Goal: Information Seeking & Learning: Find specific fact

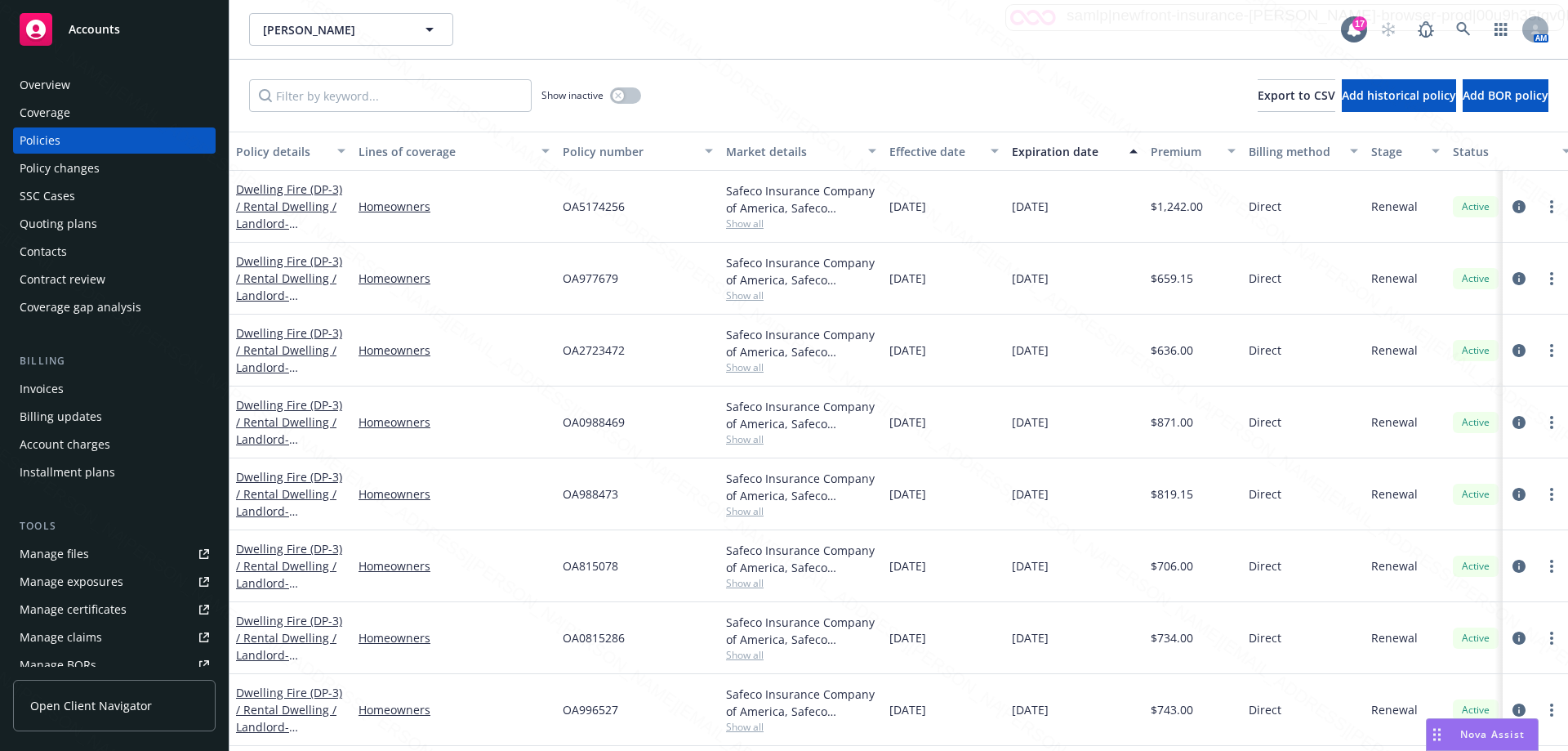
click at [73, 551] on div "Manage files" at bounding box center [54, 553] width 69 height 26
click at [1462, 27] on icon at bounding box center [1463, 30] width 15 height 15
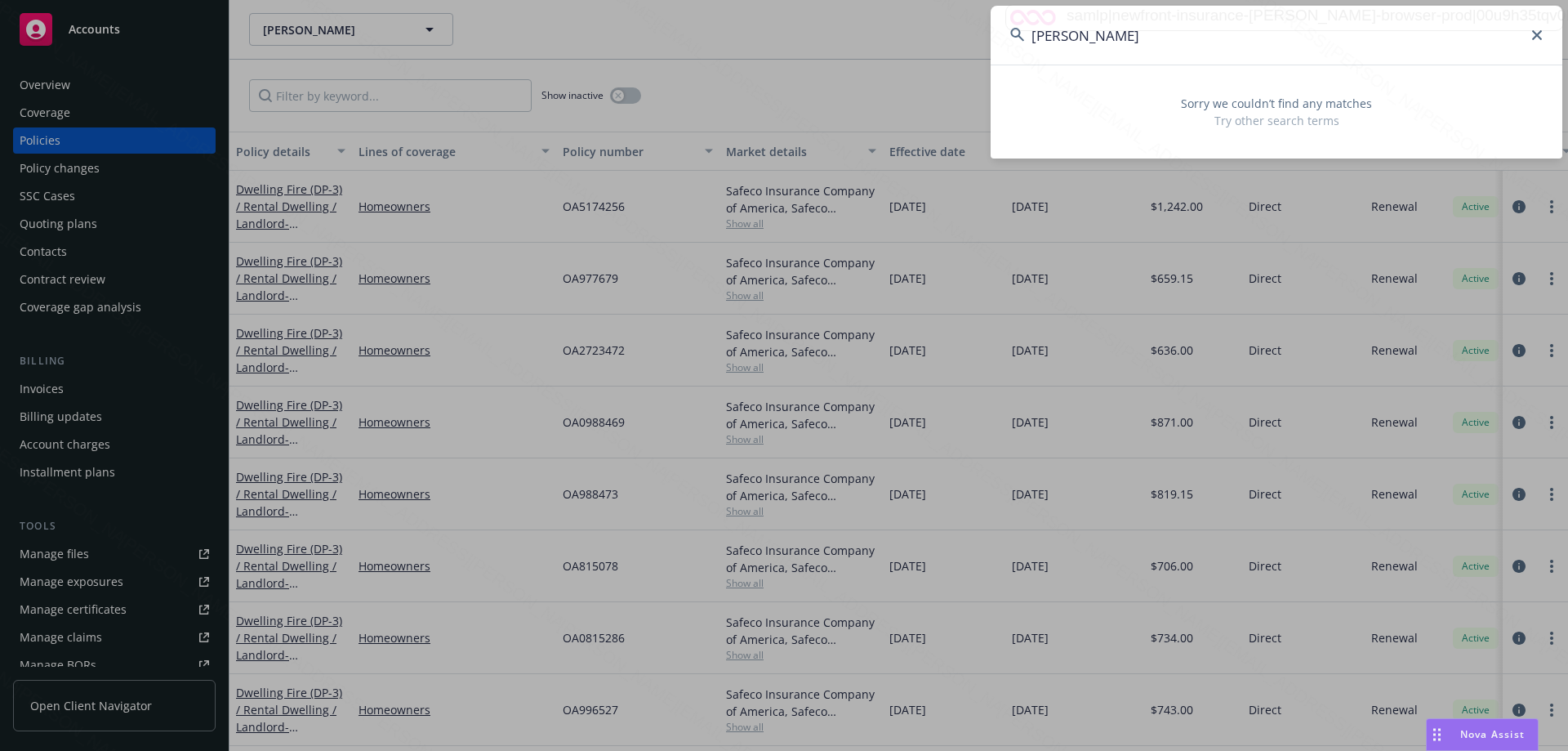
drag, startPoint x: 1088, startPoint y: 41, endPoint x: 1020, endPoint y: 34, distance: 68.4
click at [1020, 34] on div "[PERSON_NAME]" at bounding box center [1275, 35] width 571 height 59
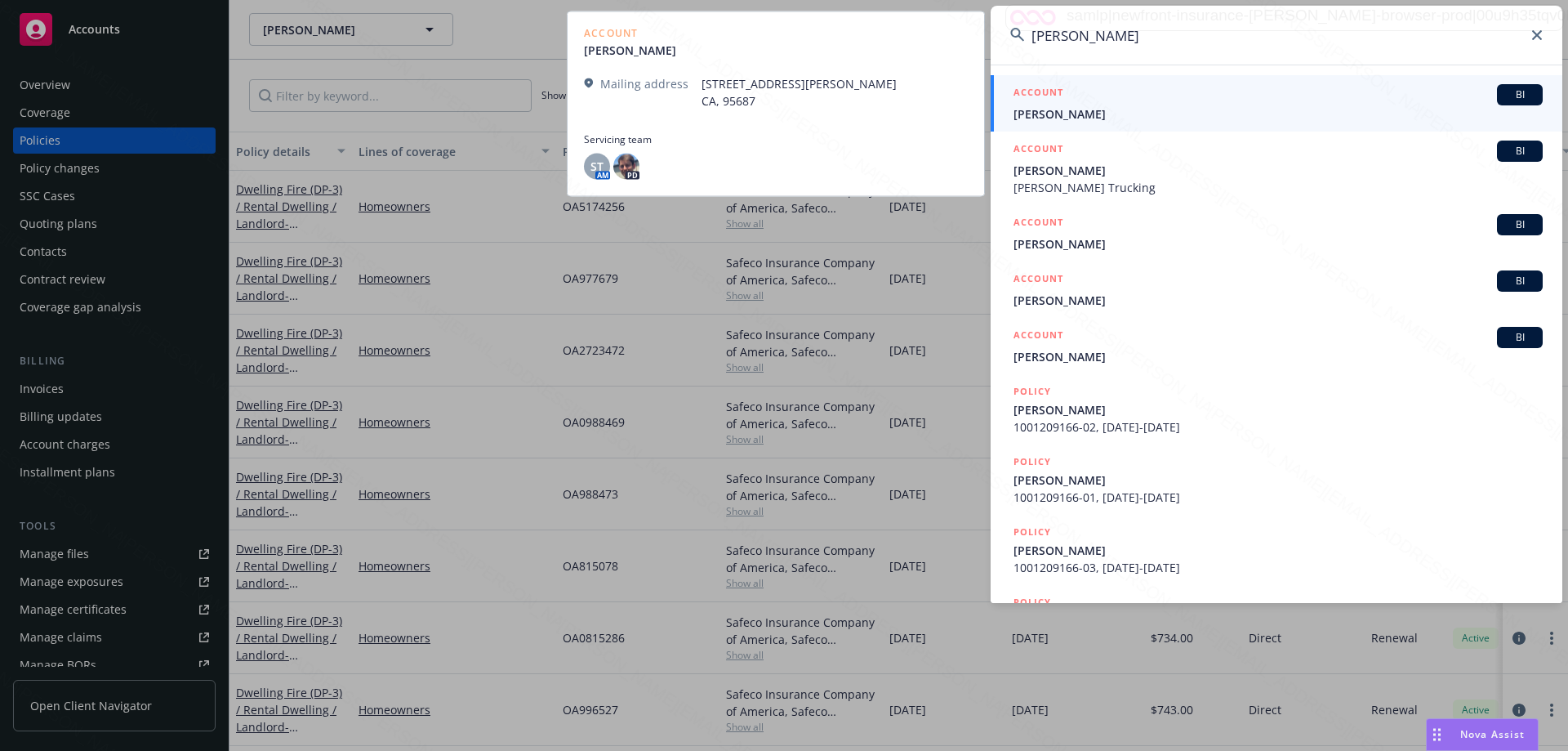
type input "[PERSON_NAME]"
click at [1092, 118] on span "[PERSON_NAME]" at bounding box center [1278, 114] width 529 height 17
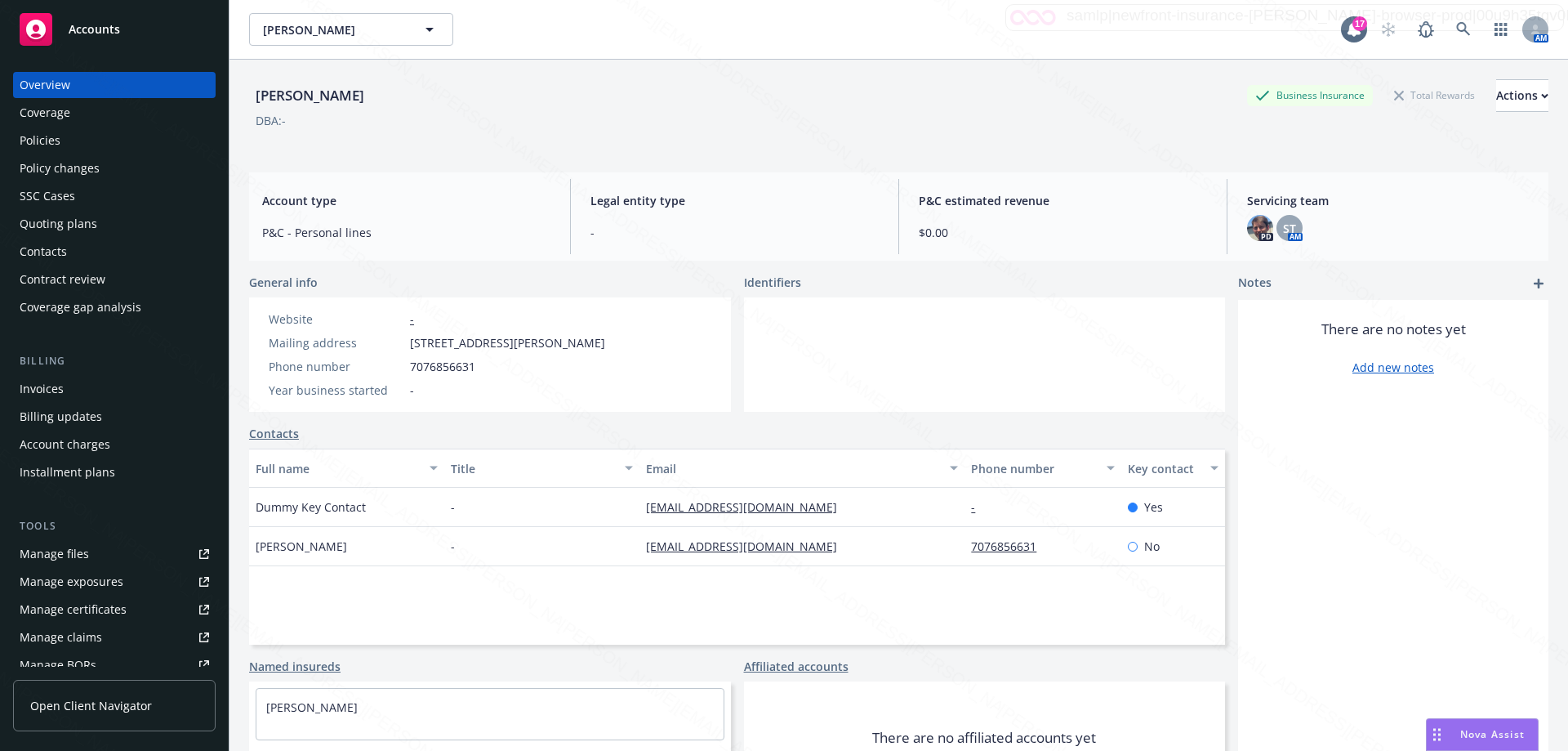
click at [61, 140] on div "Policies" at bounding box center [115, 140] width 190 height 26
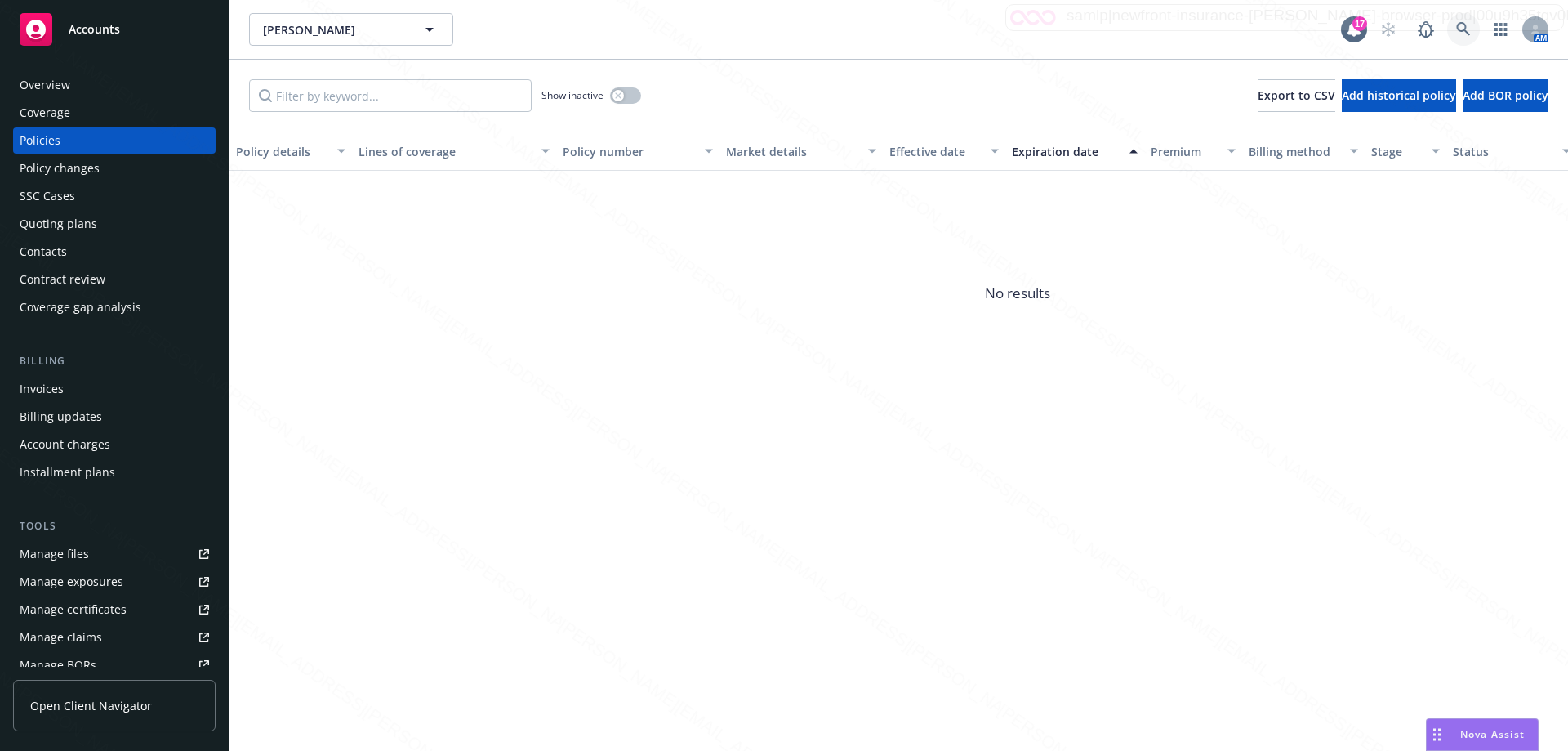
click at [1463, 34] on icon at bounding box center [1463, 30] width 15 height 15
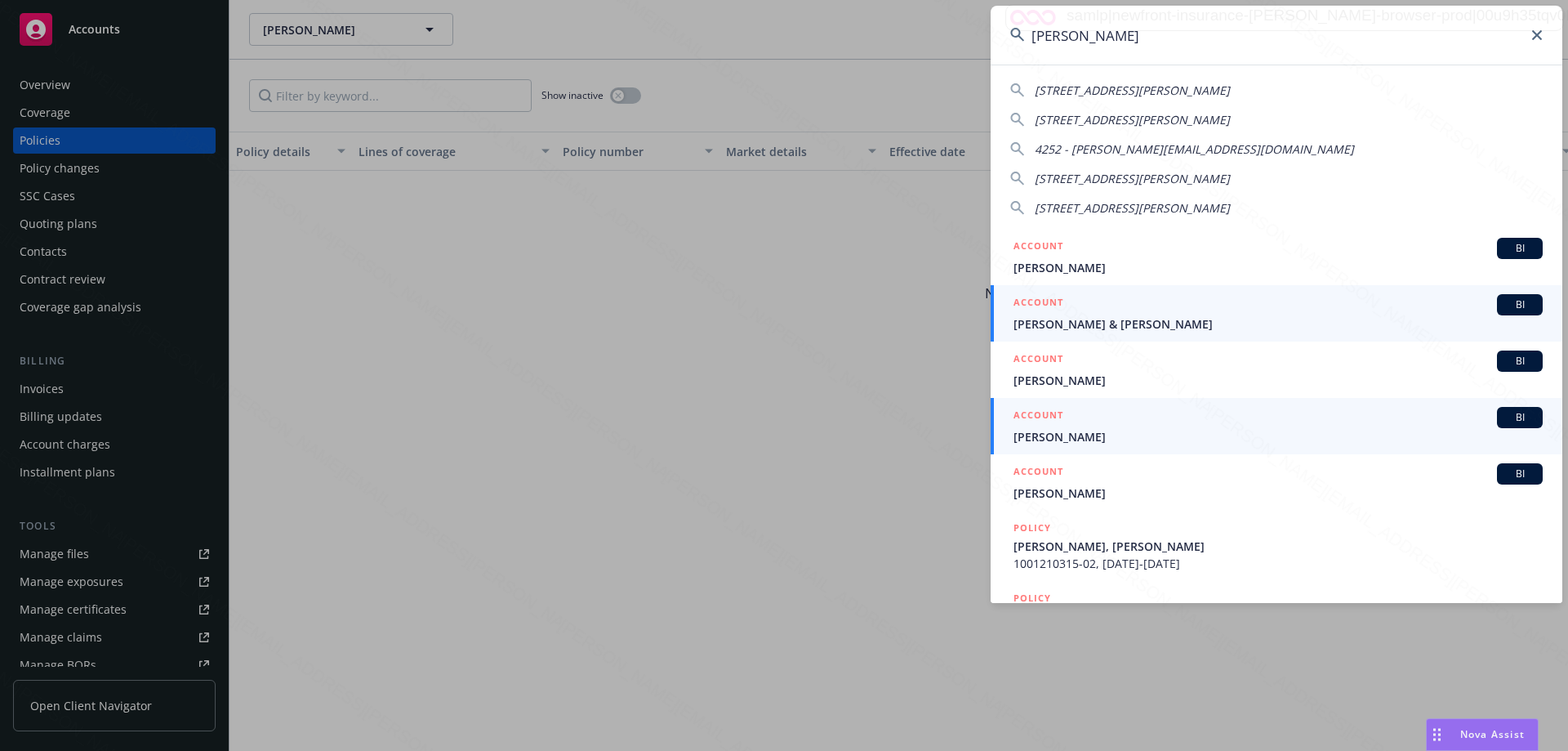
type input "[PERSON_NAME]"
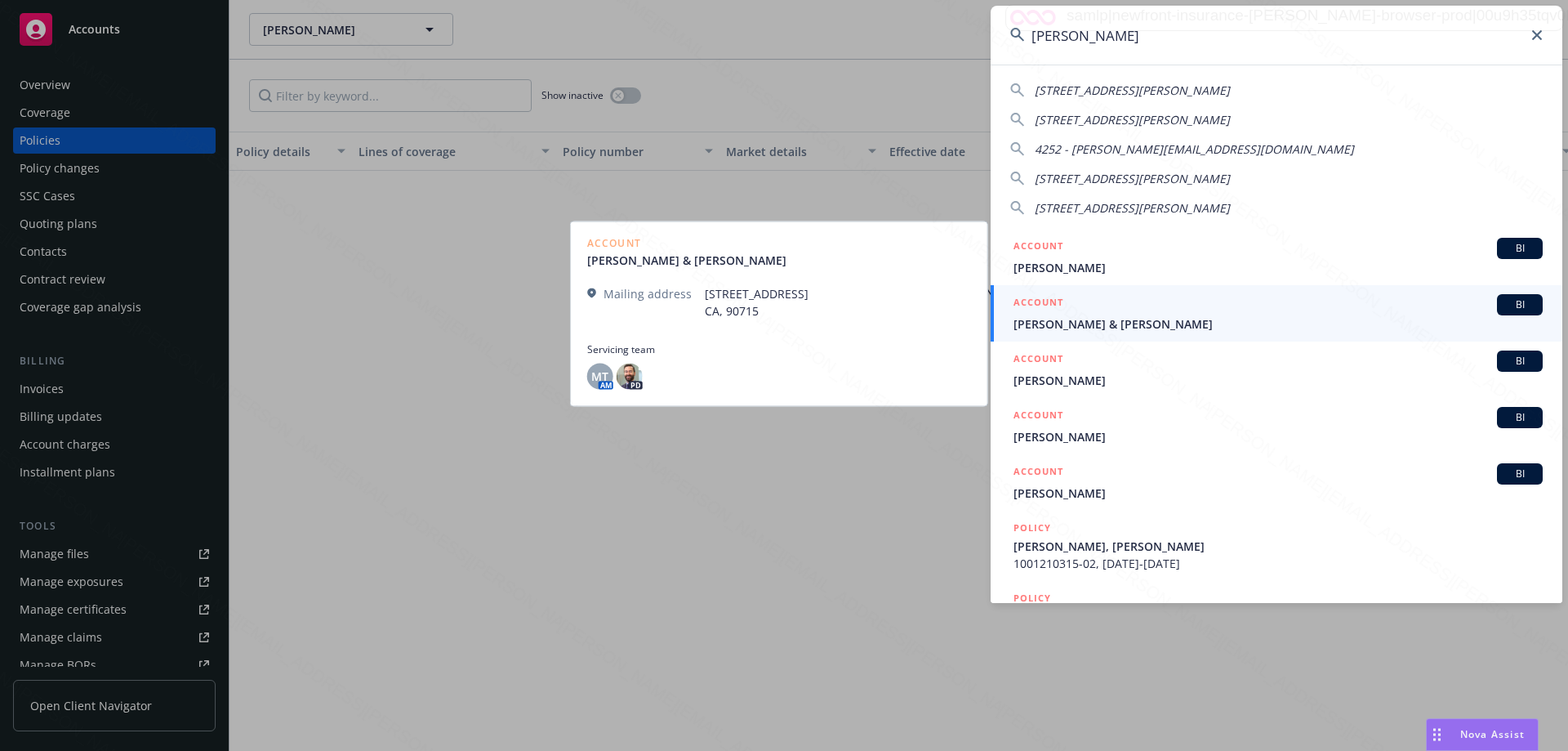
click at [1084, 319] on span "[PERSON_NAME] & [PERSON_NAME]" at bounding box center [1278, 324] width 529 height 17
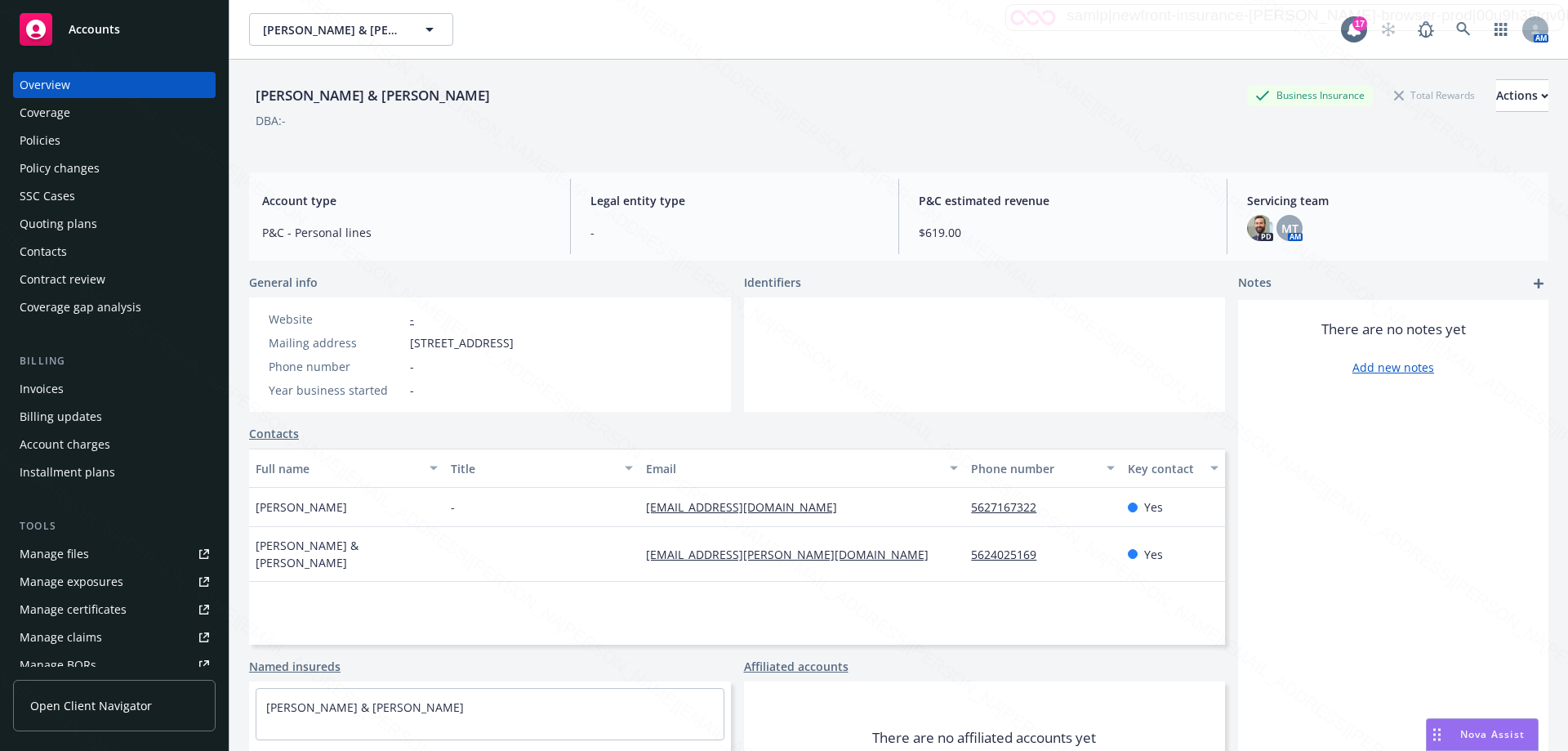
click at [22, 141] on div "Policies" at bounding box center [40, 140] width 41 height 26
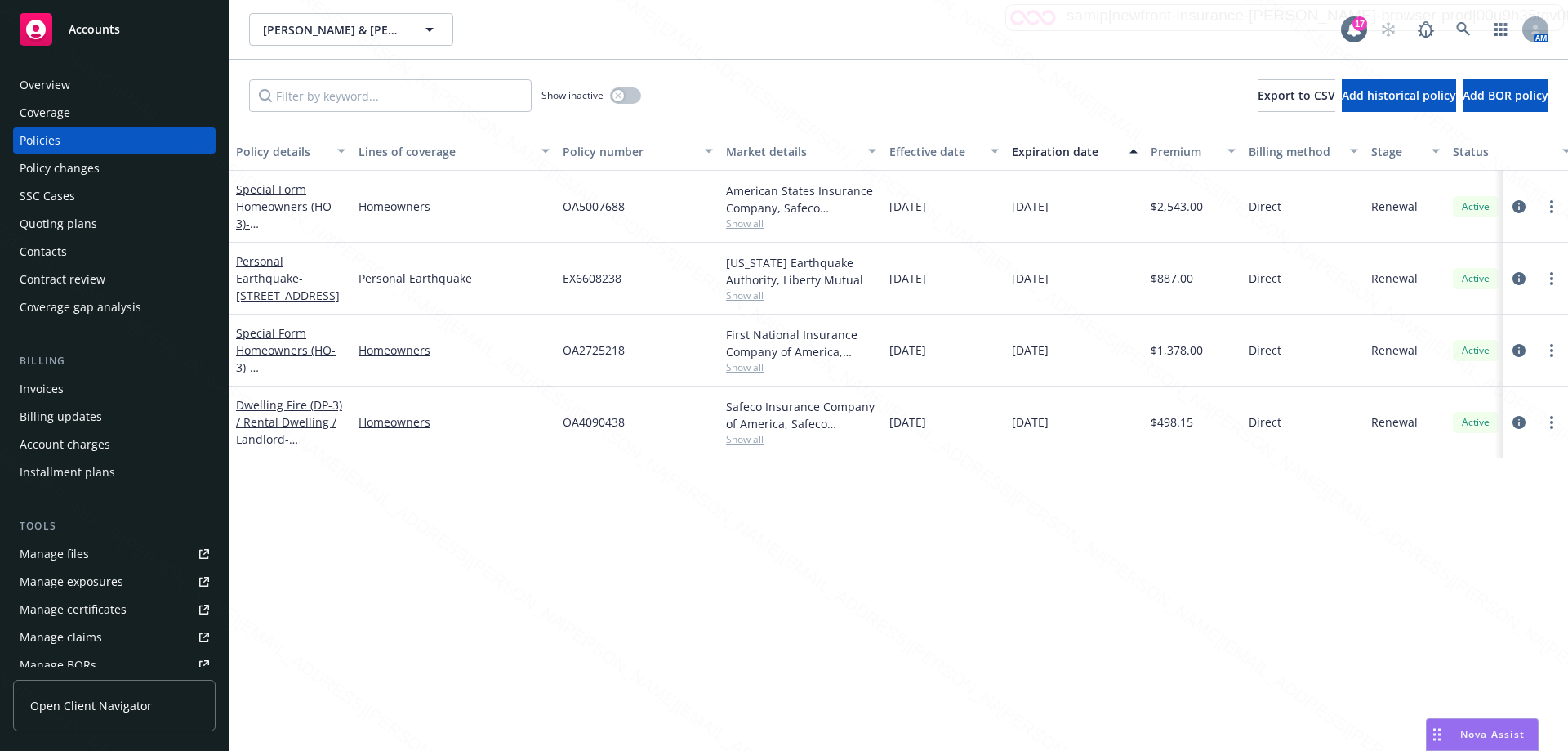
click at [708, 599] on div "Policy details Lines of coverage Policy number Market details Effective date Ex…" at bounding box center [899, 441] width 1339 height 619
drag, startPoint x: 814, startPoint y: 597, endPoint x: 451, endPoint y: 515, distance: 372.1
click at [805, 596] on div "Policy details Lines of coverage Policy number Market details Effective date Ex…" at bounding box center [899, 441] width 1339 height 619
click at [505, 577] on div "Policy details Lines of coverage Policy number Market details Effective date Ex…" at bounding box center [899, 441] width 1339 height 619
click at [839, 585] on div "Policy details Lines of coverage Policy number Market details Effective date Ex…" at bounding box center [899, 441] width 1339 height 619
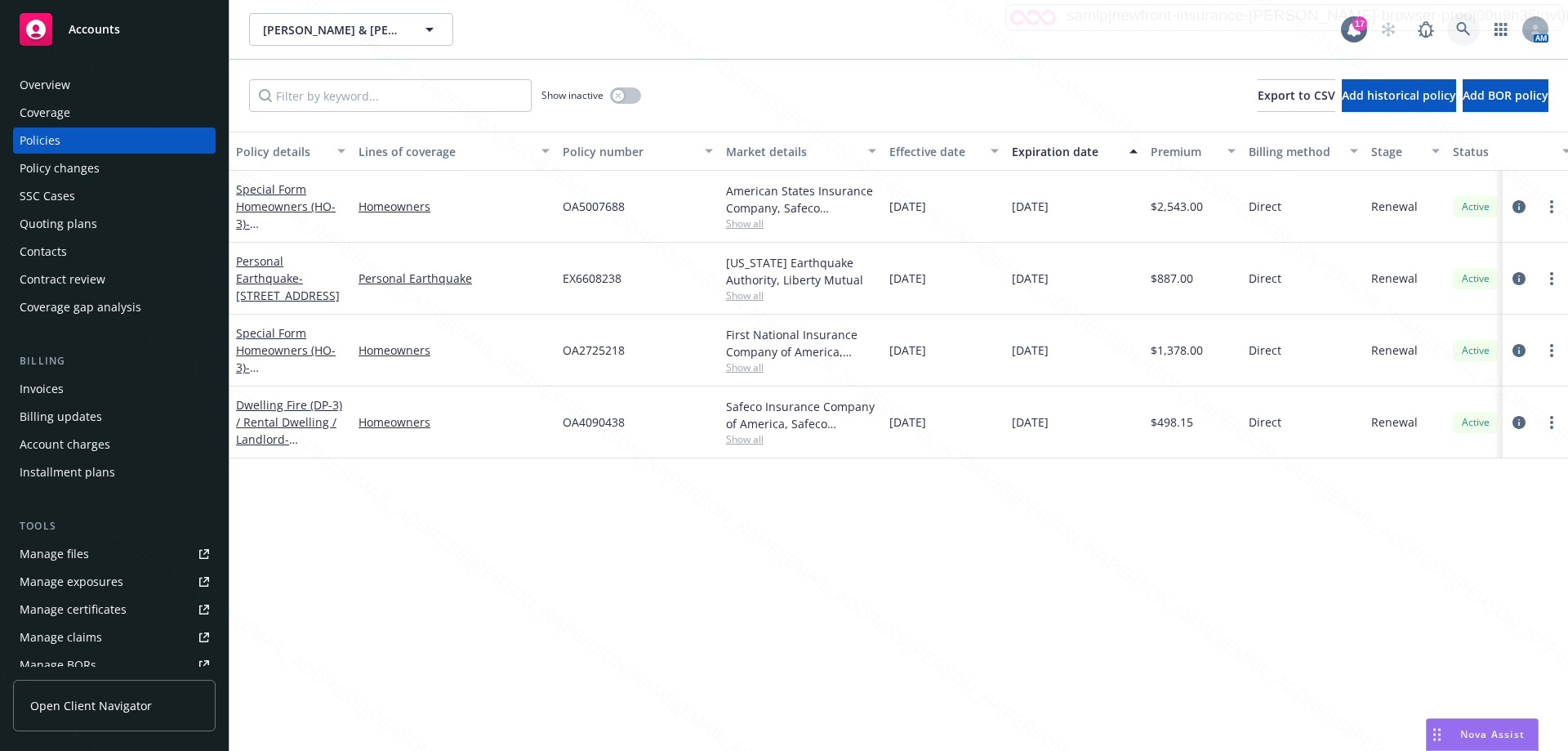
click at [1467, 31] on icon at bounding box center [1463, 30] width 15 height 15
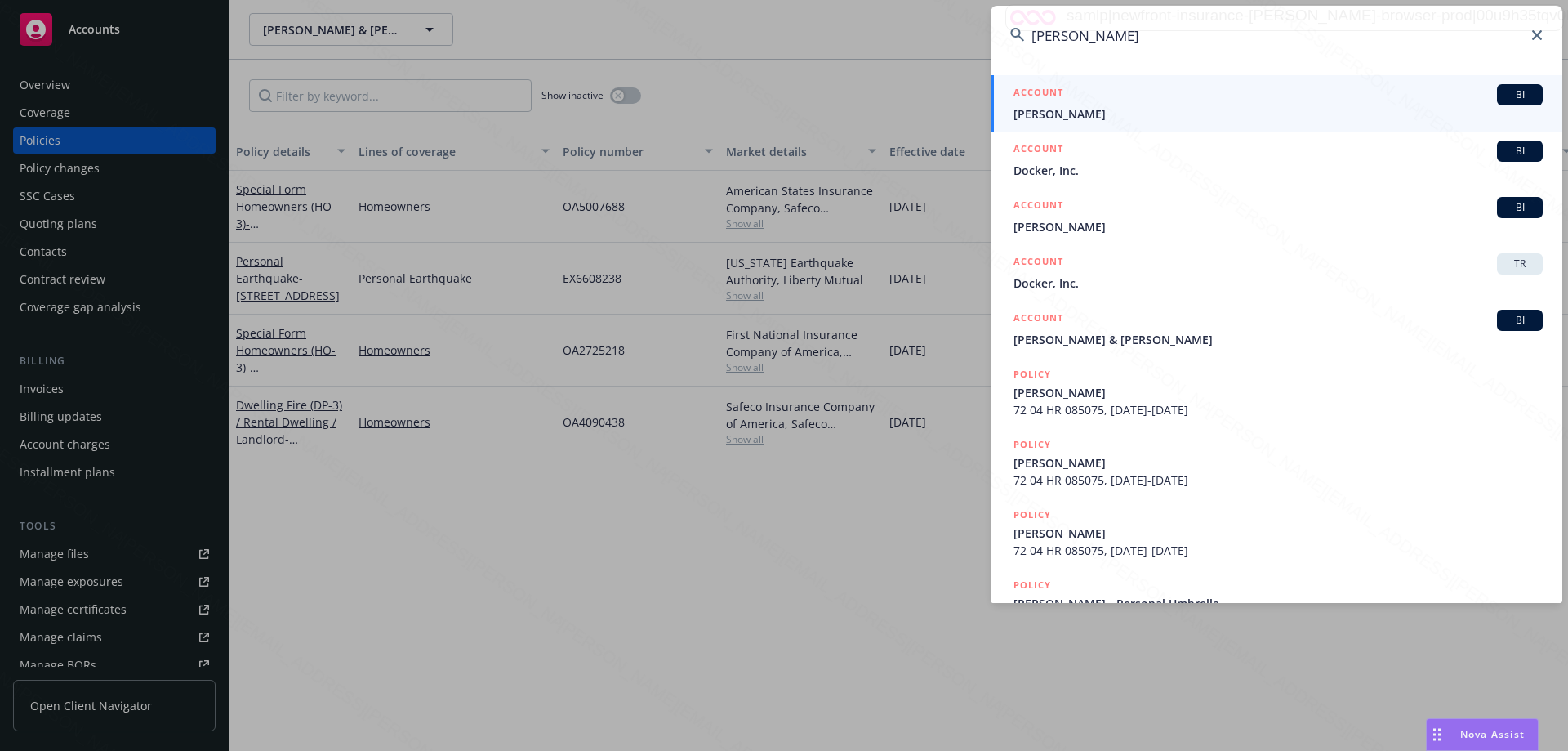
type input "[PERSON_NAME]"
click at [1070, 116] on span "[PERSON_NAME]" at bounding box center [1278, 114] width 529 height 17
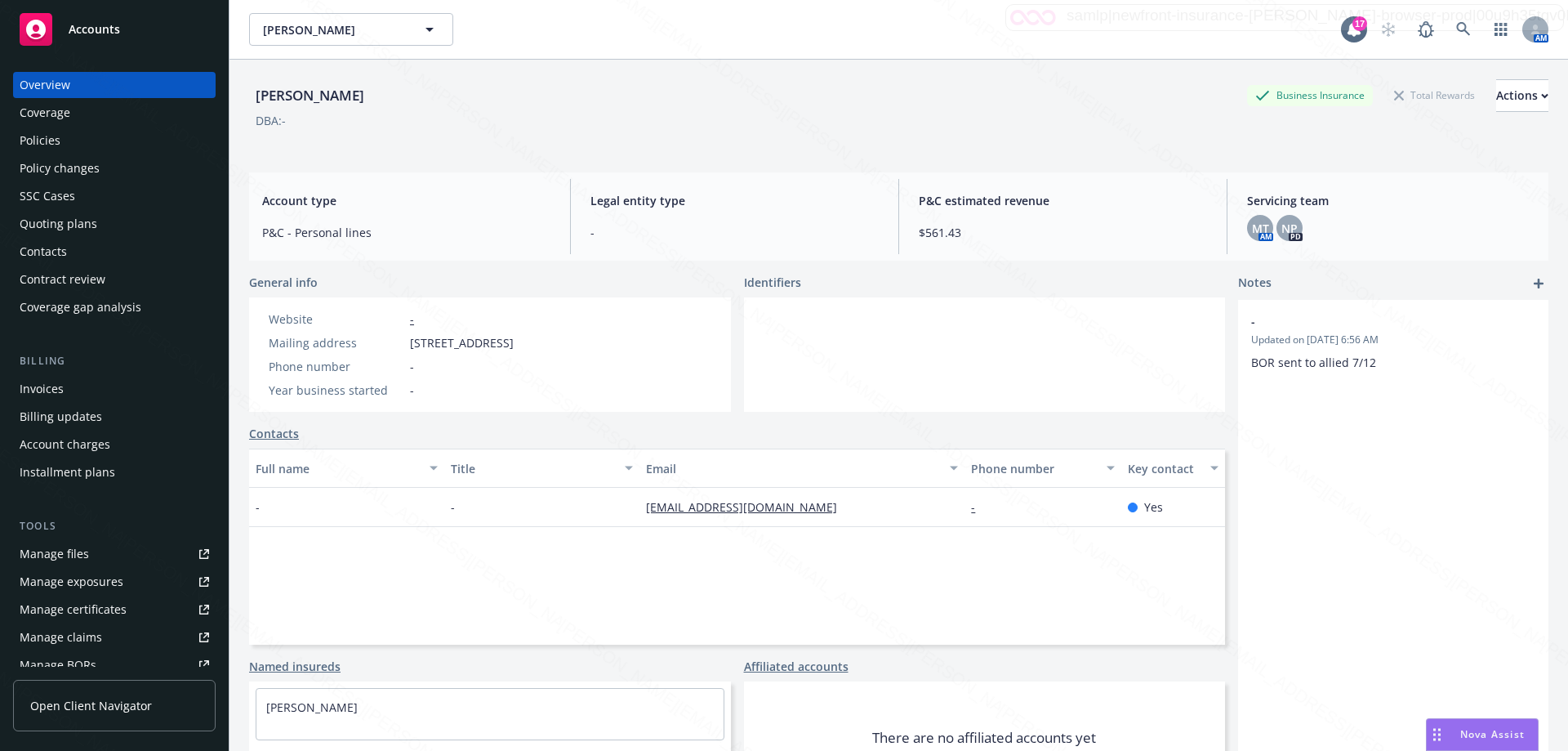
click at [62, 141] on div "Policies" at bounding box center [115, 140] width 190 height 26
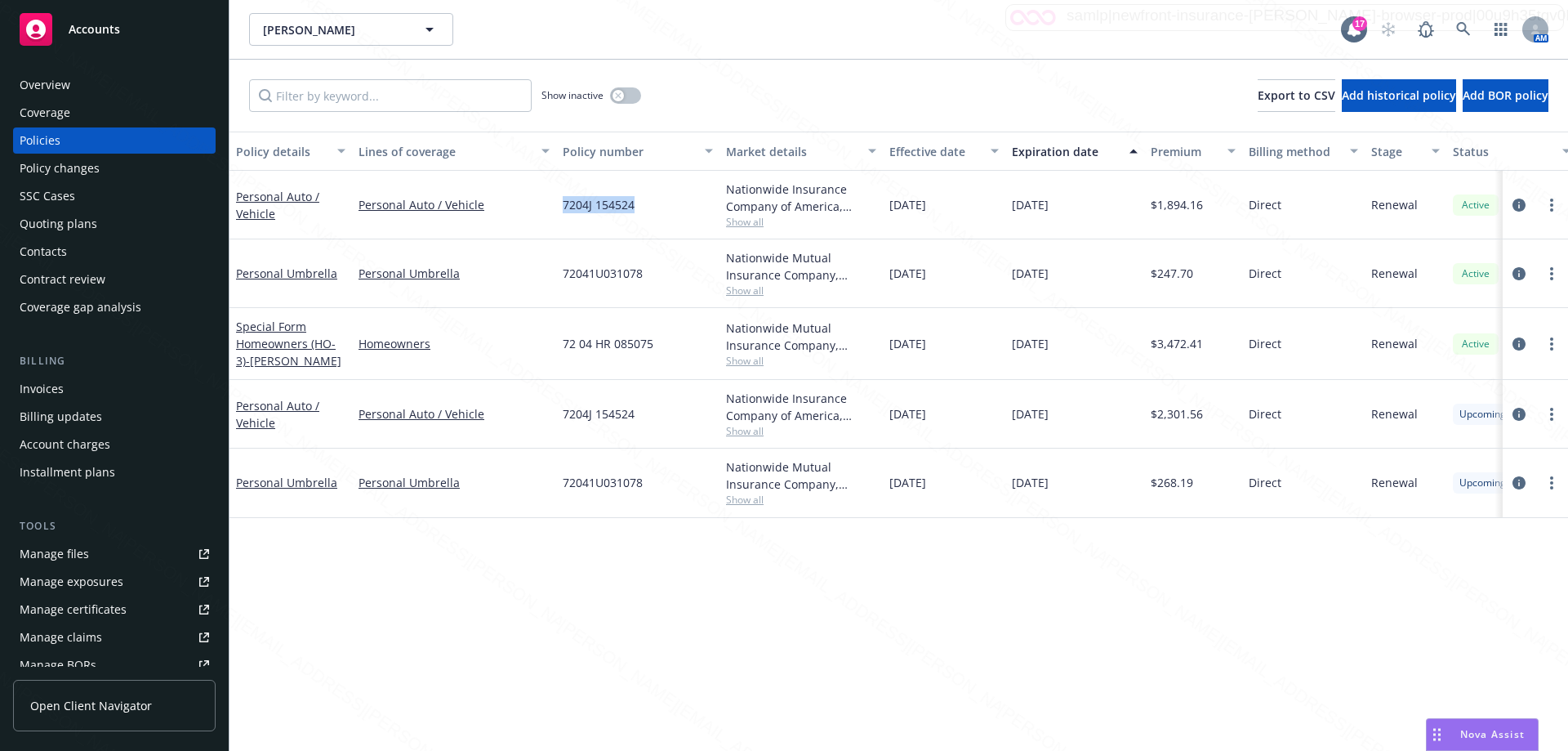
drag, startPoint x: 560, startPoint y: 203, endPoint x: 676, endPoint y: 204, distance: 116.0
click at [676, 204] on div "7204J 154524" at bounding box center [638, 205] width 163 height 68
copy span "7204J 154524"
click at [779, 620] on div "Policy details Lines of coverage Policy number Market details Effective date Ex…" at bounding box center [899, 441] width 1339 height 619
click at [768, 662] on div "Policy details Lines of coverage Policy number Market details Effective date Ex…" at bounding box center [899, 441] width 1339 height 619
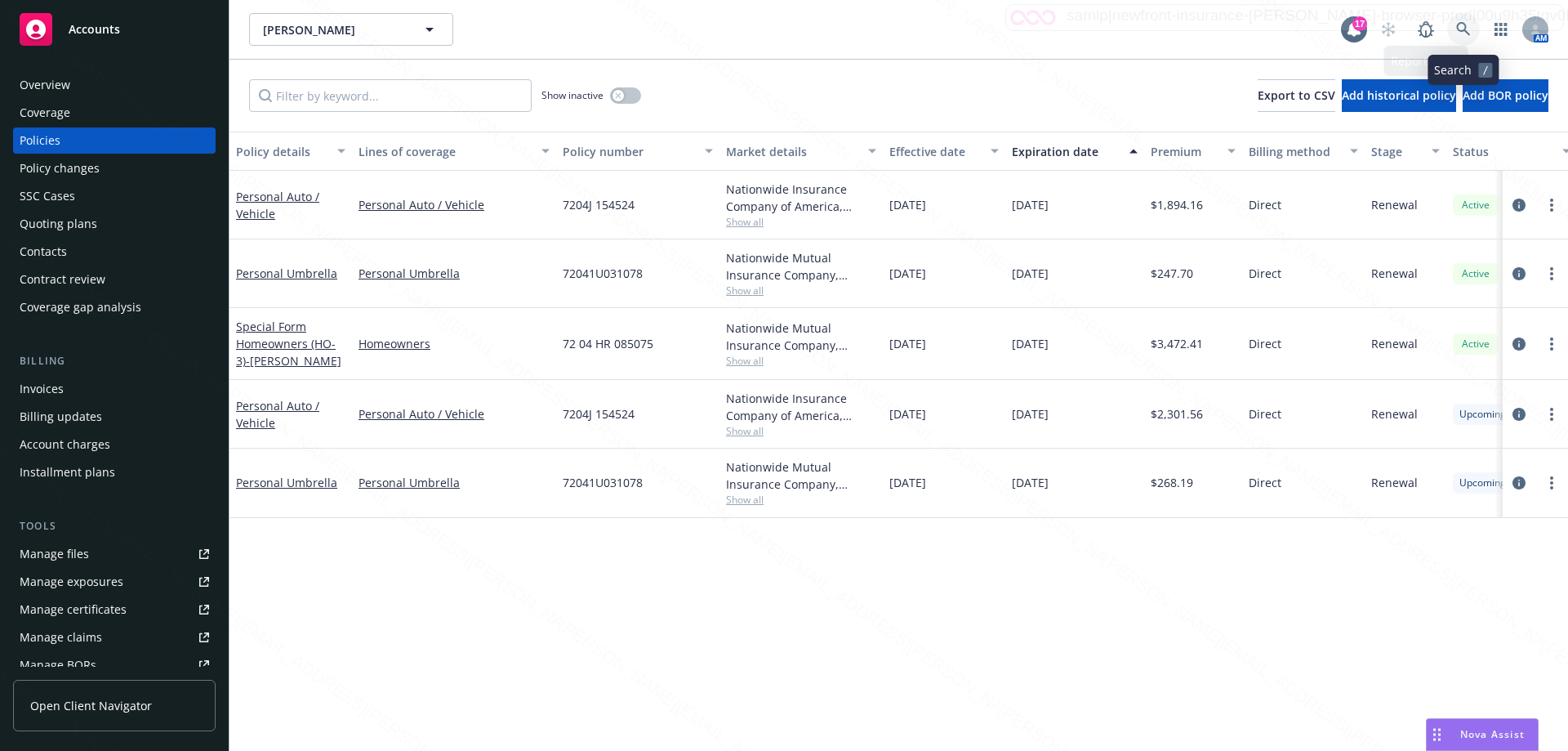
click at [1461, 25] on icon at bounding box center [1463, 30] width 15 height 15
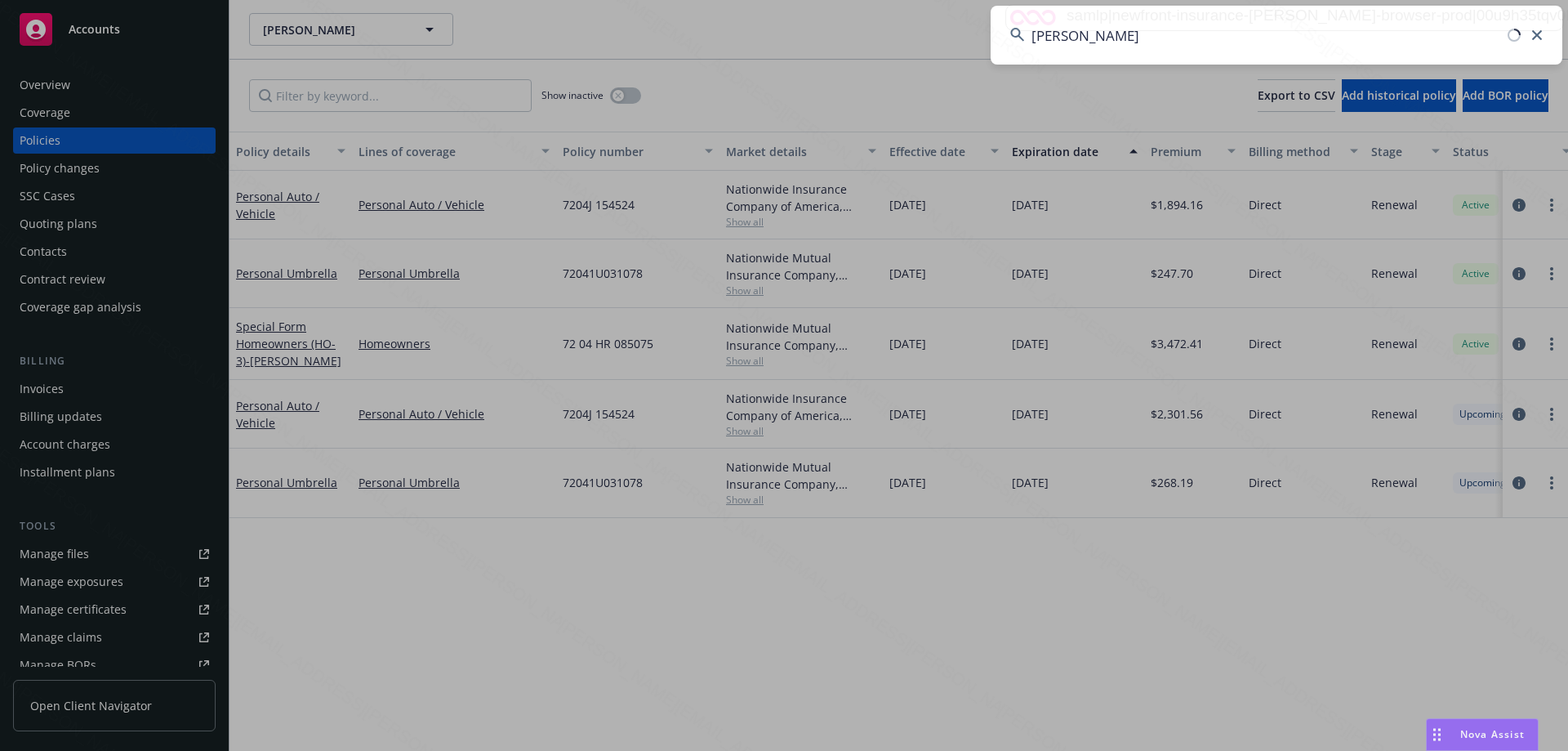
click at [1095, 40] on input "[PERSON_NAME]" at bounding box center [1275, 35] width 571 height 59
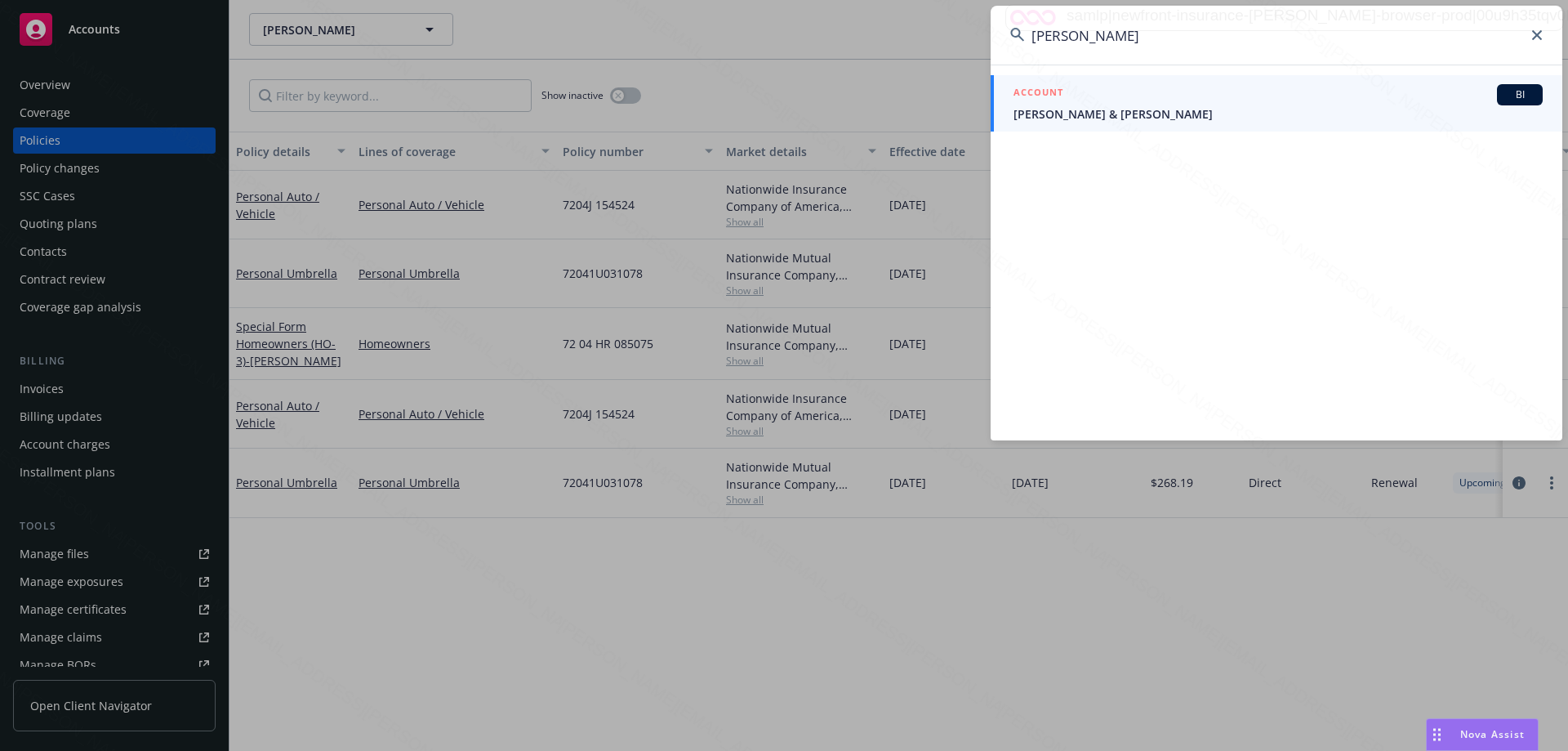
type input "[PERSON_NAME]"
drag, startPoint x: 1055, startPoint y: 114, endPoint x: 1027, endPoint y: 113, distance: 28.0
click at [1053, 114] on span "[PERSON_NAME] & [PERSON_NAME]" at bounding box center [1278, 114] width 529 height 17
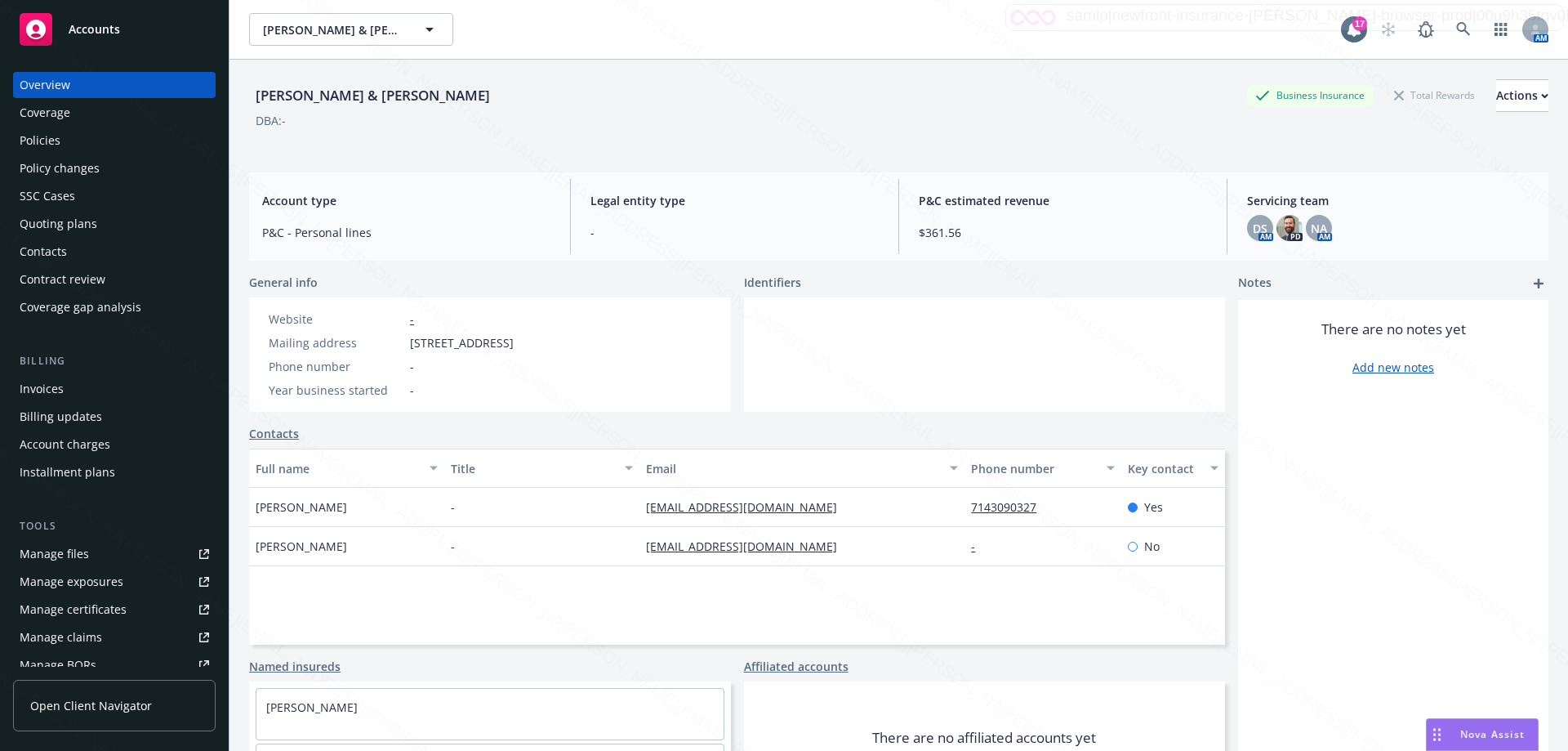
click at [38, 146] on div "Policies" at bounding box center [40, 140] width 41 height 26
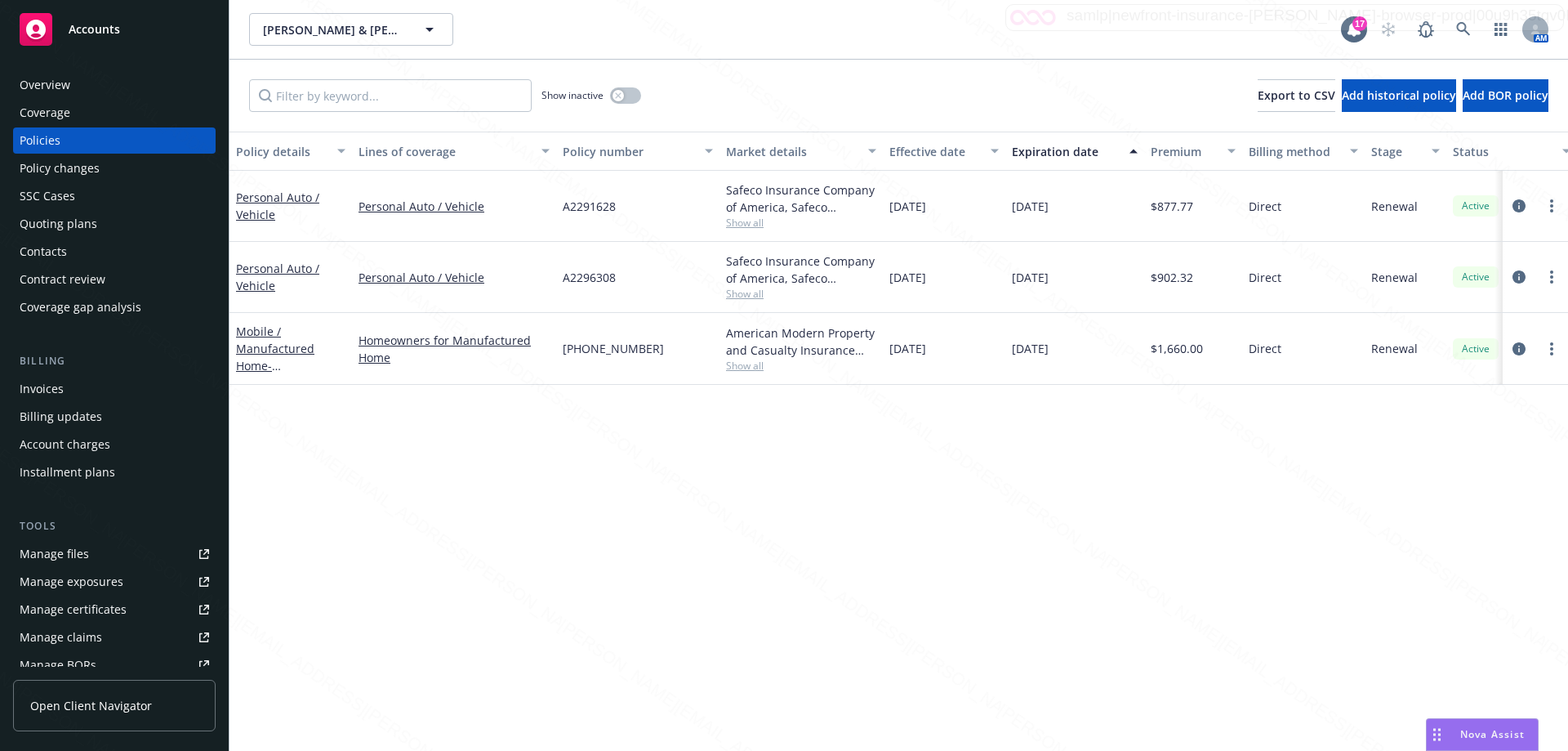
click at [75, 84] on div "Overview" at bounding box center [115, 84] width 190 height 26
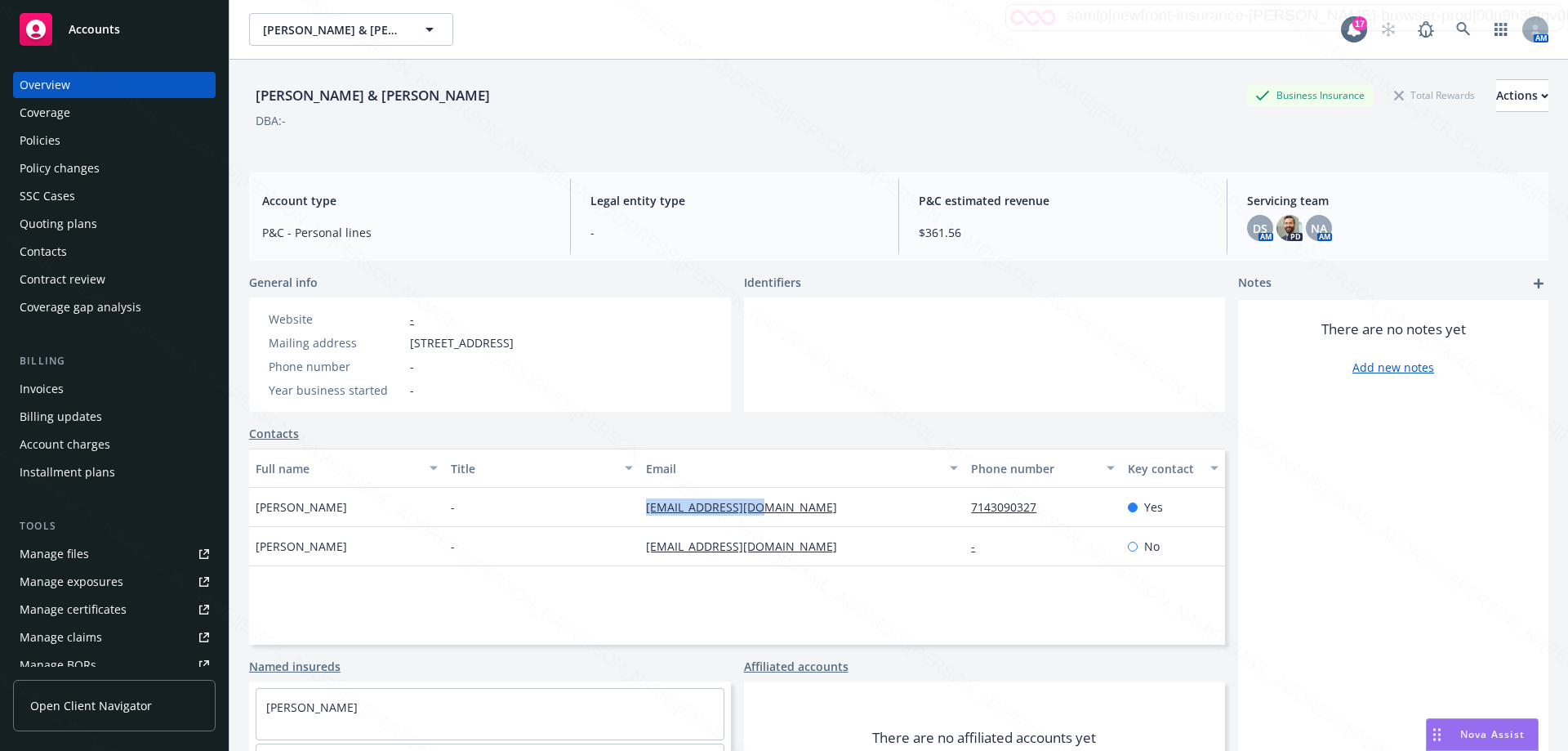
drag, startPoint x: 639, startPoint y: 503, endPoint x: 780, endPoint y: 520, distance: 142.0
click at [780, 520] on div "[EMAIL_ADDRESS][DOMAIN_NAME]" at bounding box center [801, 506] width 325 height 39
copy link "[EMAIL_ADDRESS][DOMAIN_NAME]"
click at [1447, 29] on link at bounding box center [1462, 29] width 32 height 32
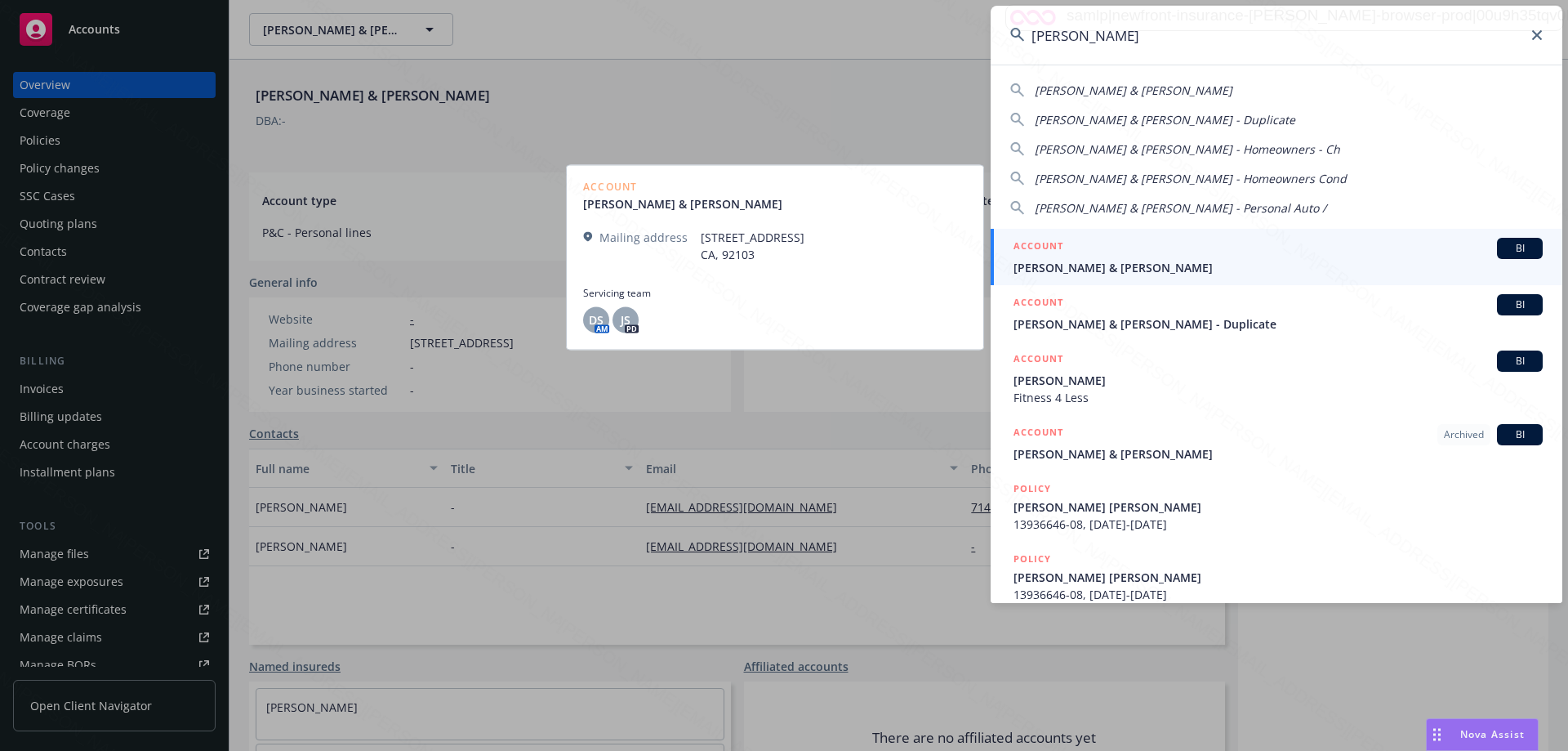
type input "[PERSON_NAME]"
click at [1118, 261] on span "[PERSON_NAME] & [PERSON_NAME]" at bounding box center [1278, 267] width 529 height 17
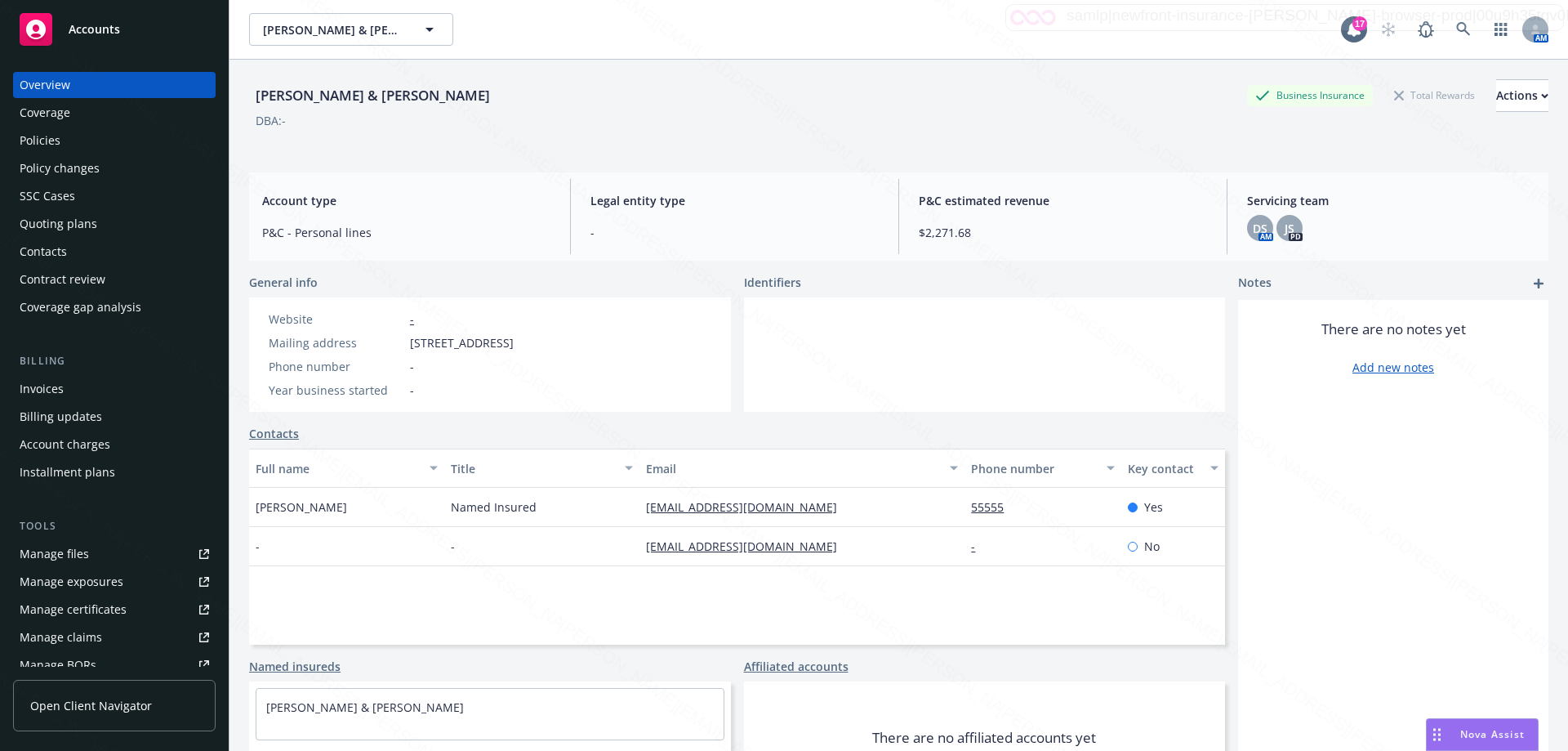
click at [43, 141] on div "Policies" at bounding box center [40, 140] width 41 height 26
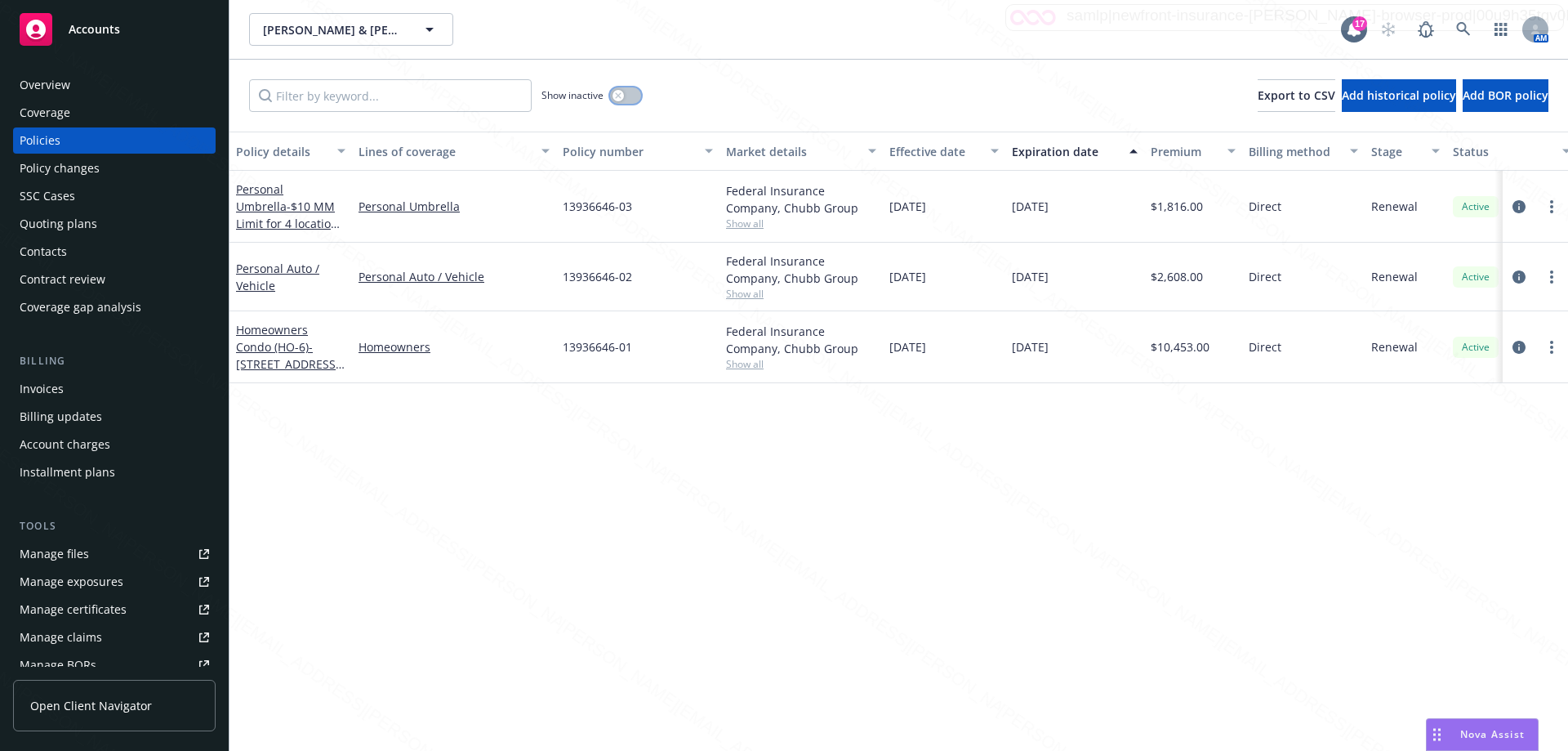
click at [631, 101] on button "button" at bounding box center [625, 96] width 31 height 17
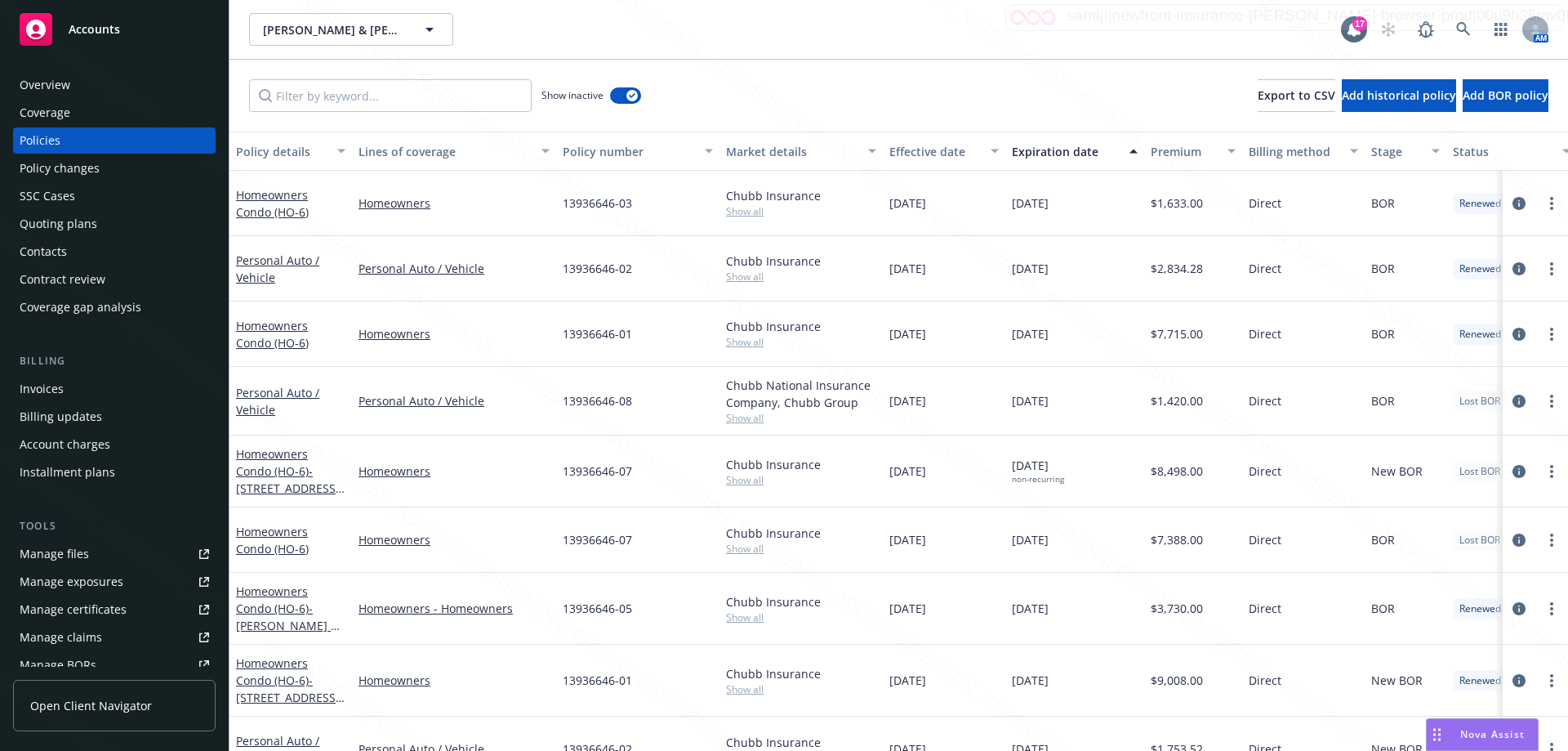
click at [1068, 148] on div "Expiration date" at bounding box center [1066, 151] width 108 height 17
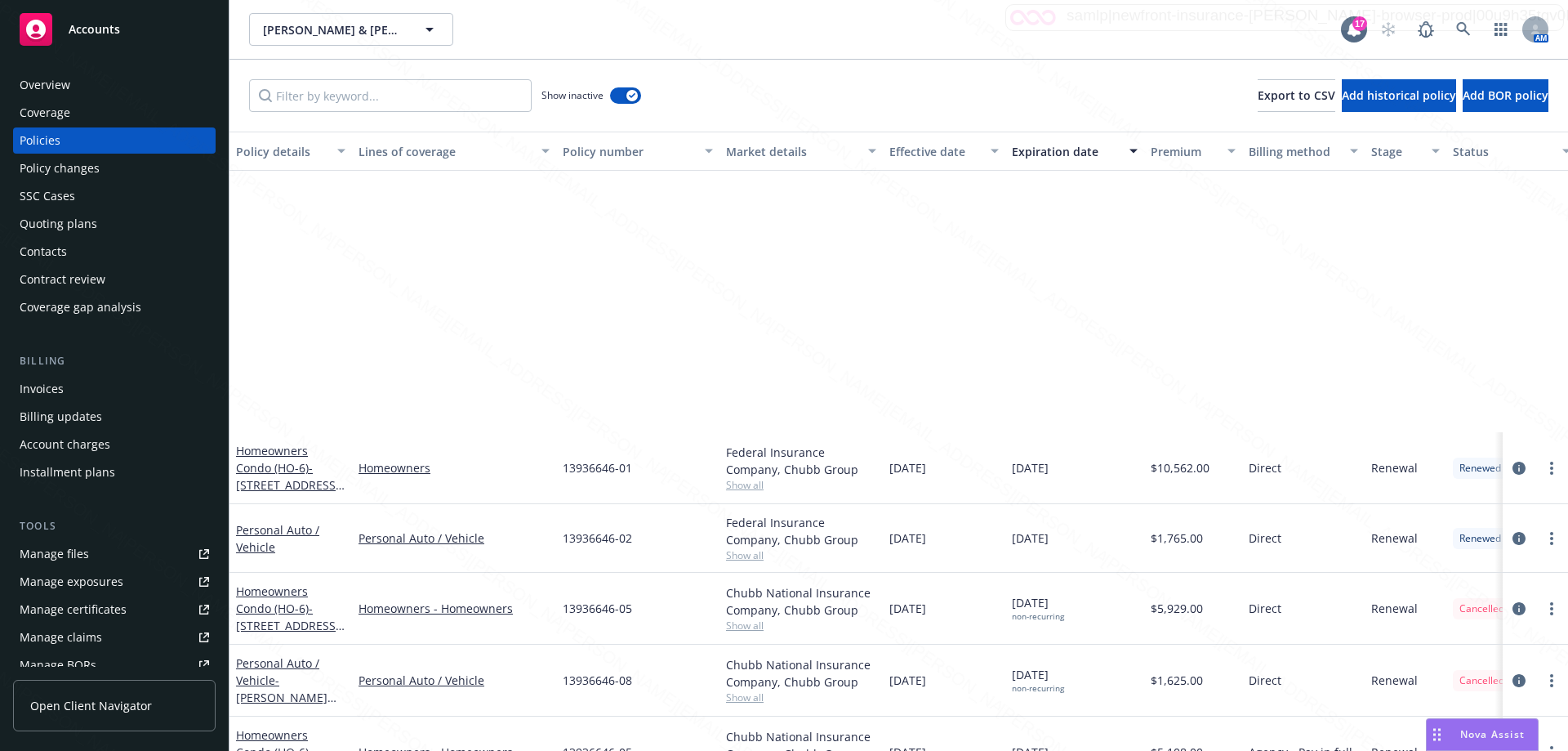
scroll to position [327, 0]
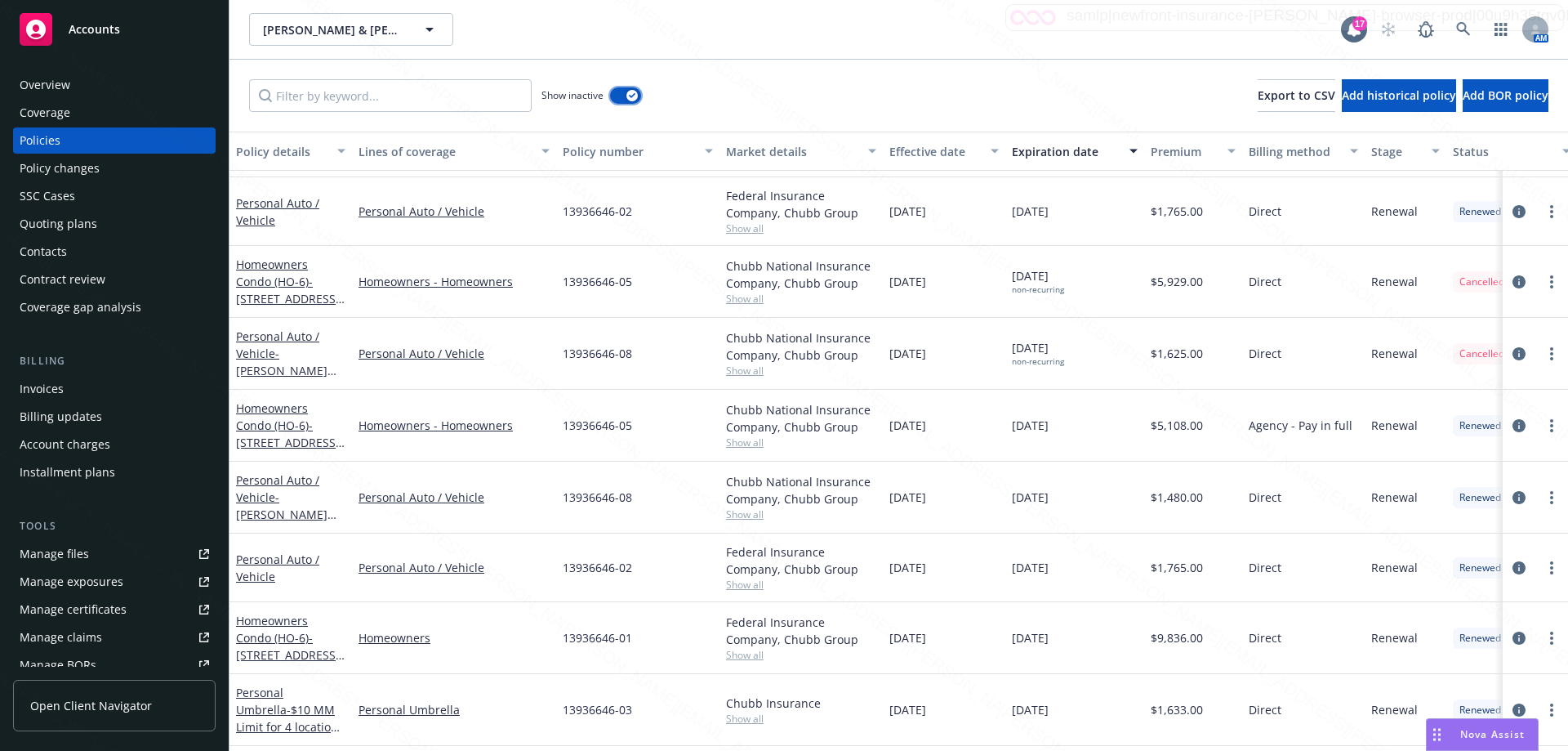
click at [616, 97] on button "button" at bounding box center [625, 96] width 31 height 17
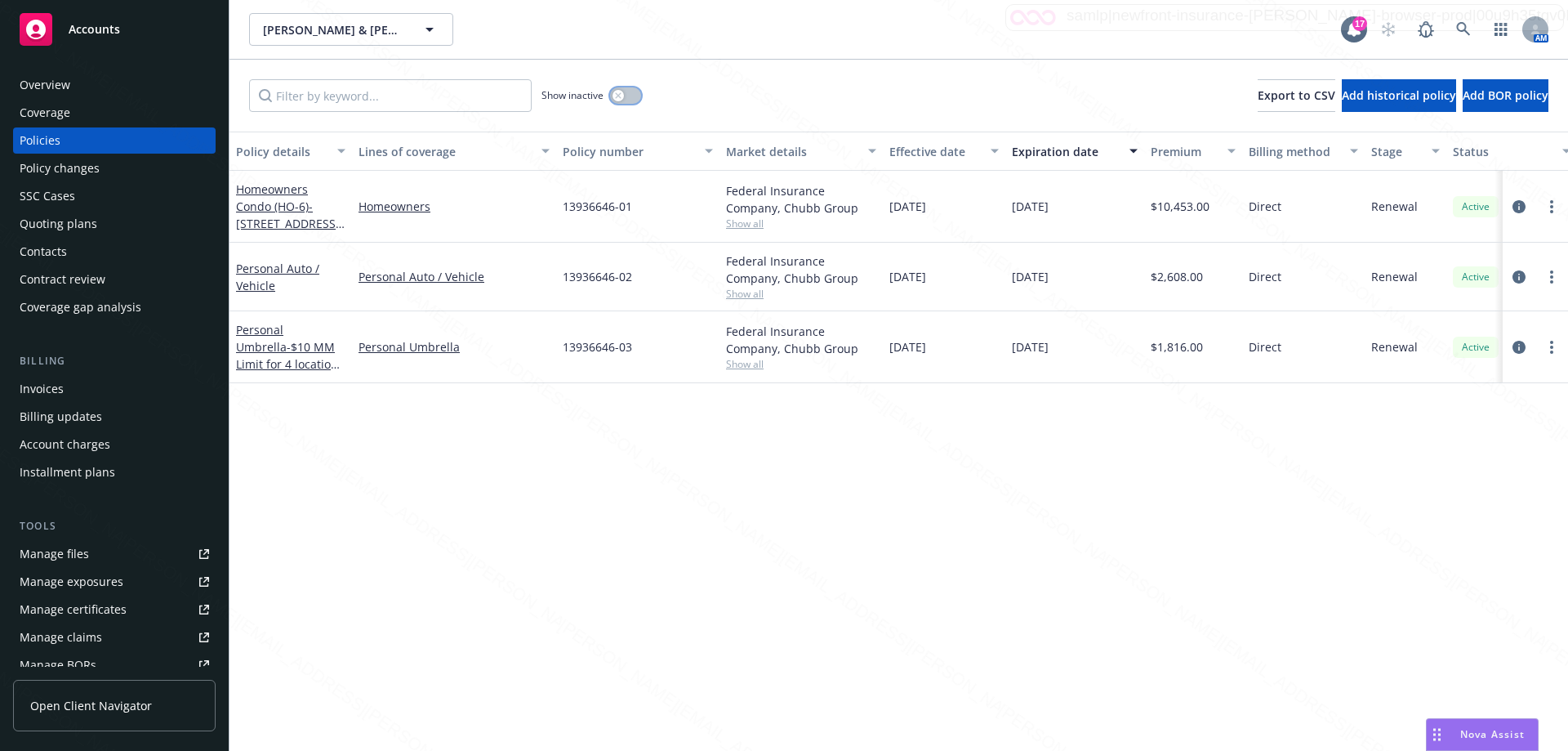
click at [629, 95] on button "button" at bounding box center [625, 96] width 31 height 17
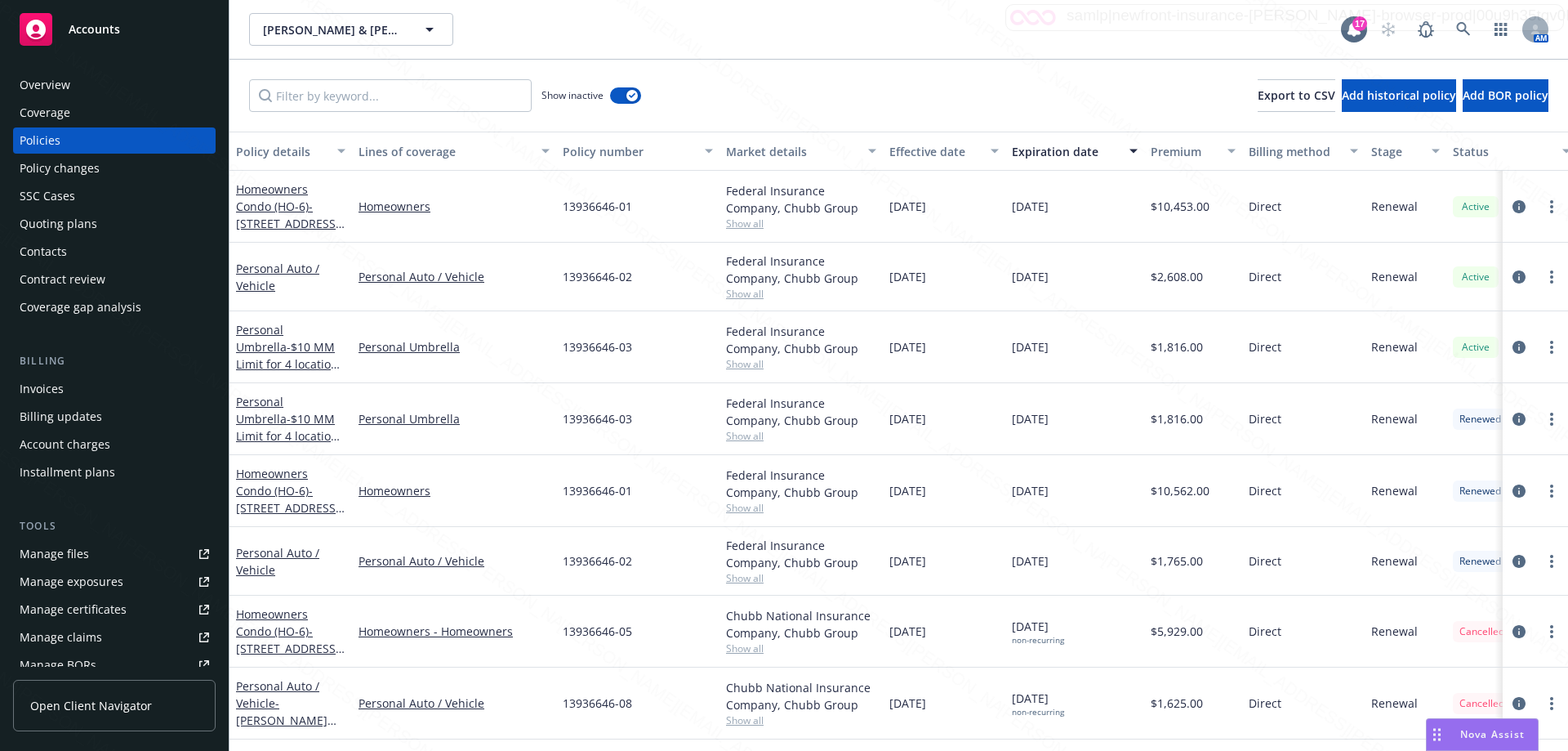
click at [1162, 158] on div "Premium" at bounding box center [1184, 151] width 67 height 17
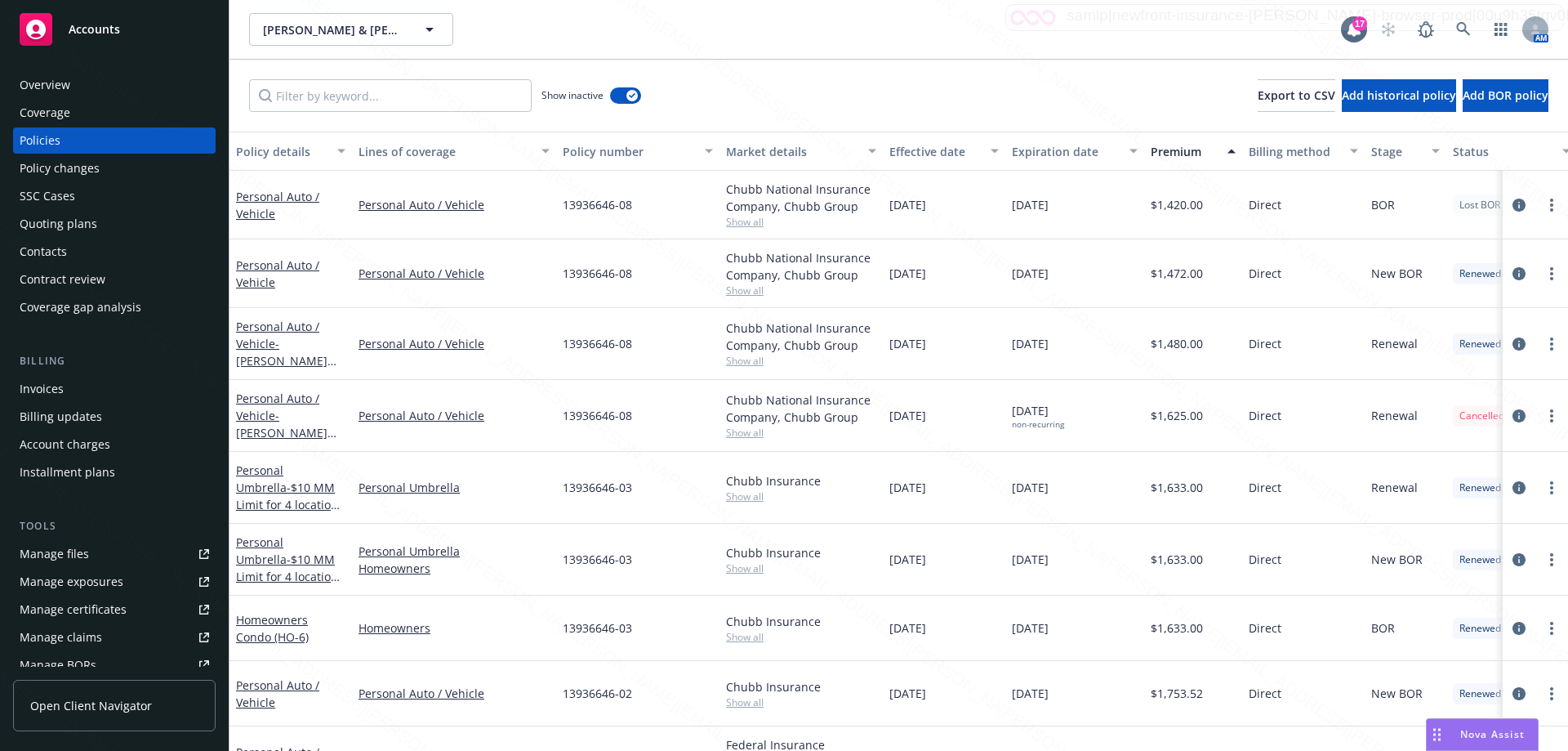
click at [1058, 158] on div "Expiration date" at bounding box center [1066, 151] width 108 height 17
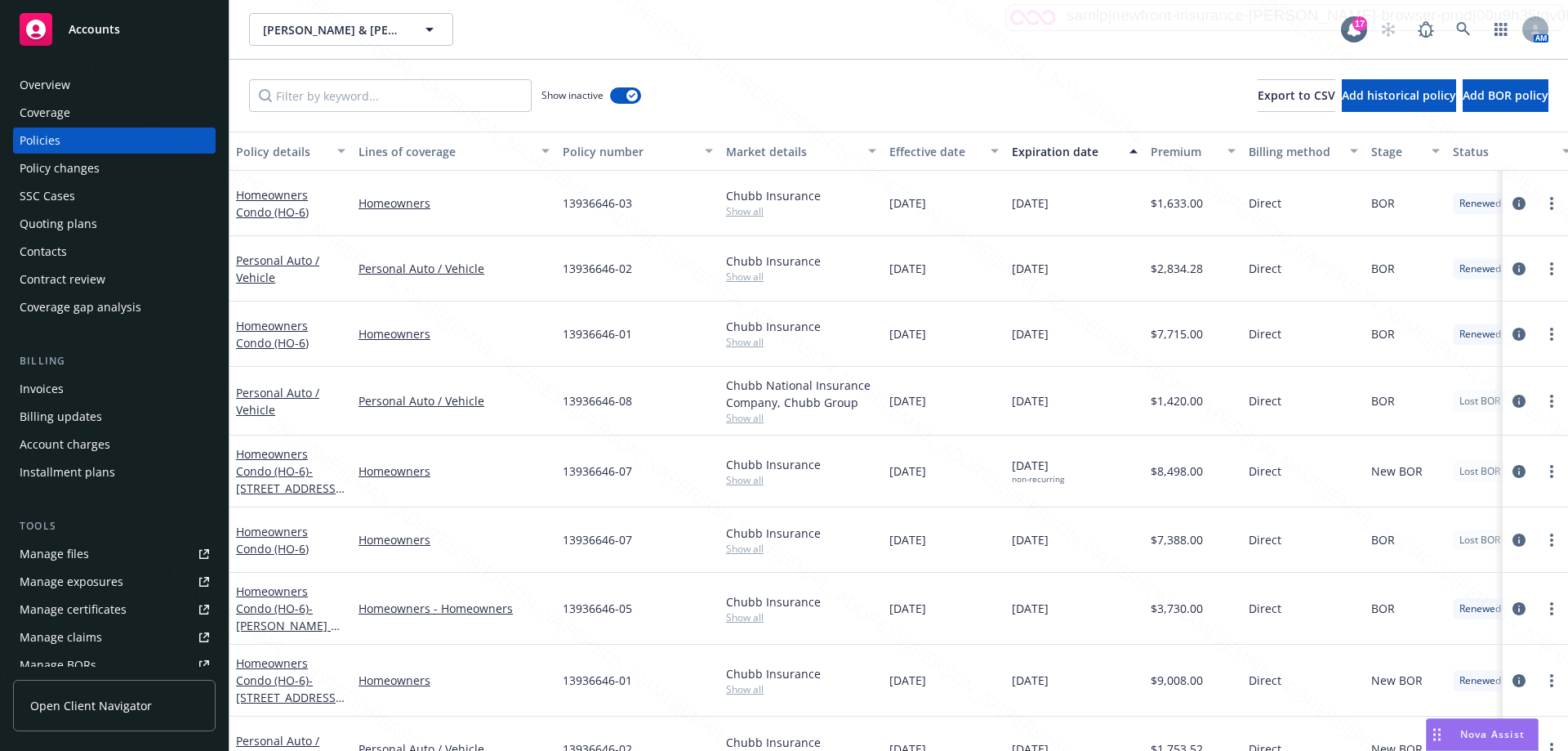
click at [1066, 153] on div "Expiration date" at bounding box center [1066, 151] width 108 height 17
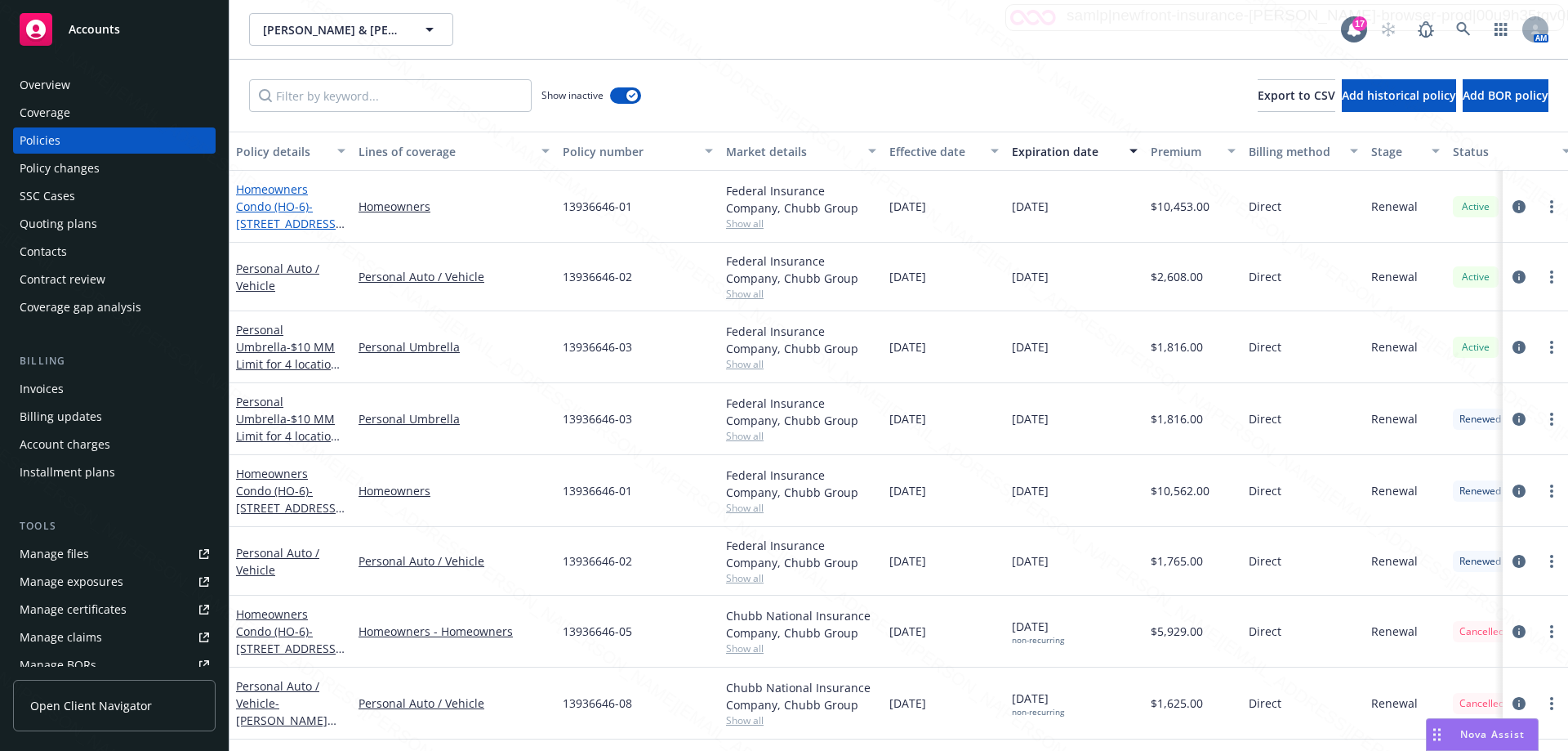
click at [296, 216] on span "- [STREET_ADDRESS] plus Liability Extension to [STREET_ADDRESS]" at bounding box center [290, 240] width 109 height 84
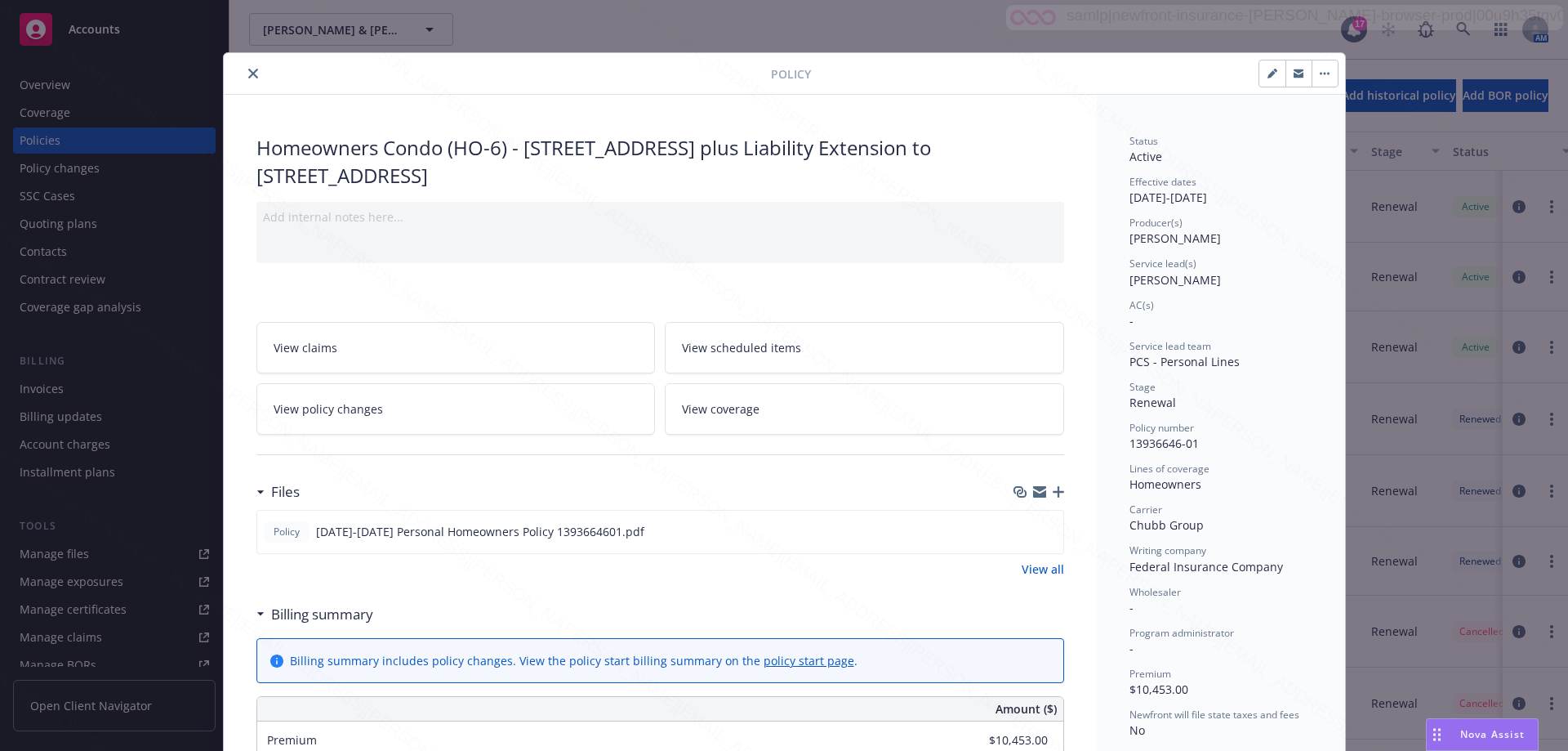
click at [253, 78] on button "close" at bounding box center [254, 74] width 20 height 20
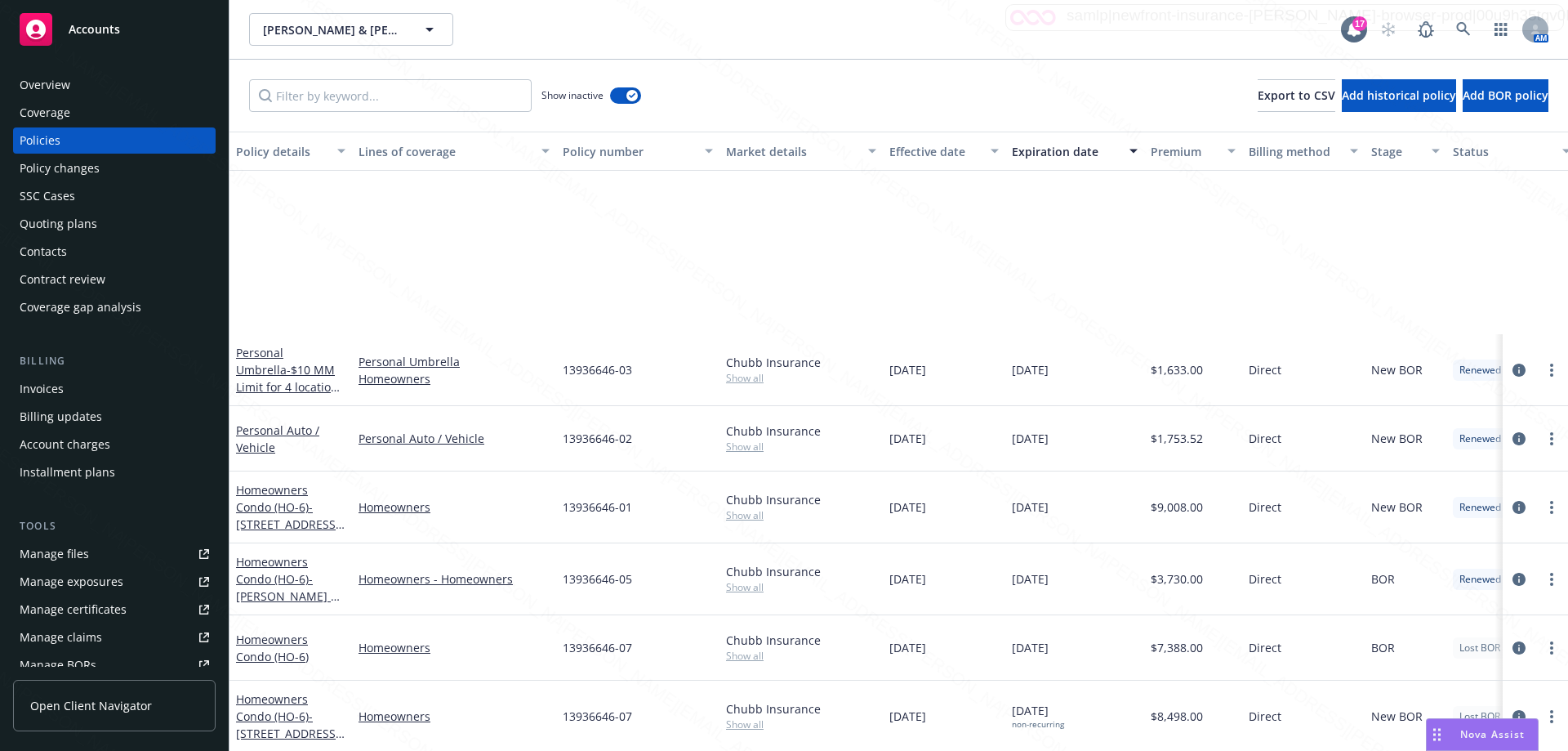
scroll to position [1095, 0]
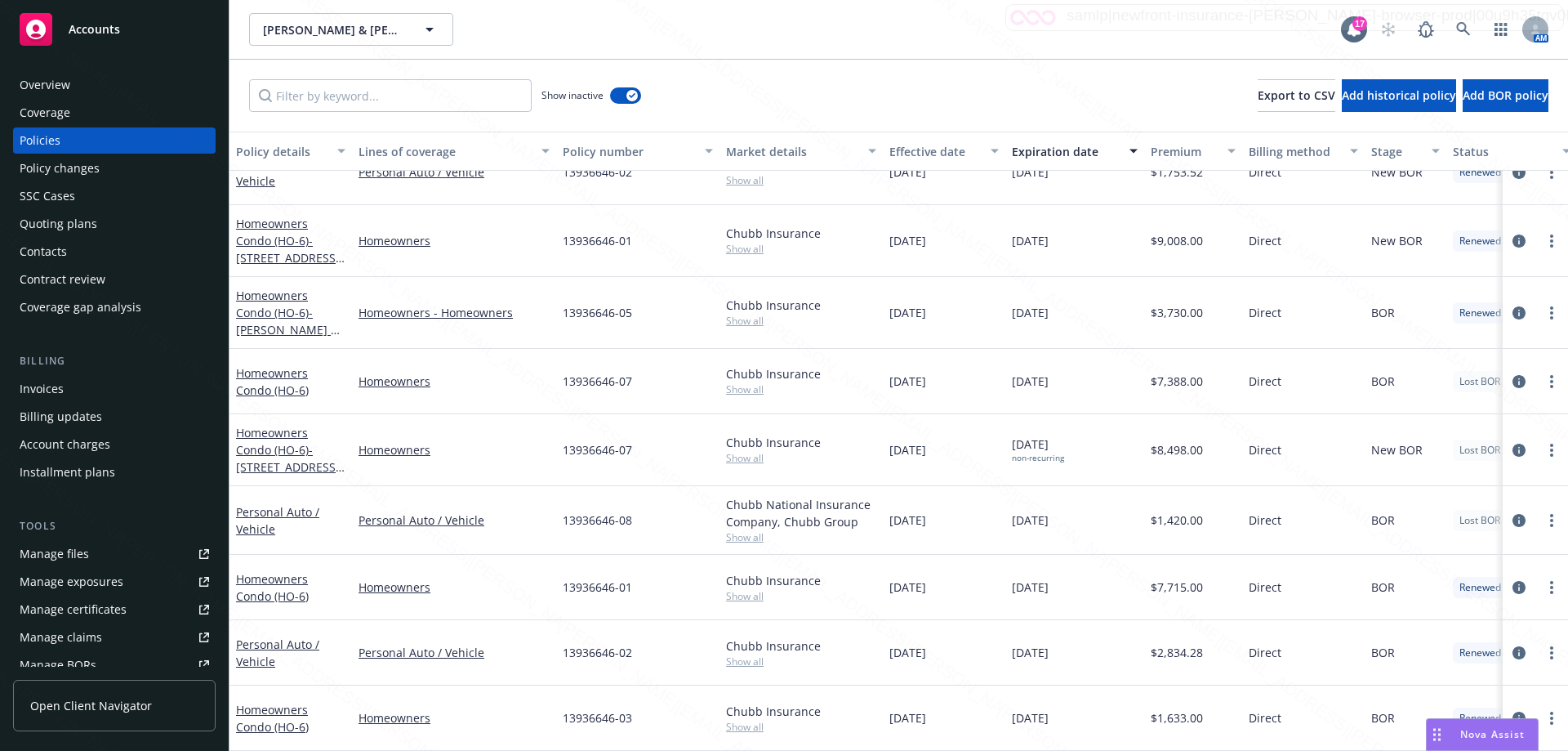
click at [612, 452] on div "13936646-07" at bounding box center [638, 450] width 163 height 72
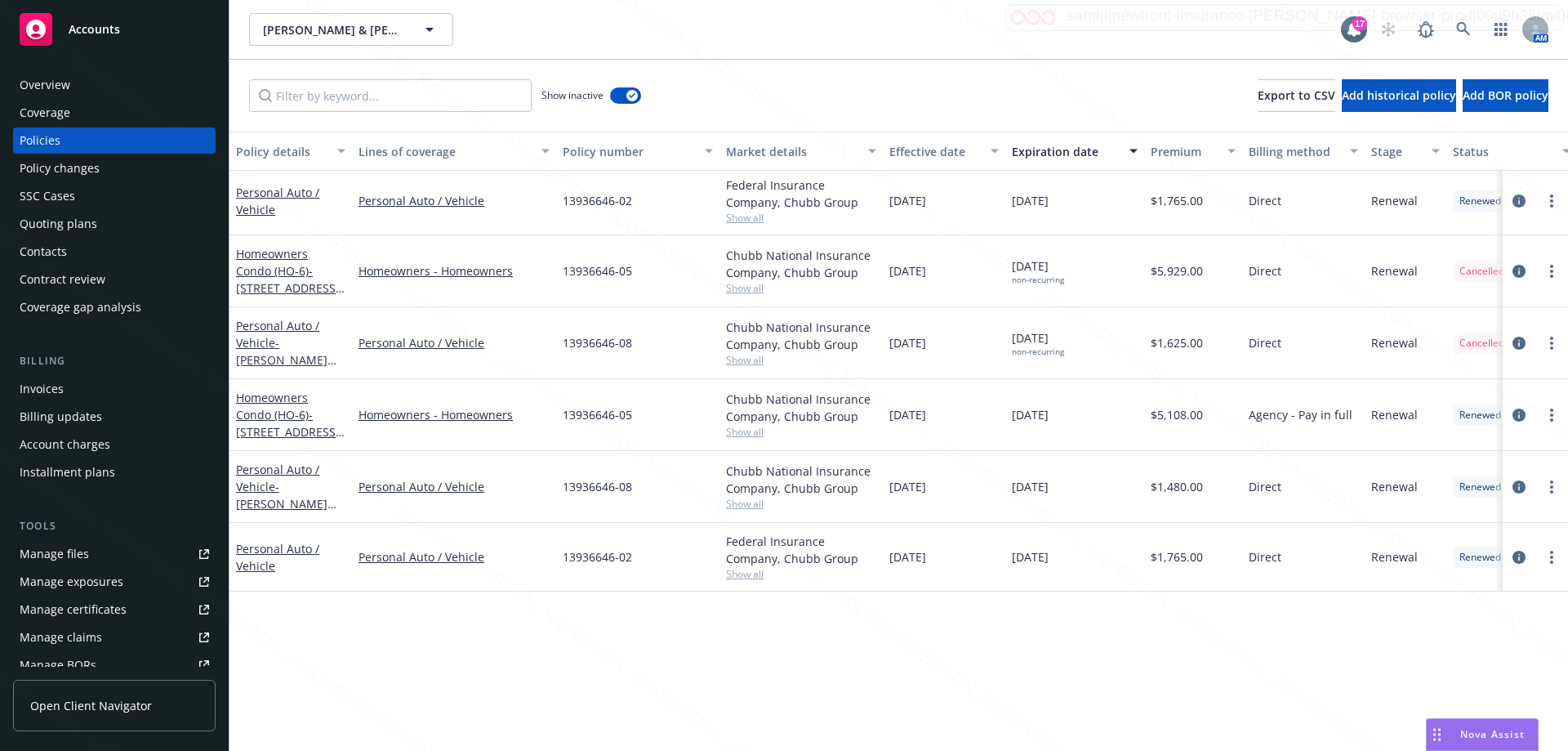
scroll to position [0, 0]
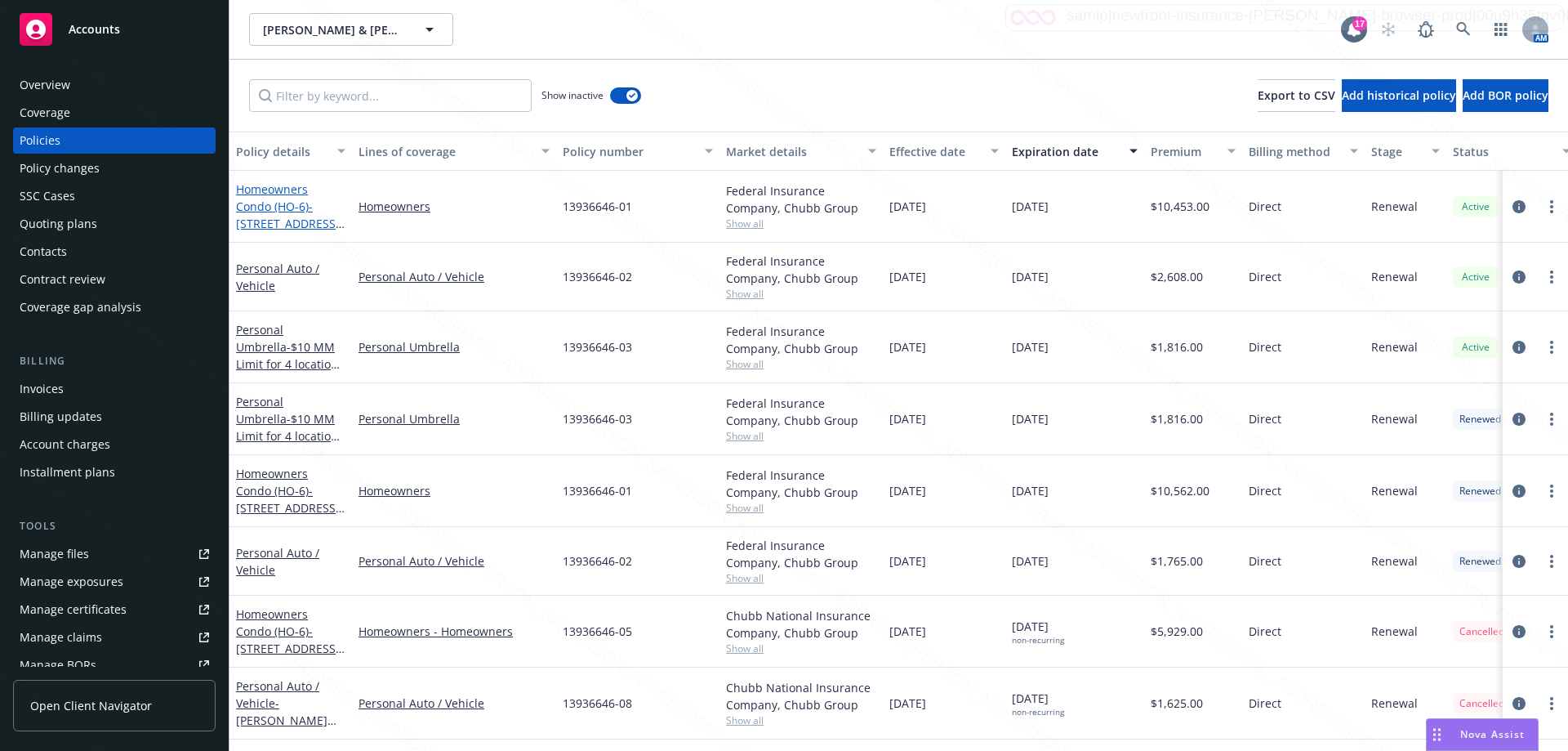
click at [288, 205] on link "Homeowners Condo (HO-6) - [STREET_ADDRESS] plus Liability Extension to [STREET_…" at bounding box center [288, 232] width 104 height 101
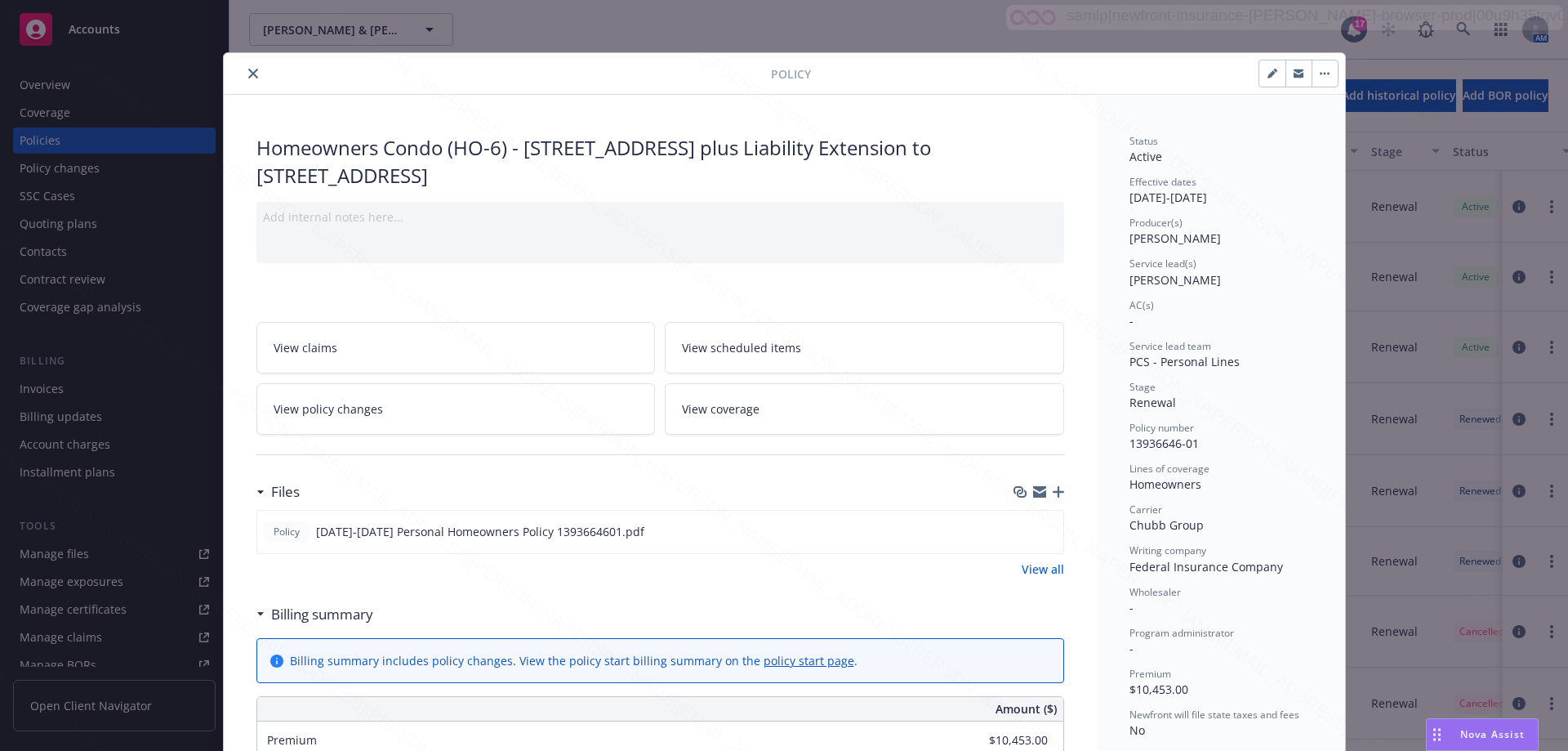
scroll to position [49, 0]
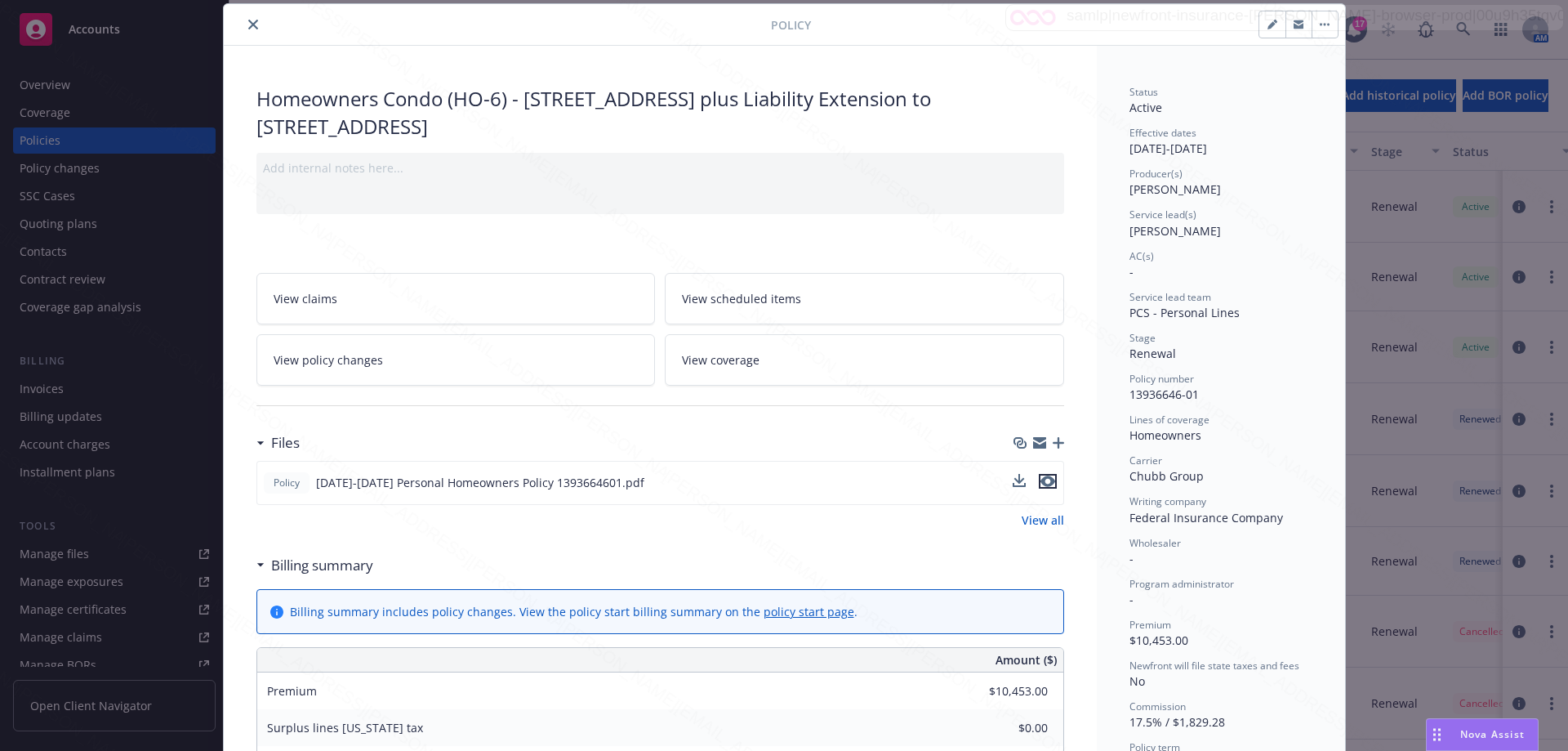
drag, startPoint x: 1042, startPoint y: 482, endPoint x: 1002, endPoint y: 480, distance: 40.0
click at [1041, 482] on icon "preview file" at bounding box center [1048, 482] width 15 height 12
click at [251, 27] on icon "close" at bounding box center [254, 25] width 10 height 10
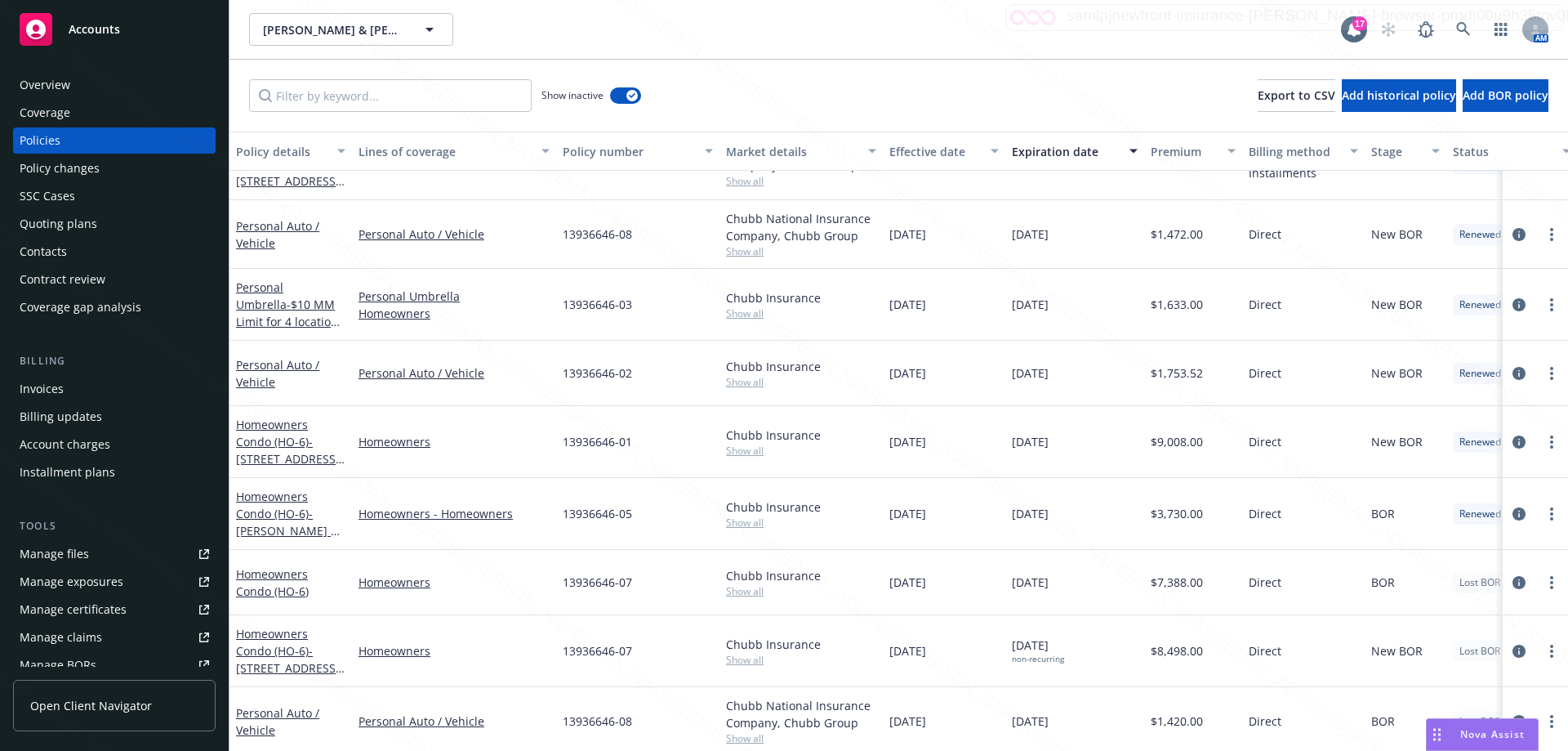
scroll to position [981, 0]
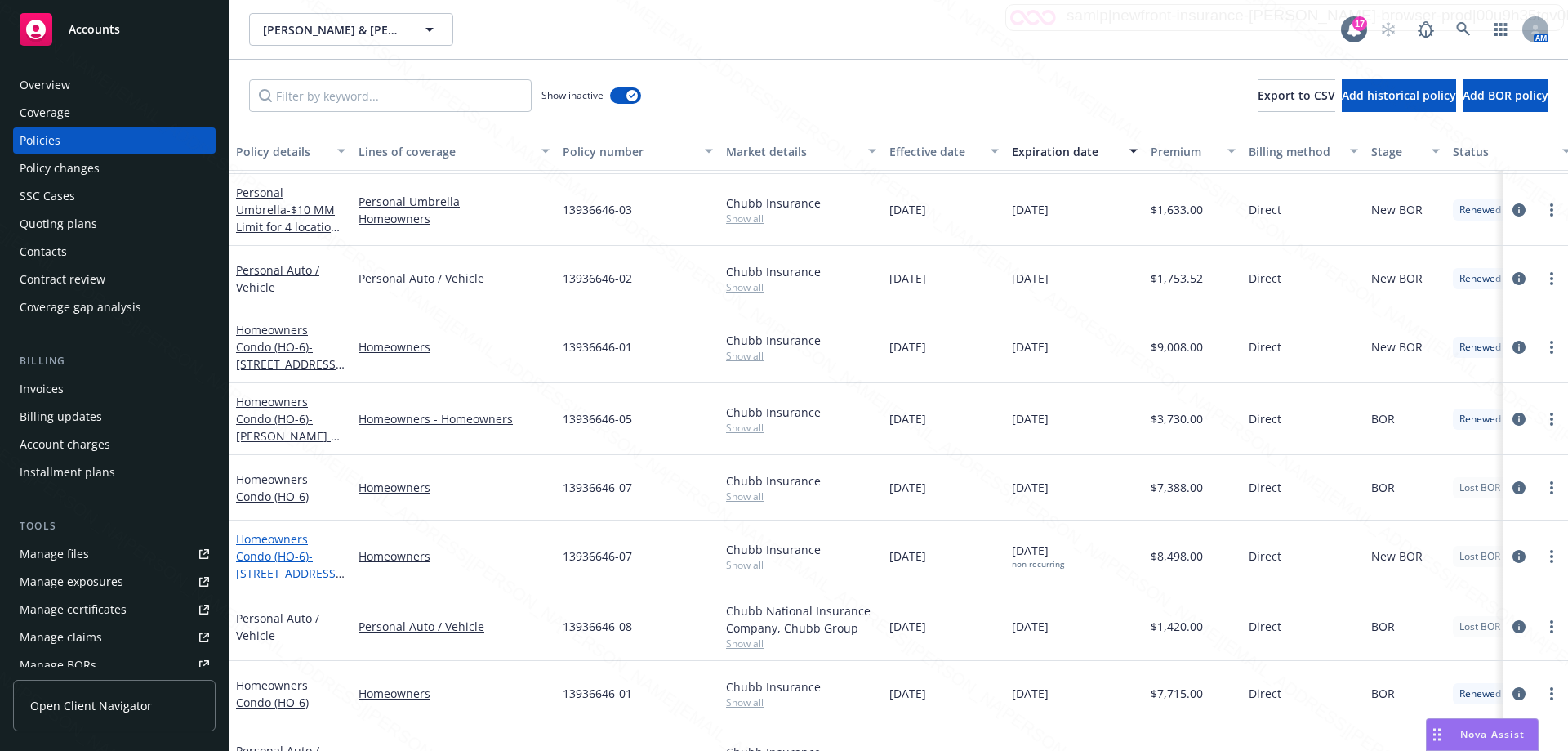
click at [308, 560] on span "- [STREET_ADDRESS][US_STATE]" at bounding box center [290, 573] width 109 height 50
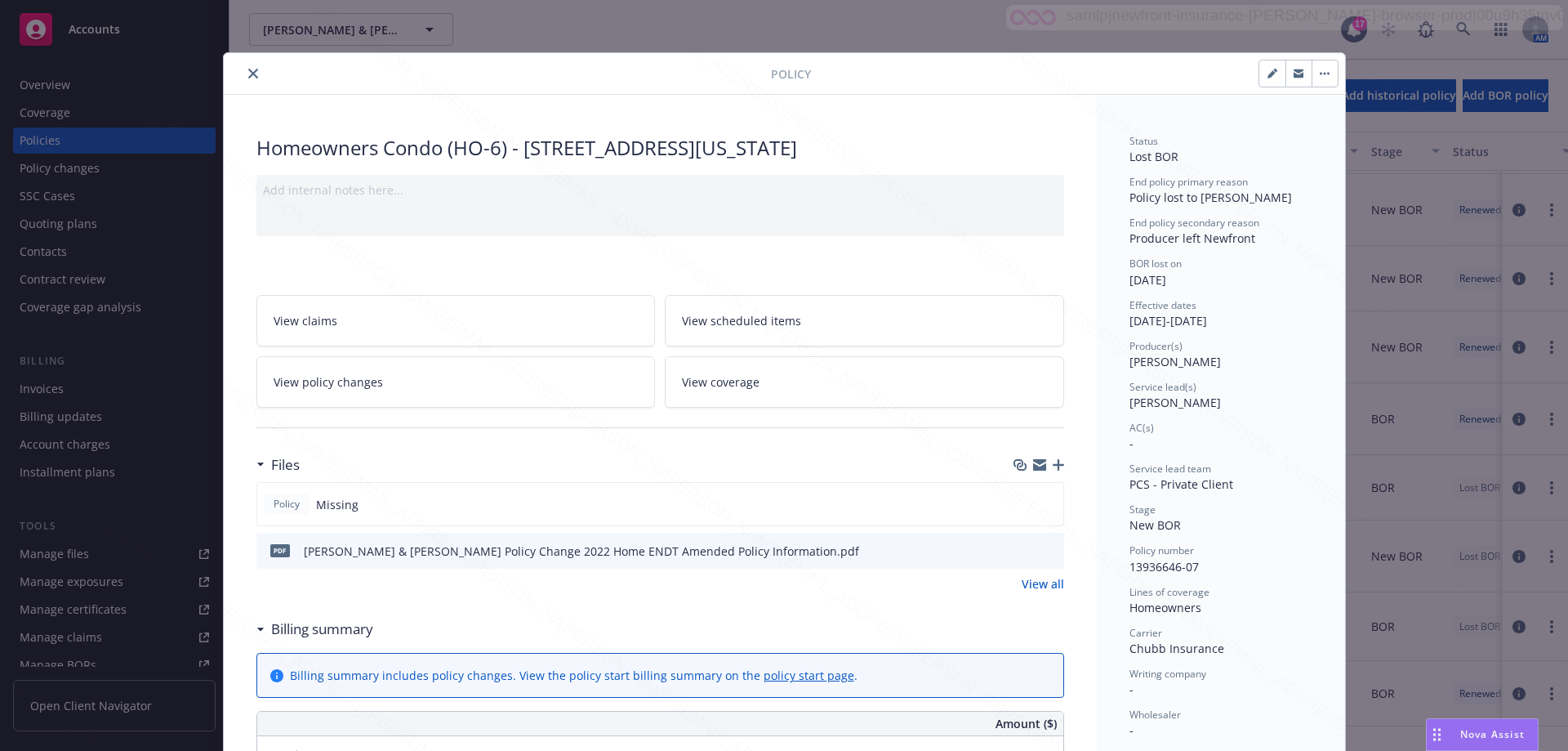
click at [244, 78] on button "close" at bounding box center [254, 74] width 20 height 20
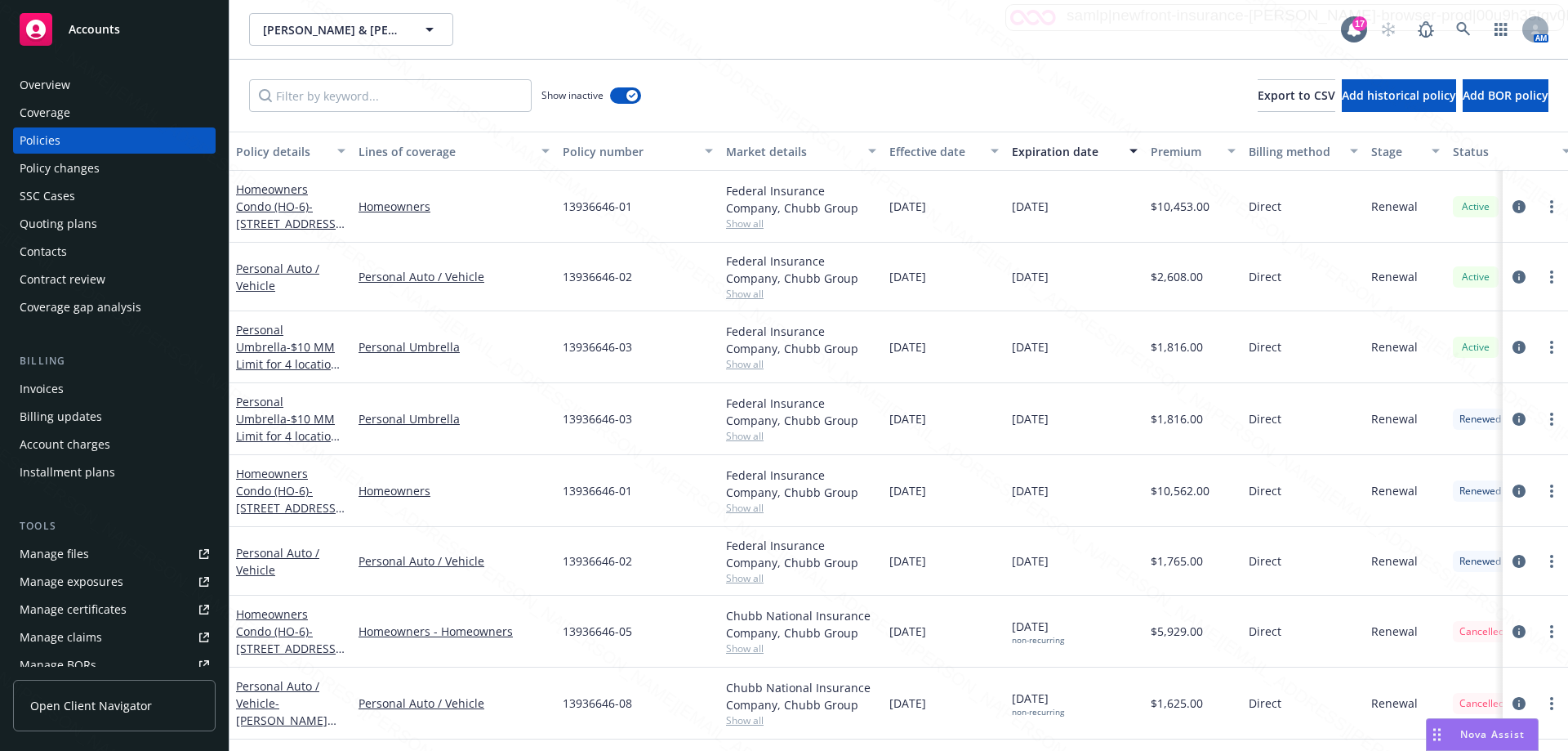
click at [663, 212] on div "13936646-01" at bounding box center [638, 206] width 163 height 72
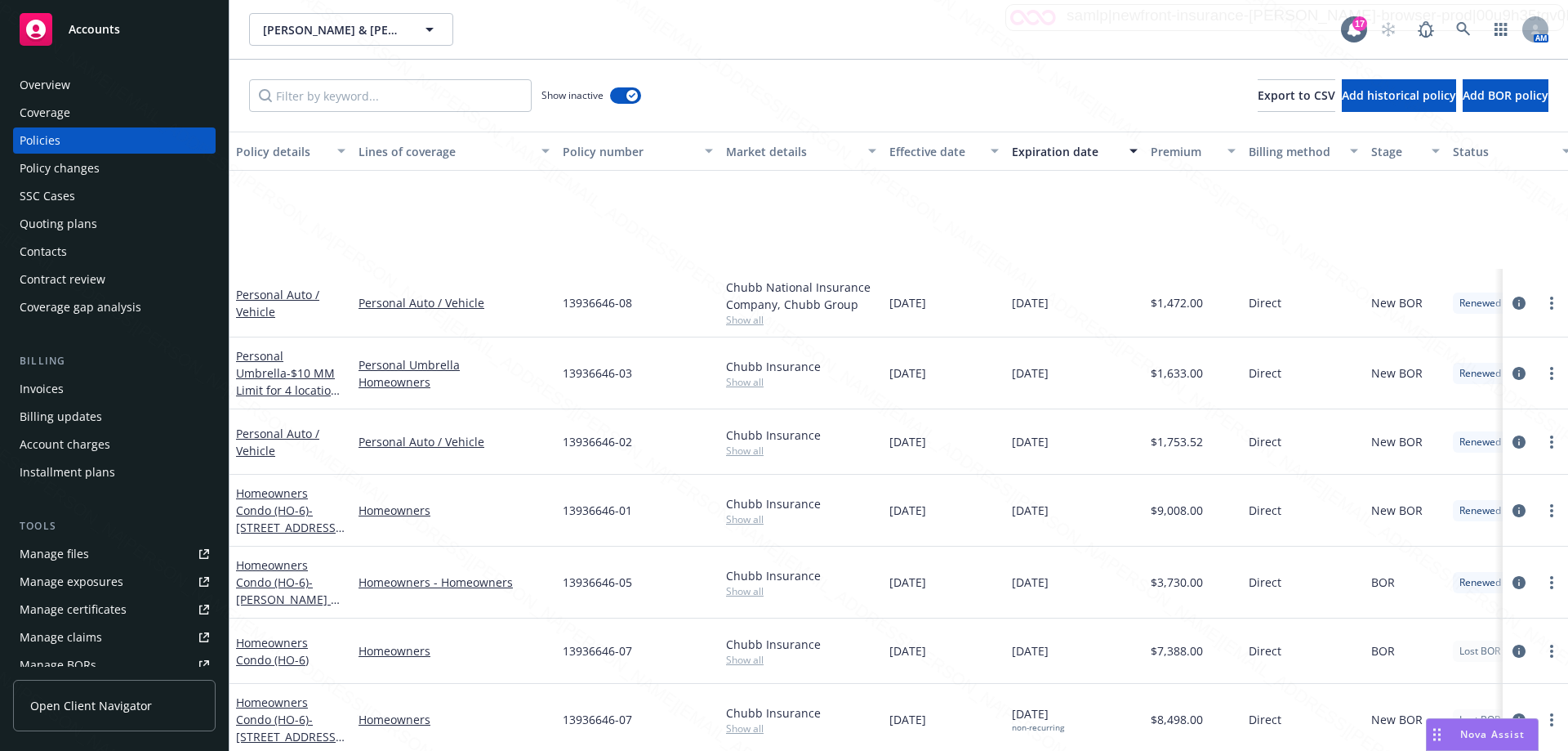
scroll to position [981, 0]
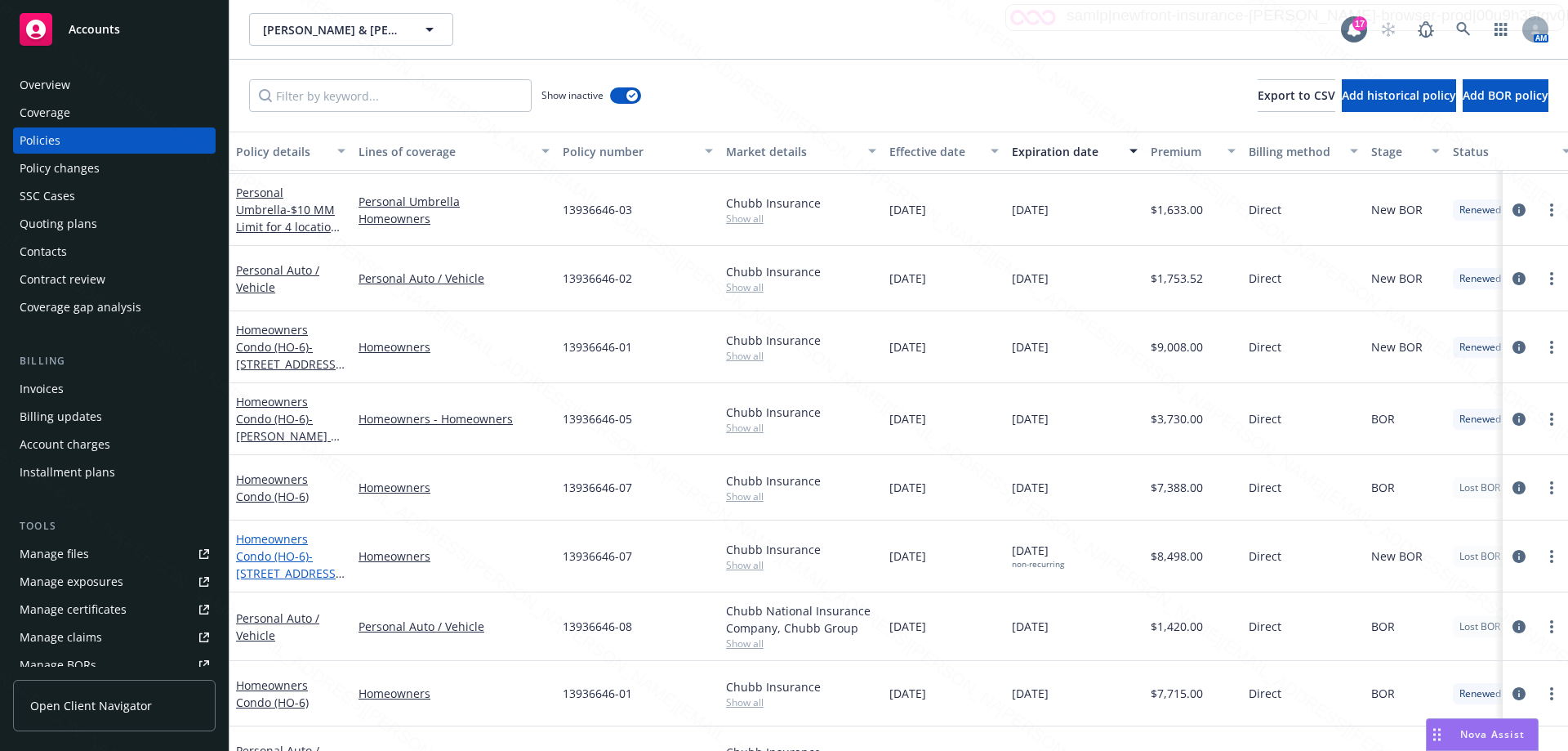
click at [284, 558] on link "Homeowners Condo (HO-6) - [STREET_ADDRESS][US_STATE]" at bounding box center [288, 564] width 104 height 67
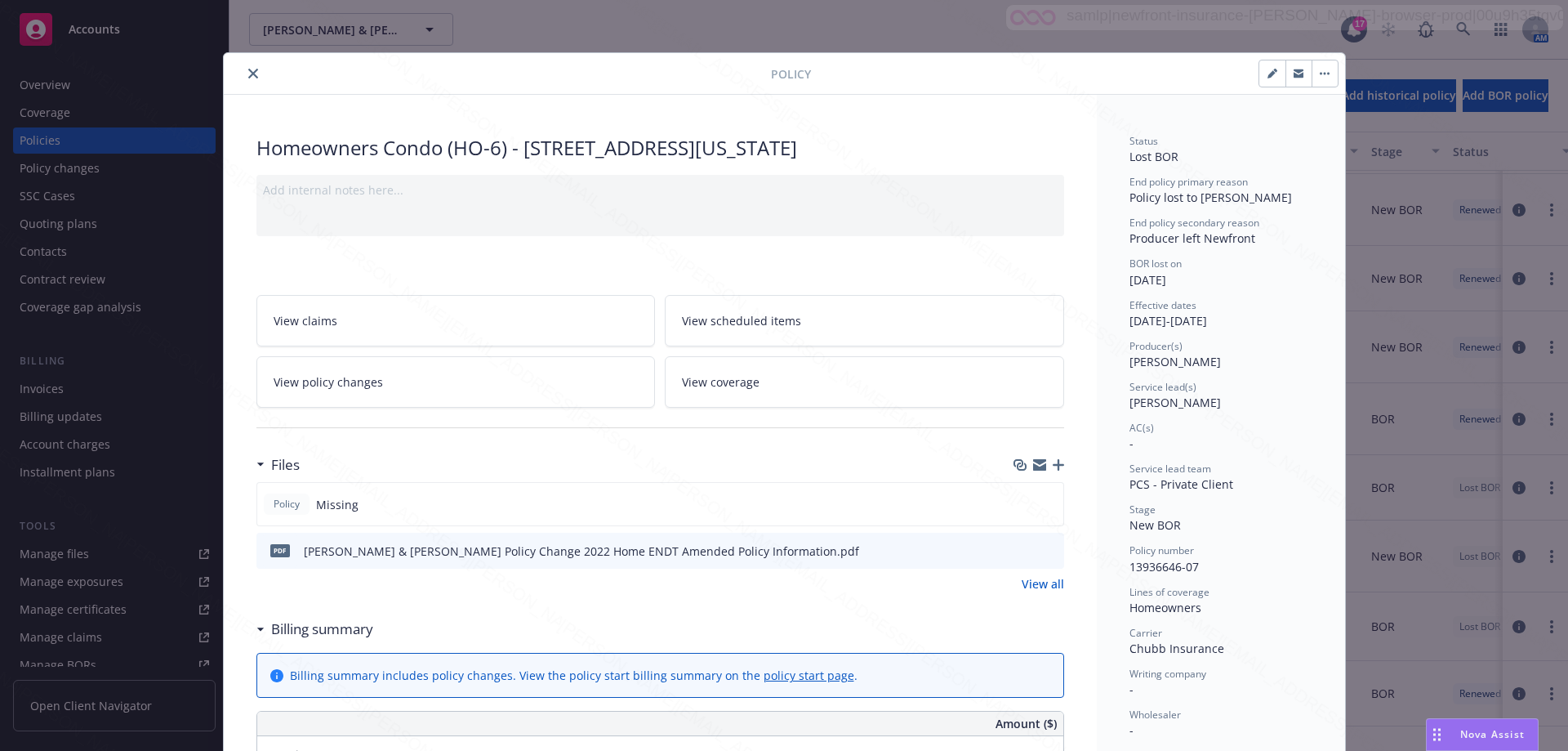
click at [274, 553] on div "Files Policy Missing pdf [PERSON_NAME] & [PERSON_NAME] Policy Change 2022 Home …" at bounding box center [659, 529] width 807 height 164
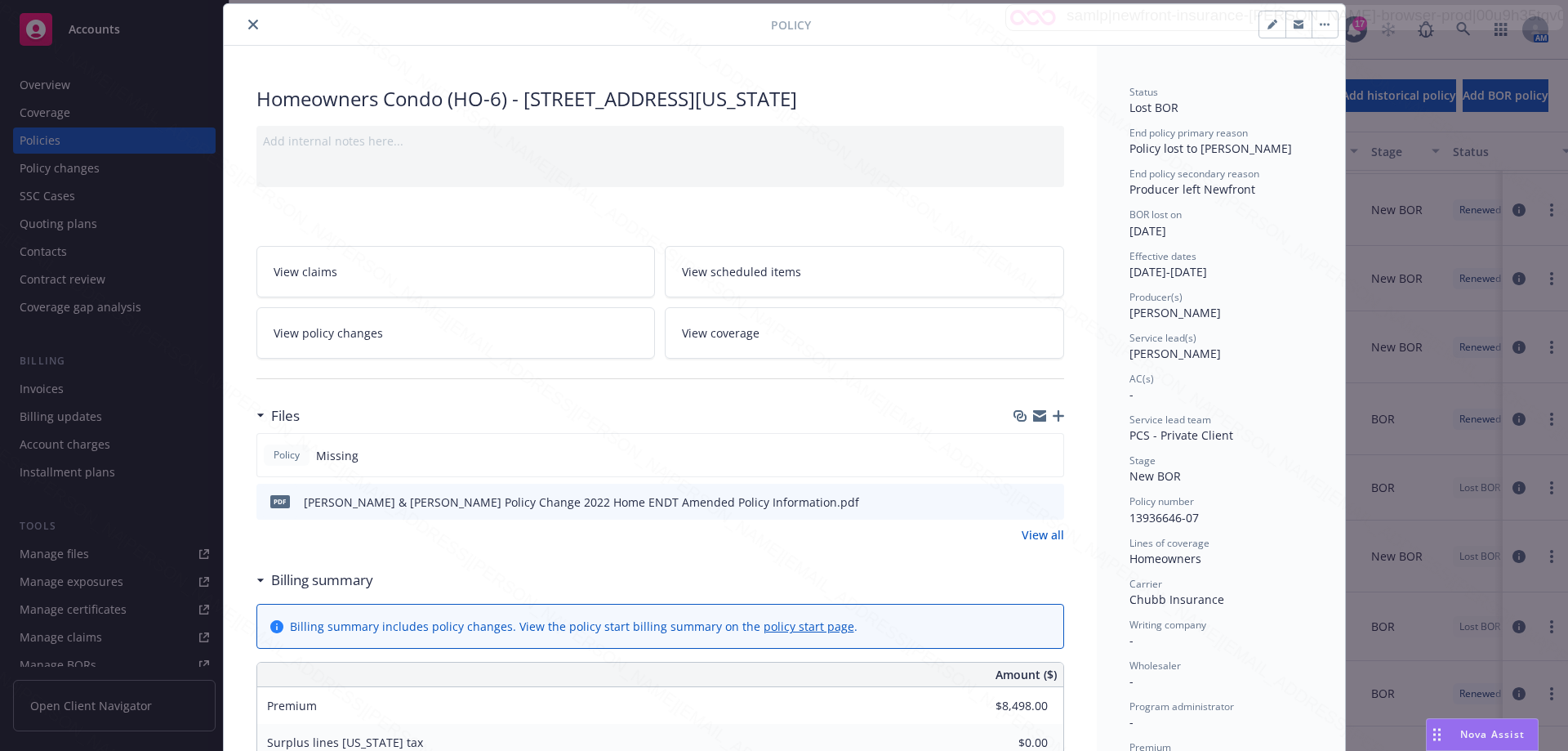
click at [1008, 82] on div "Homeowners Condo (HO-6) - [STREET_ADDRESS][US_STATE] Add internal notes here...…" at bounding box center [660, 749] width 873 height 1406
click at [1007, 93] on div "Homeowners Condo (HO-6) - [STREET_ADDRESS][US_STATE]" at bounding box center [659, 98] width 807 height 27
click at [889, 108] on div "Homeowners Condo (HO-6) - [STREET_ADDRESS][US_STATE]" at bounding box center [659, 98] width 807 height 27
click at [1000, 93] on div "Homeowners Condo (HO-6) - [STREET_ADDRESS][US_STATE]" at bounding box center [659, 98] width 807 height 27
click at [247, 29] on button "close" at bounding box center [254, 25] width 20 height 20
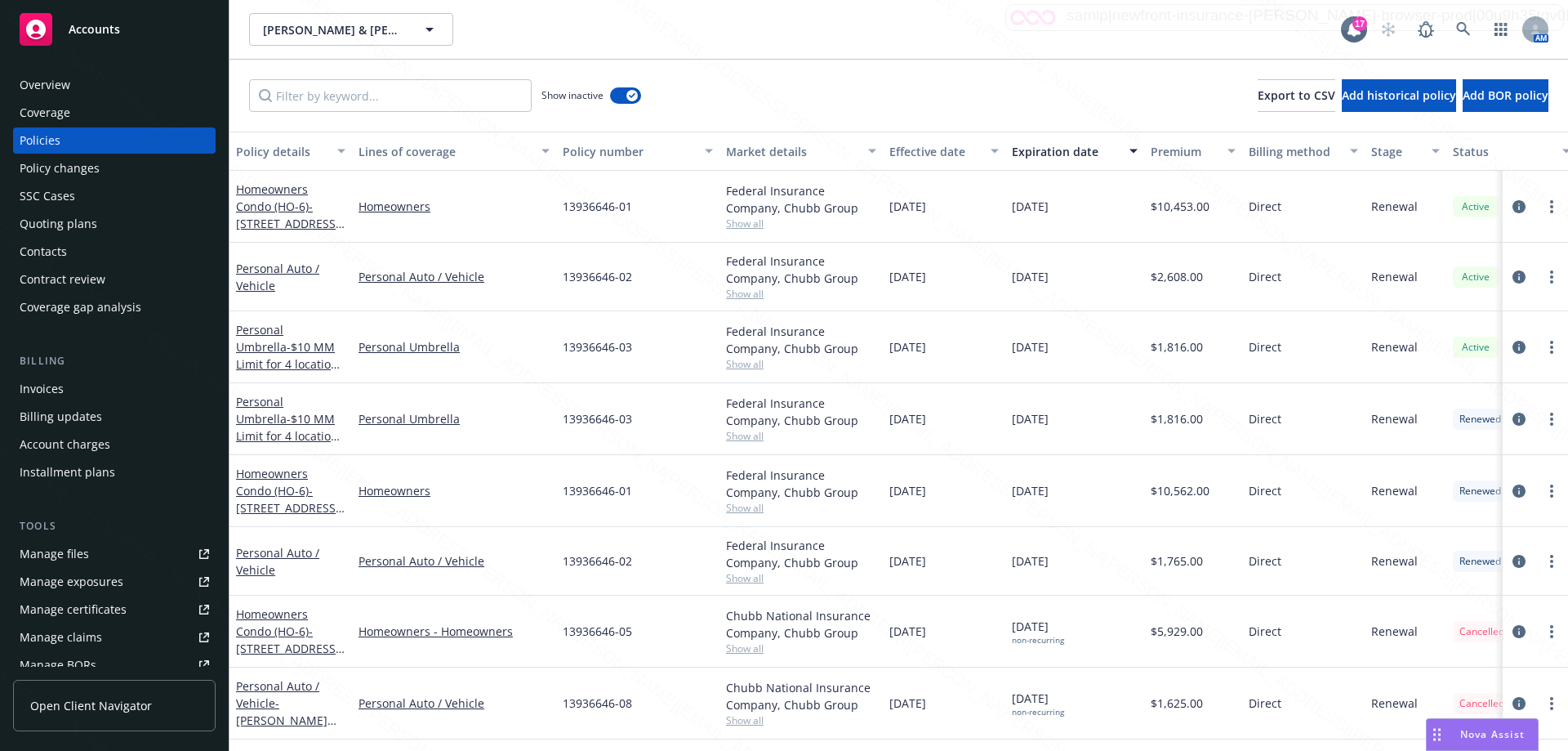
click at [662, 639] on div "13936646-05" at bounding box center [638, 631] width 163 height 72
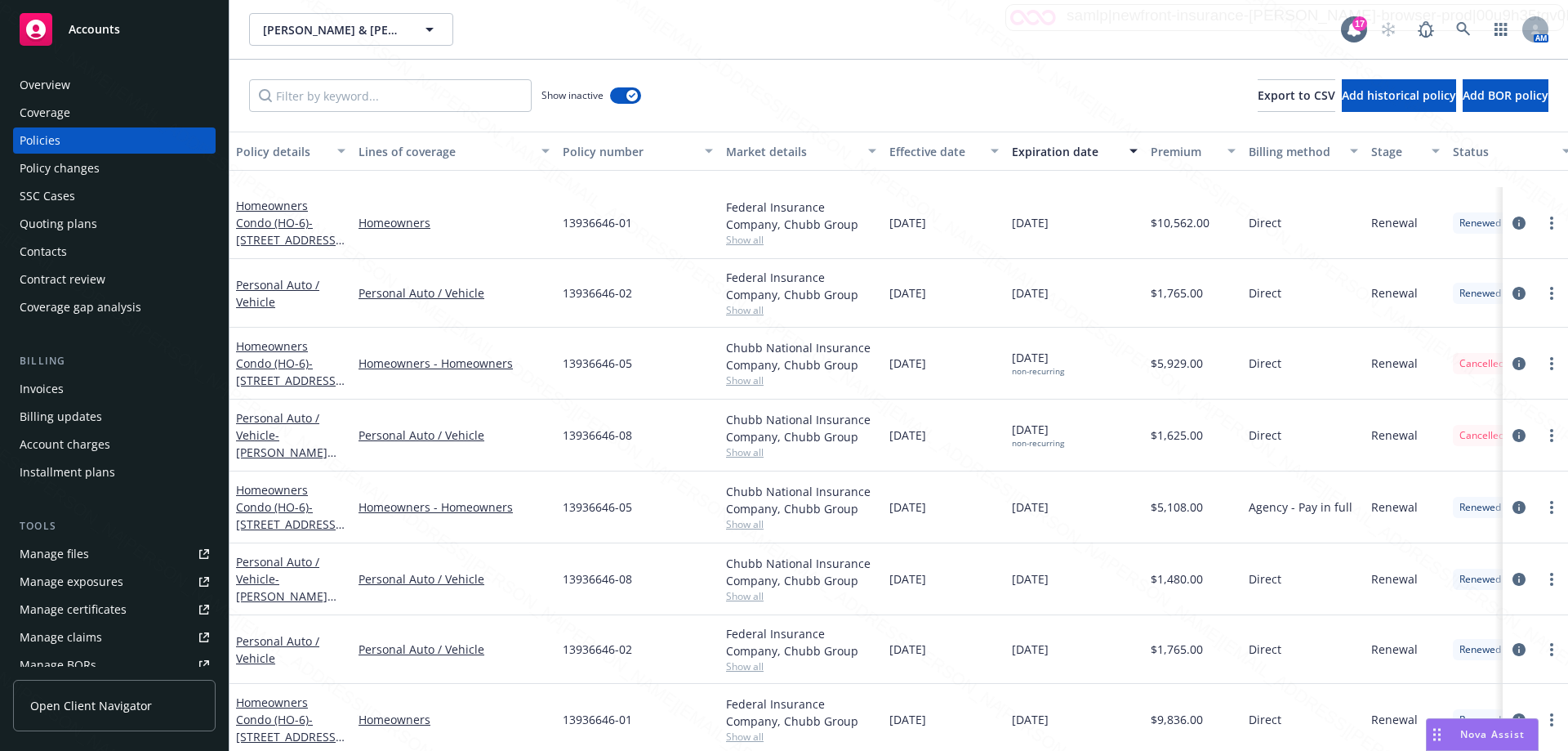
scroll to position [327, 0]
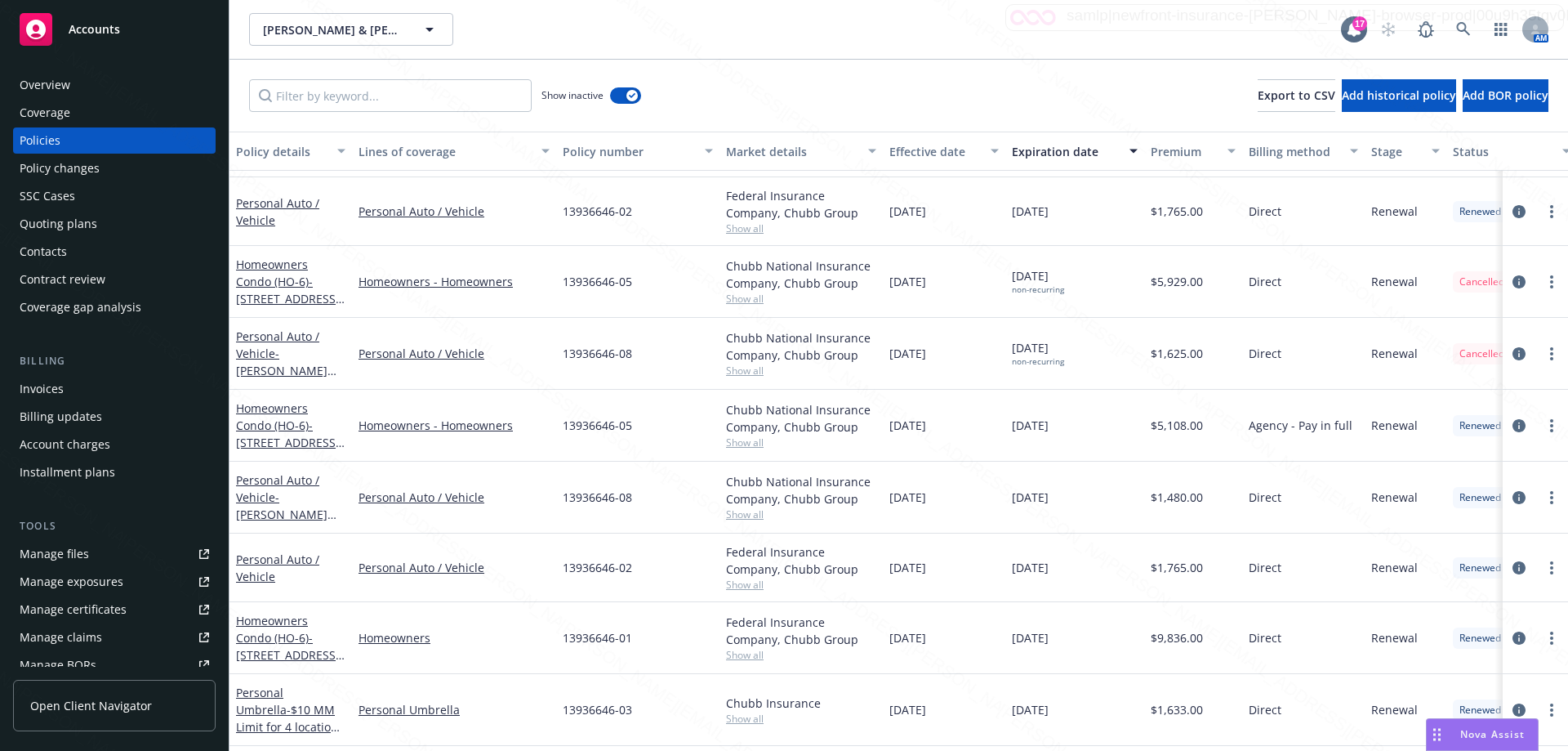
click at [653, 431] on div "13936646-05" at bounding box center [638, 425] width 163 height 72
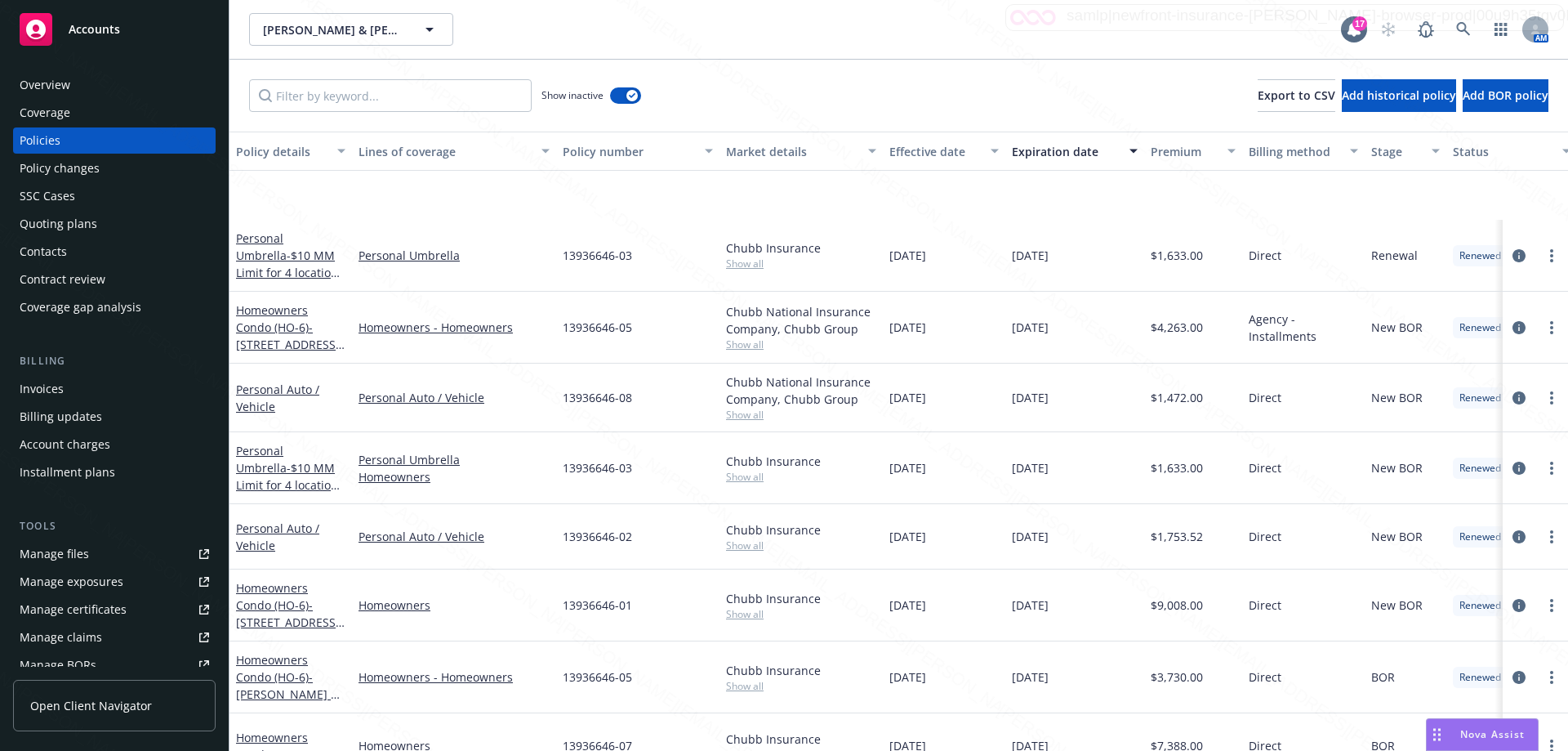
scroll to position [898, 0]
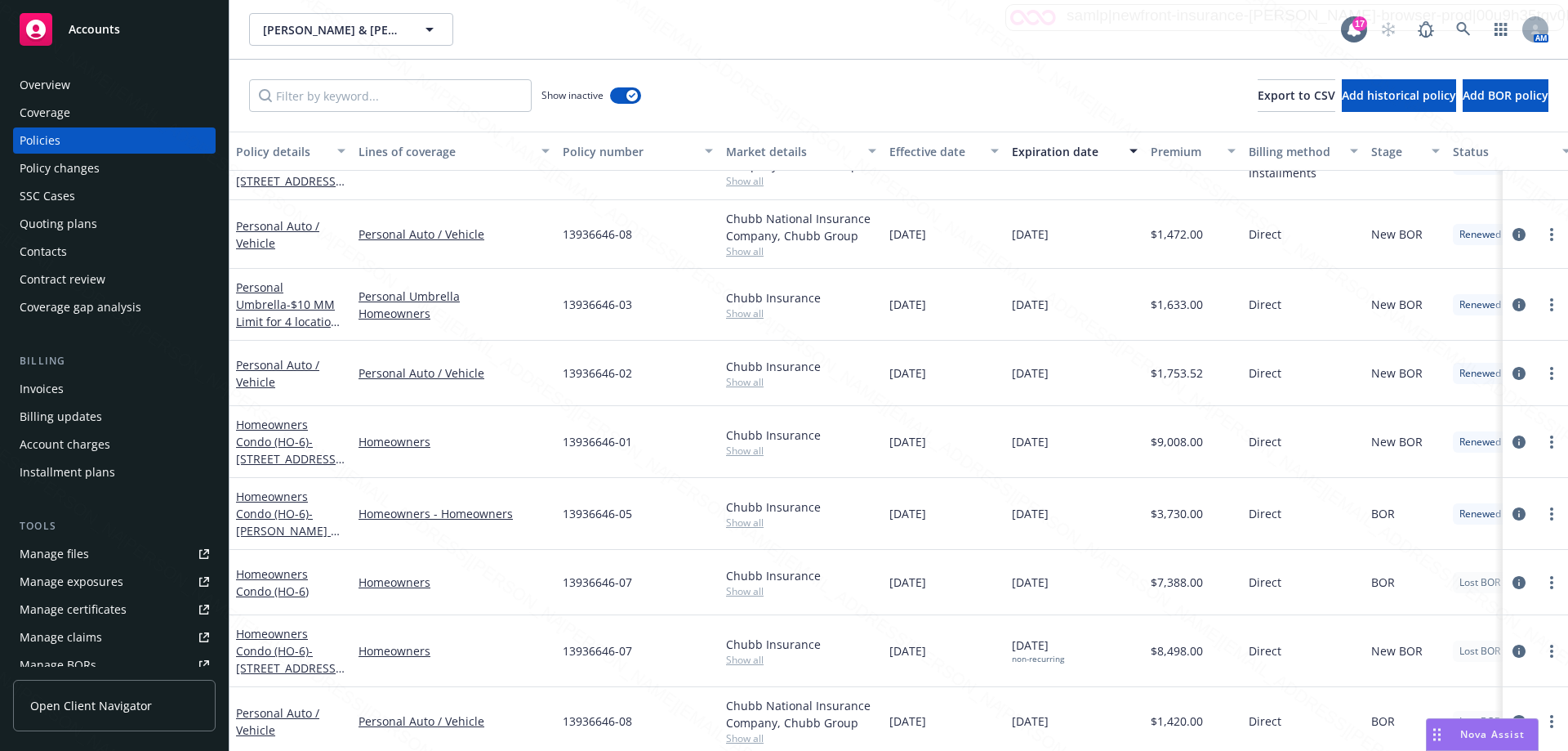
click at [667, 599] on div "13936646-07" at bounding box center [638, 582] width 163 height 66
click at [639, 665] on div "13936646-07" at bounding box center [638, 651] width 163 height 72
click at [293, 651] on link "Homeowners Condo (HO-6) - [STREET_ADDRESS][US_STATE]" at bounding box center [288, 659] width 104 height 67
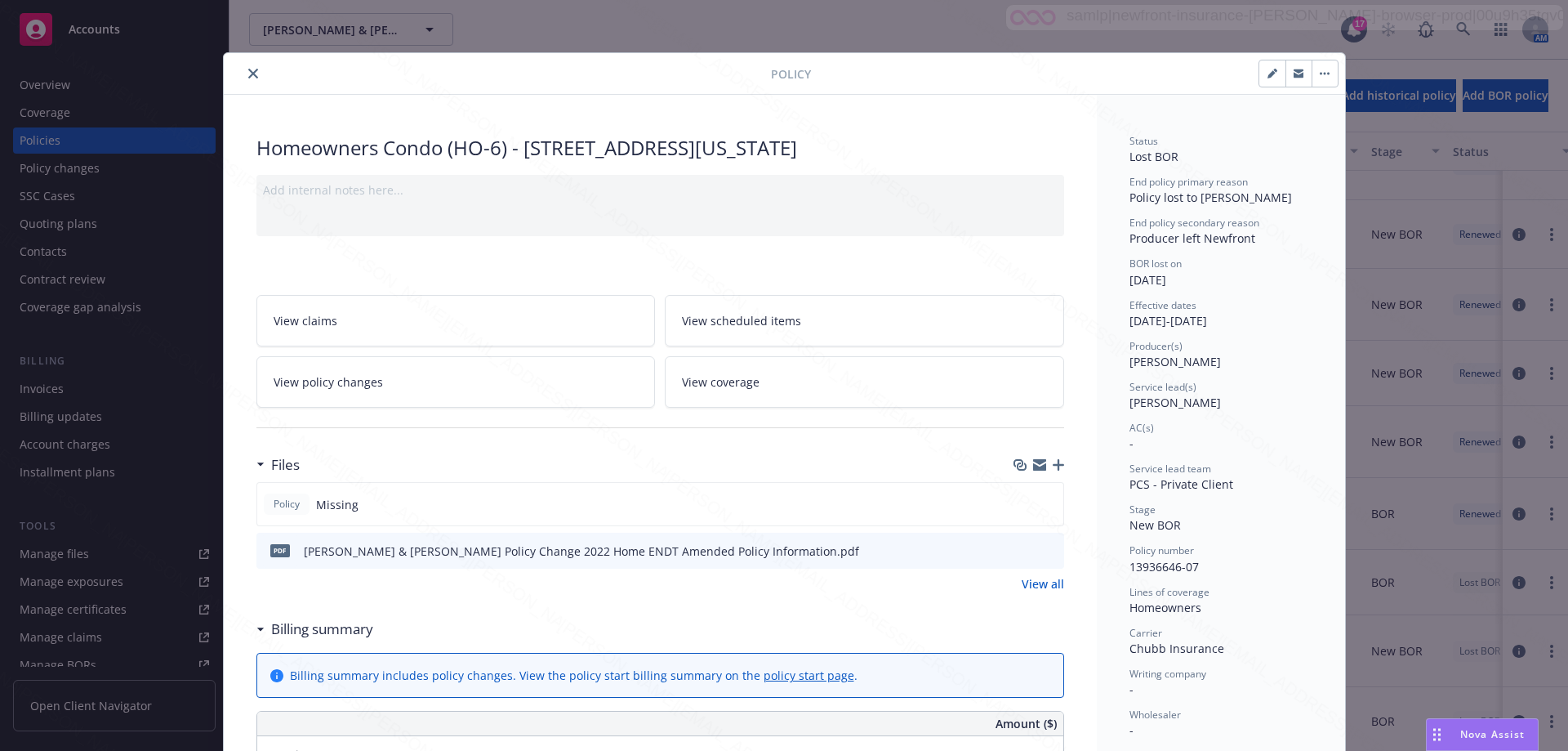
click at [249, 74] on icon "close" at bounding box center [254, 73] width 10 height 10
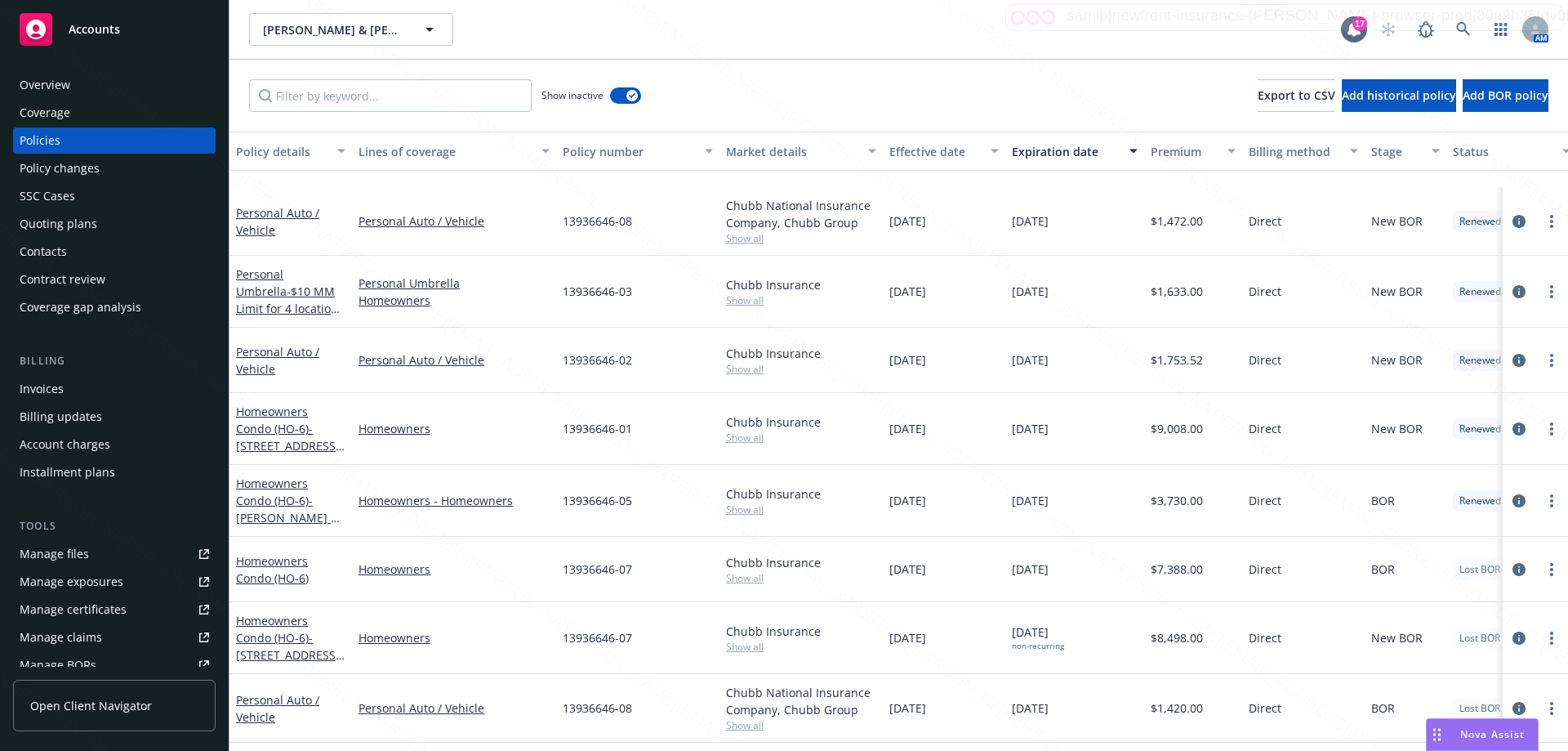
scroll to position [1095, 0]
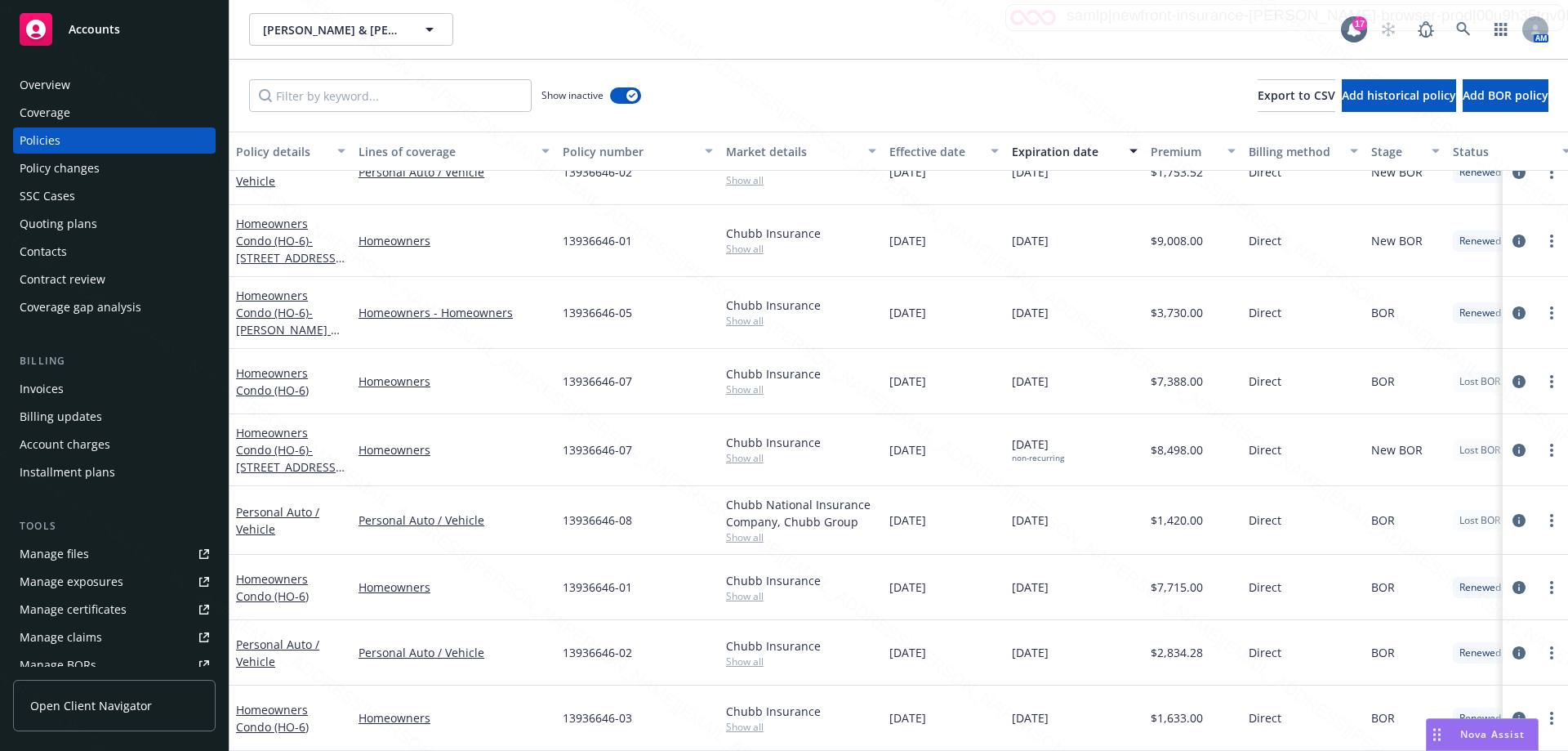
click at [653, 381] on div "13936646-07" at bounding box center [638, 381] width 163 height 66
click at [665, 453] on div "13936646-07" at bounding box center [638, 450] width 163 height 72
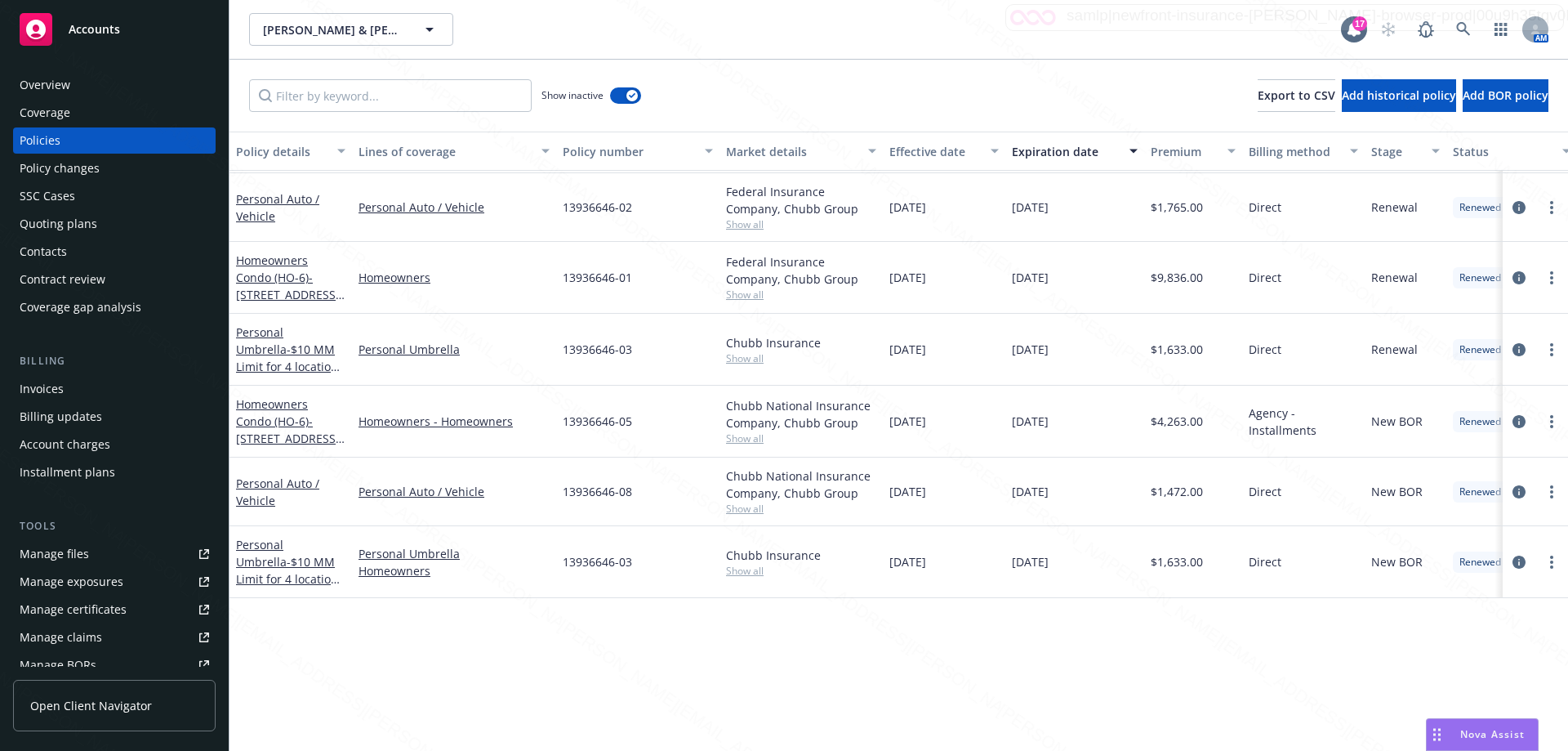
scroll to position [360, 0]
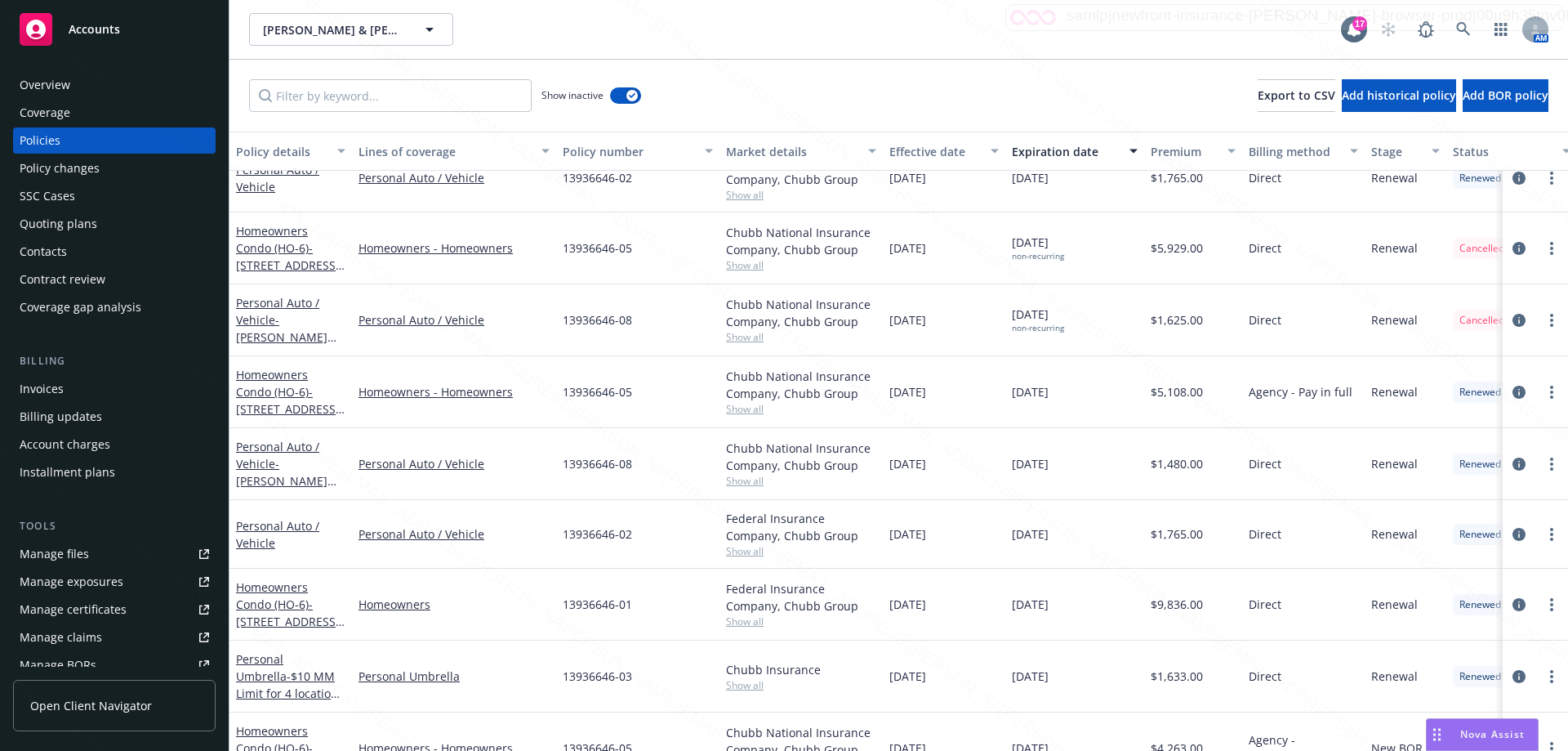
click at [441, 274] on div "Homeowners - Homeowners" at bounding box center [454, 248] width 205 height 72
click at [648, 496] on div "13936646-08" at bounding box center [638, 464] width 163 height 72
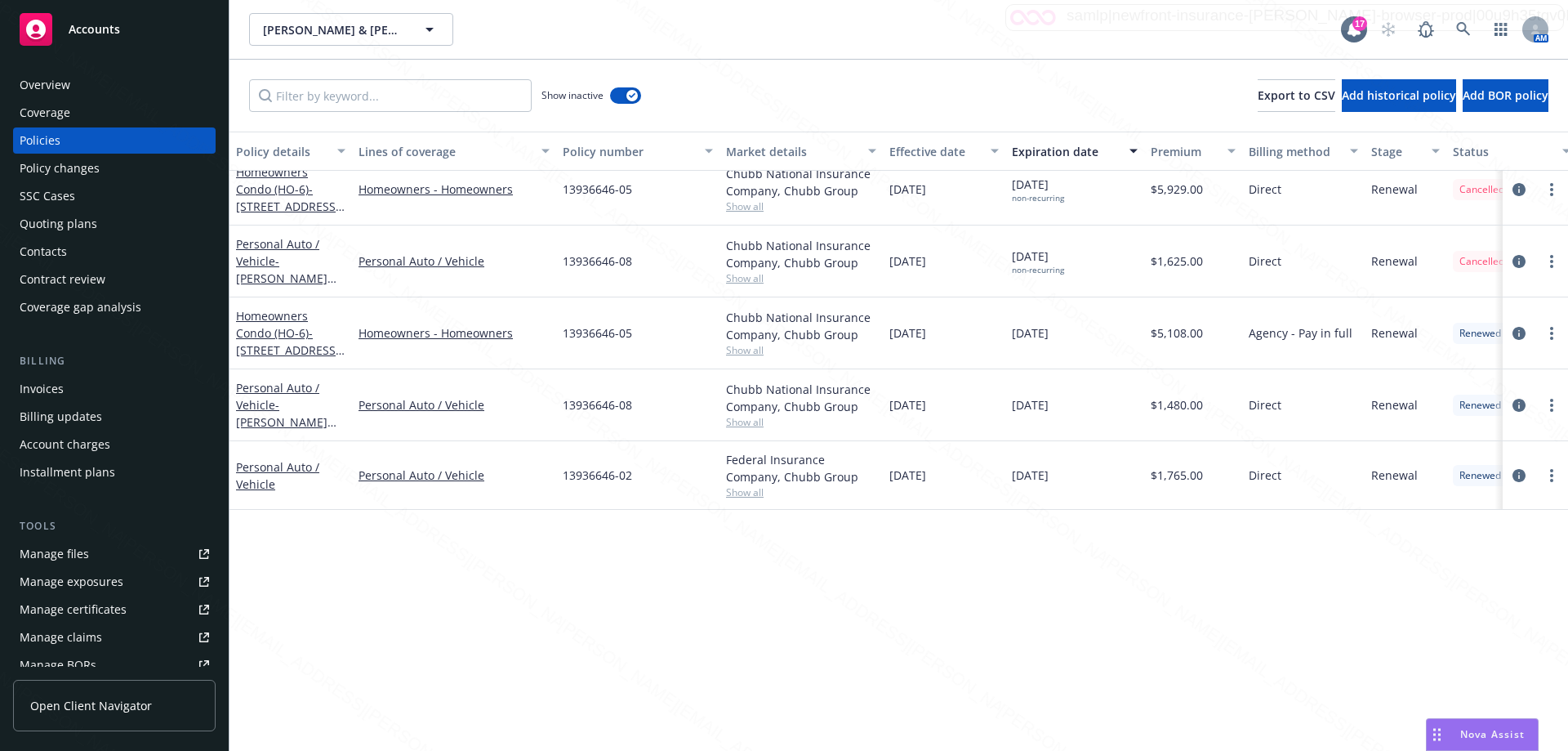
scroll to position [33, 0]
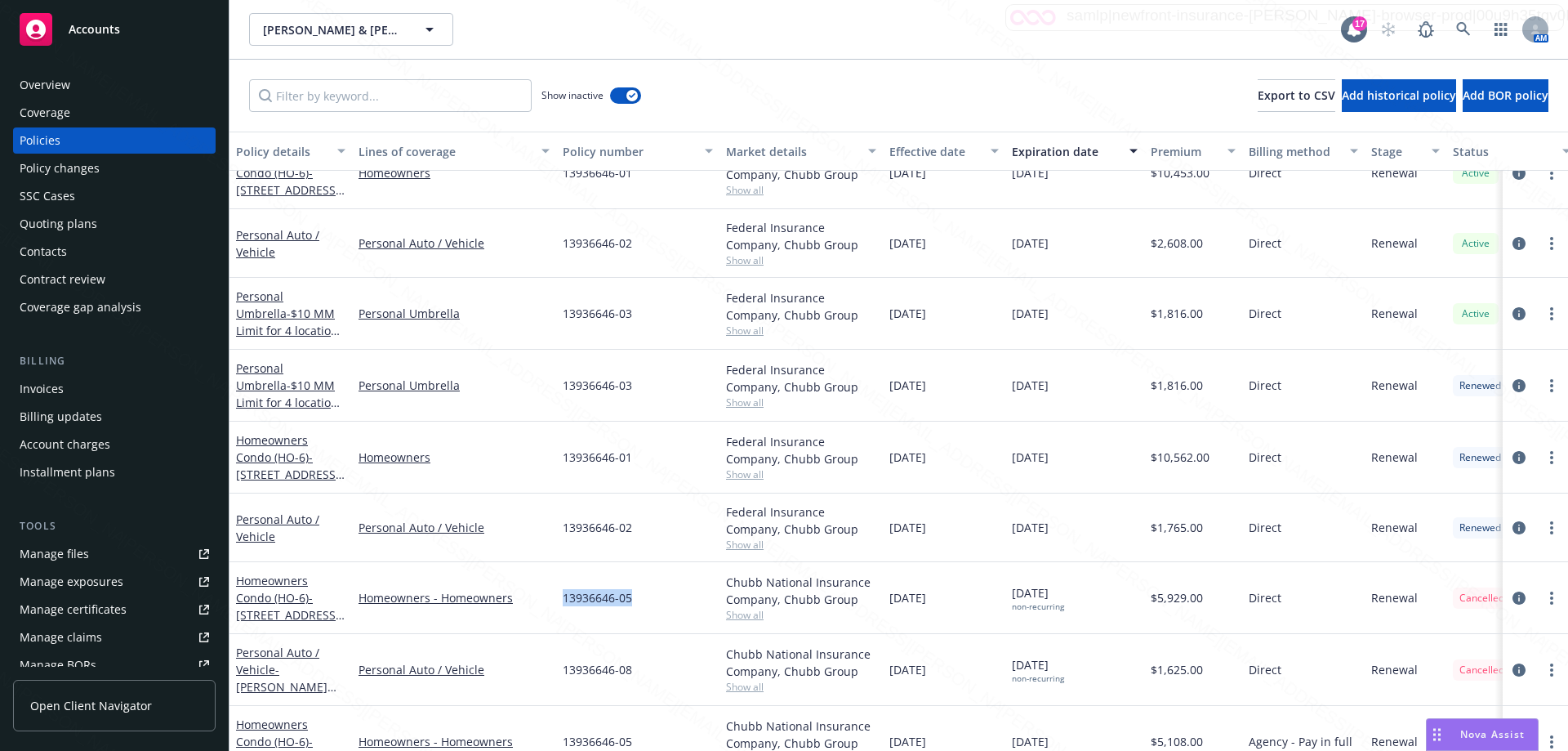
drag, startPoint x: 564, startPoint y: 597, endPoint x: 661, endPoint y: 595, distance: 97.0
click at [661, 595] on div "13936646-05" at bounding box center [638, 598] width 163 height 72
copy span "13936646-05"
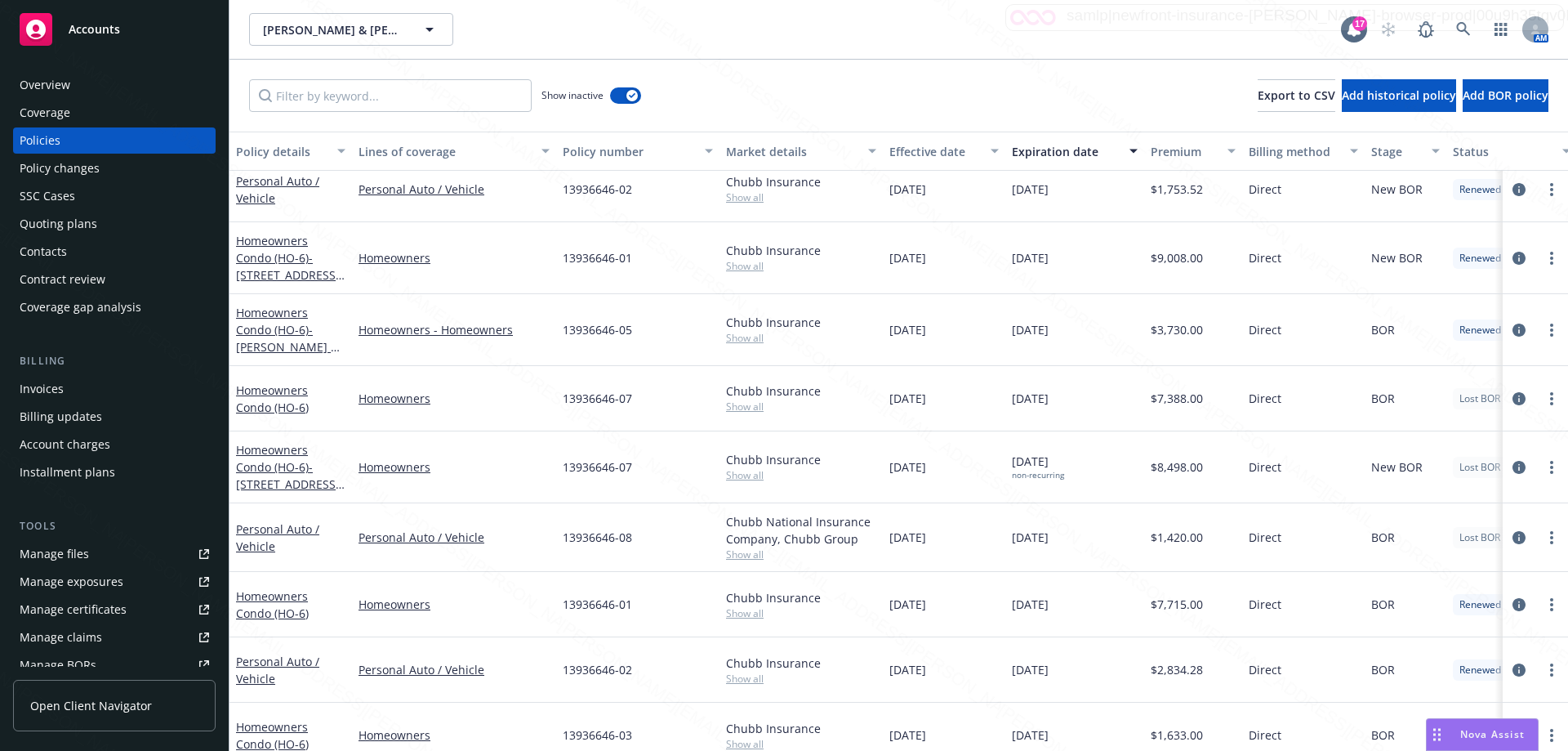
scroll to position [1095, 0]
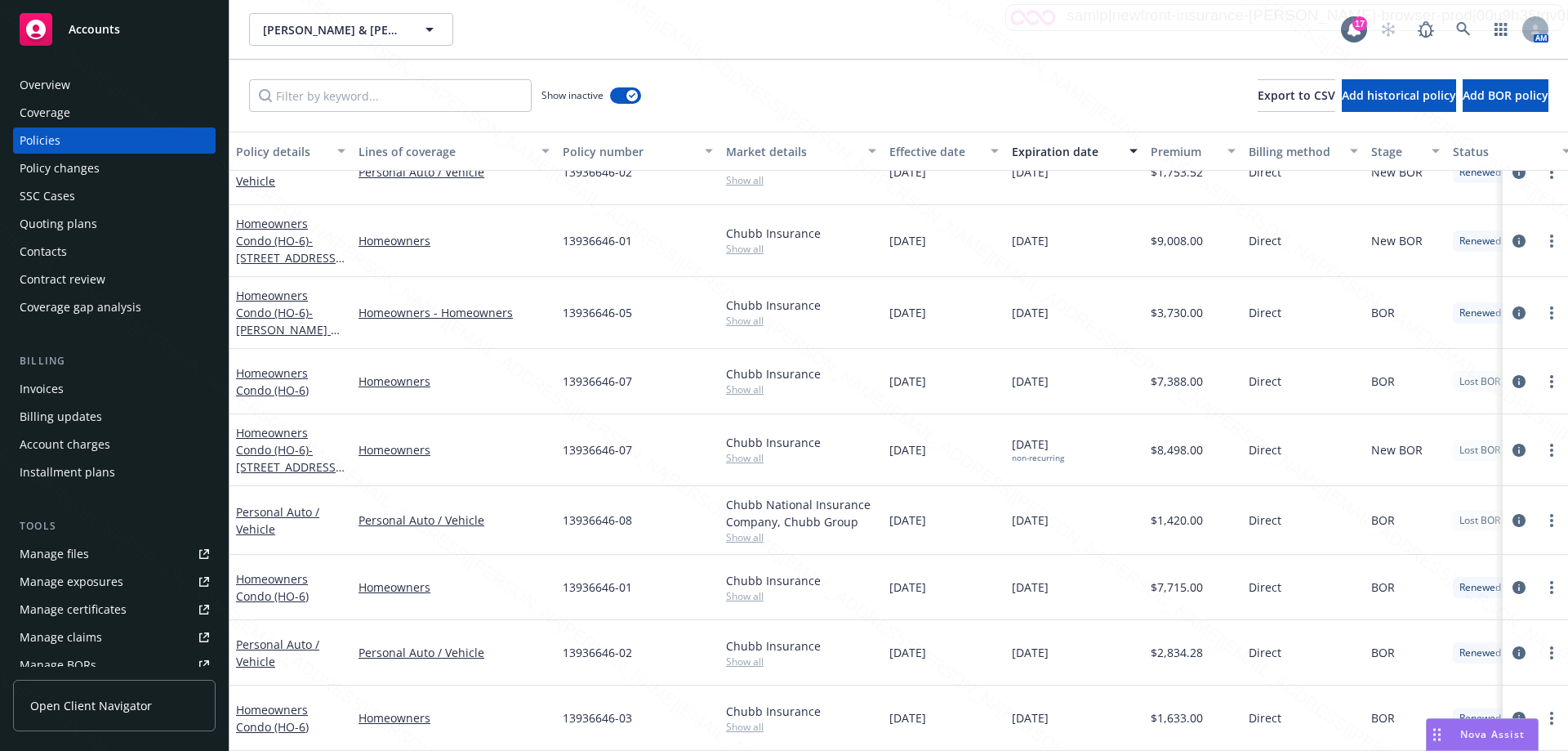
click at [270, 445] on div "Homeowners Condo (HO-6) - [STREET_ADDRESS][US_STATE]" at bounding box center [291, 450] width 110 height 52
drag, startPoint x: 270, startPoint y: 445, endPoint x: 276, endPoint y: 462, distance: 18.0
click at [278, 463] on div "Homeowners Condo (HO-6) - [STREET_ADDRESS][US_STATE]" at bounding box center [290, 450] width 122 height 72
click at [273, 429] on div "Homeowners Condo (HO-6) - [STREET_ADDRESS][US_STATE]" at bounding box center [291, 450] width 110 height 52
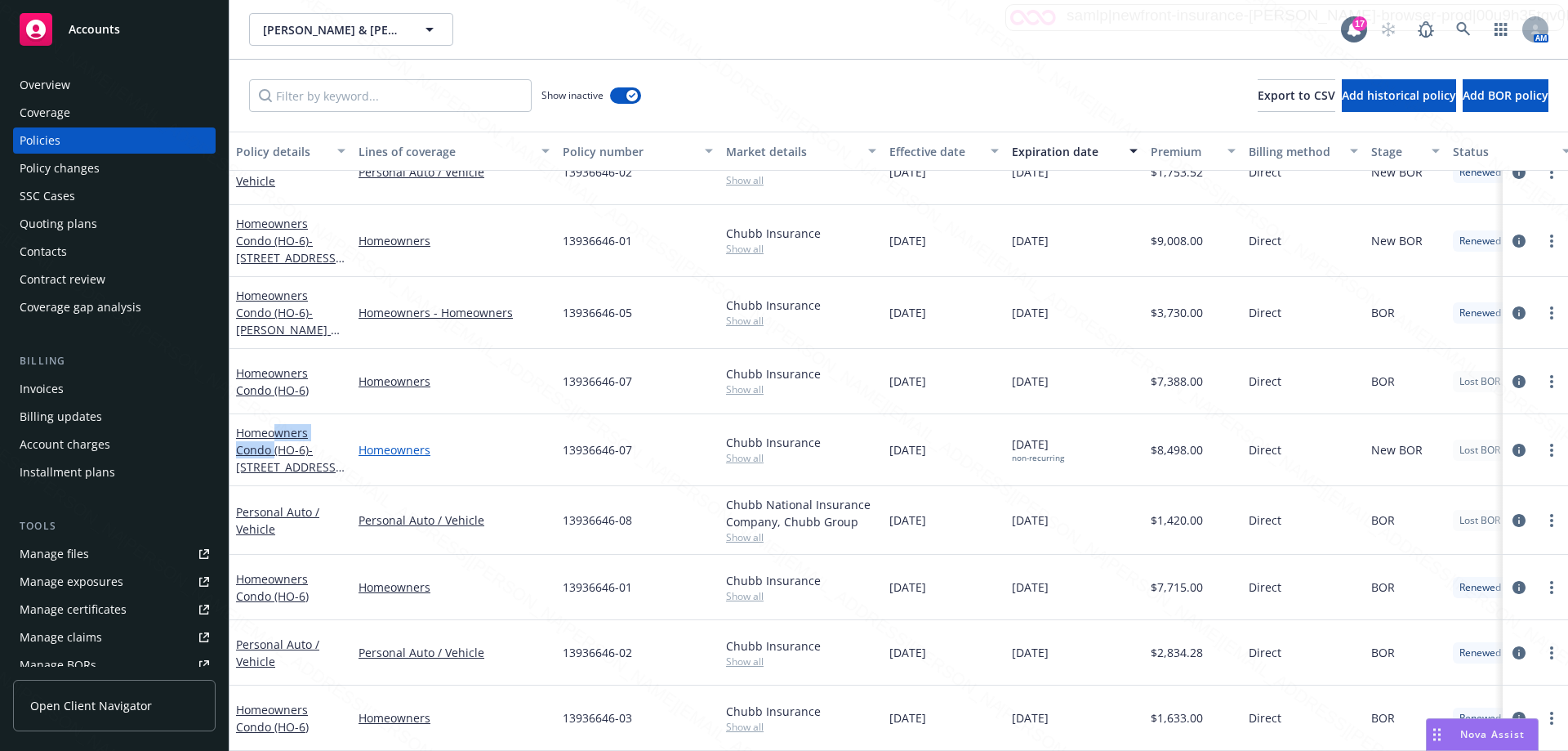
click at [502, 441] on link "Homeowners" at bounding box center [454, 449] width 191 height 17
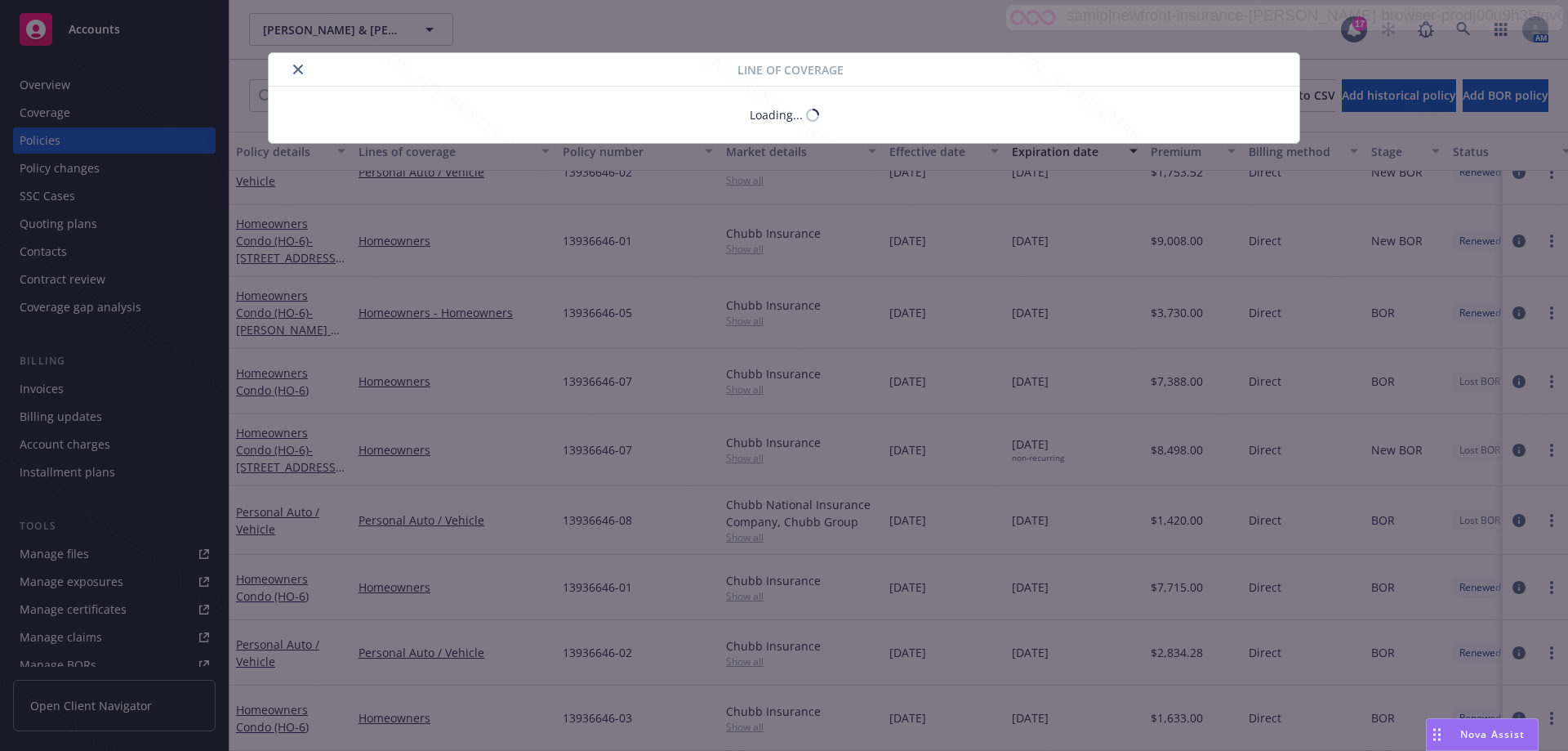
click at [300, 440] on div "Line of coverage Loading..." at bounding box center [784, 375] width 1568 height 751
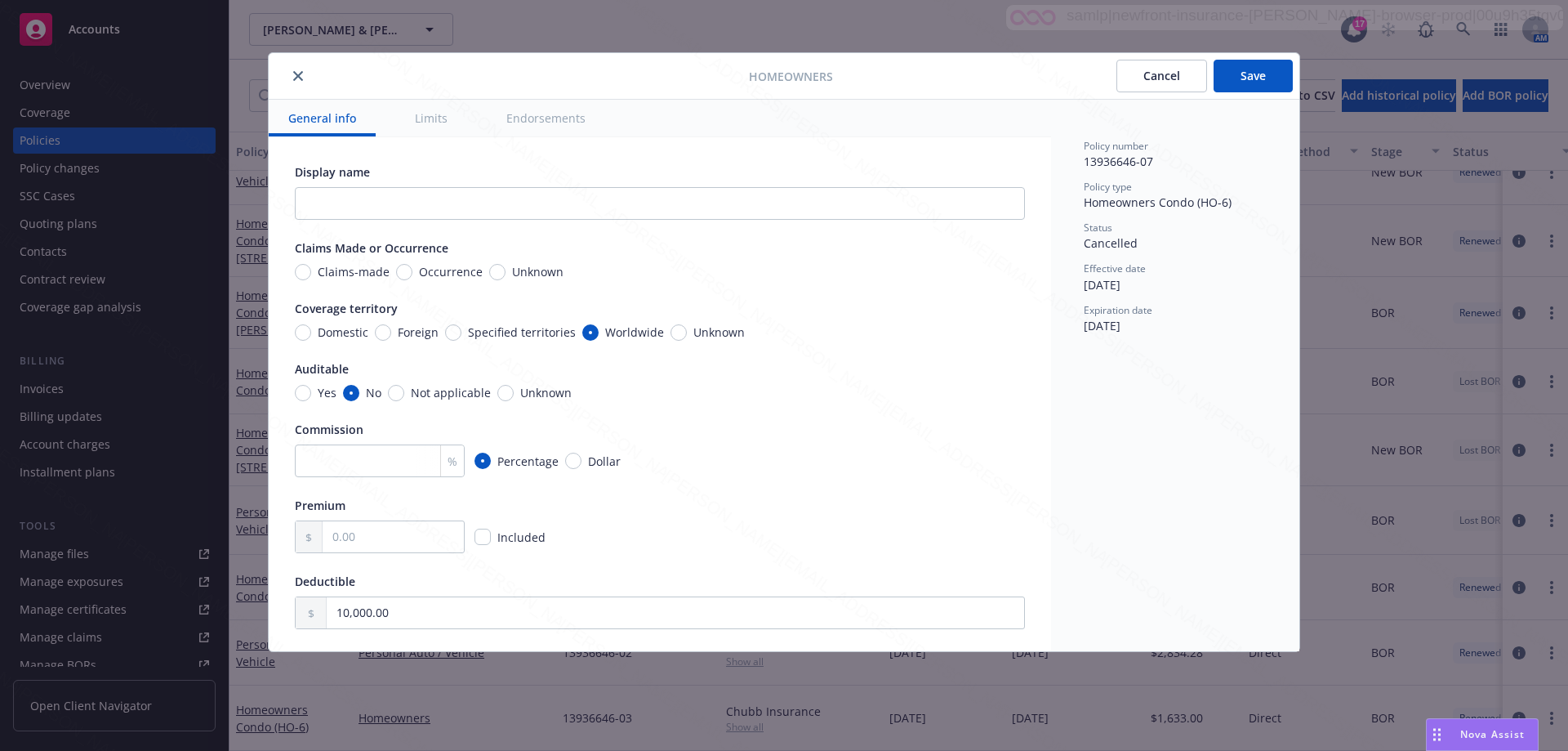
click at [1171, 73] on button "Cancel" at bounding box center [1161, 76] width 91 height 32
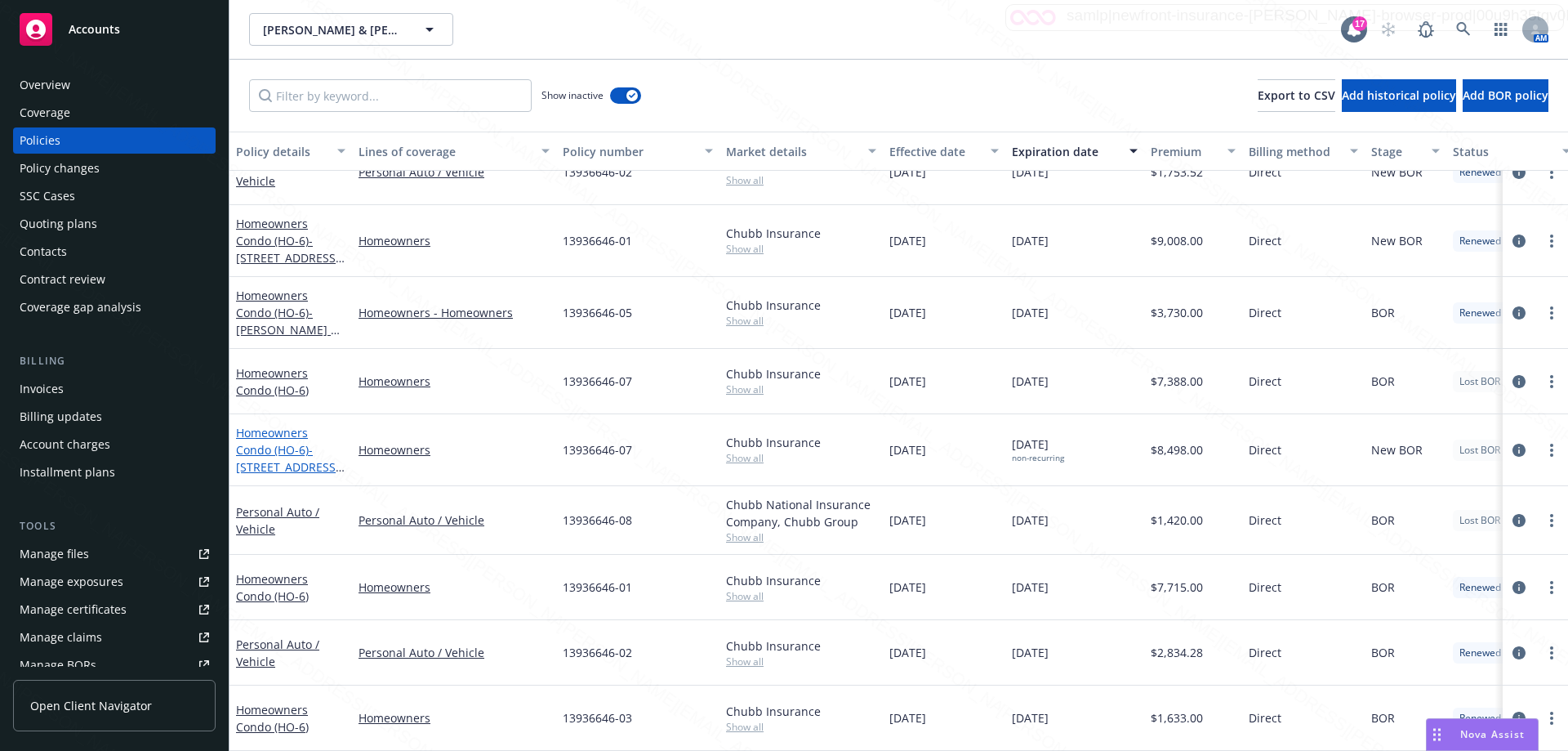
click at [284, 442] on link "Homeowners Condo (HO-6) - [STREET_ADDRESS][US_STATE]" at bounding box center [288, 458] width 104 height 67
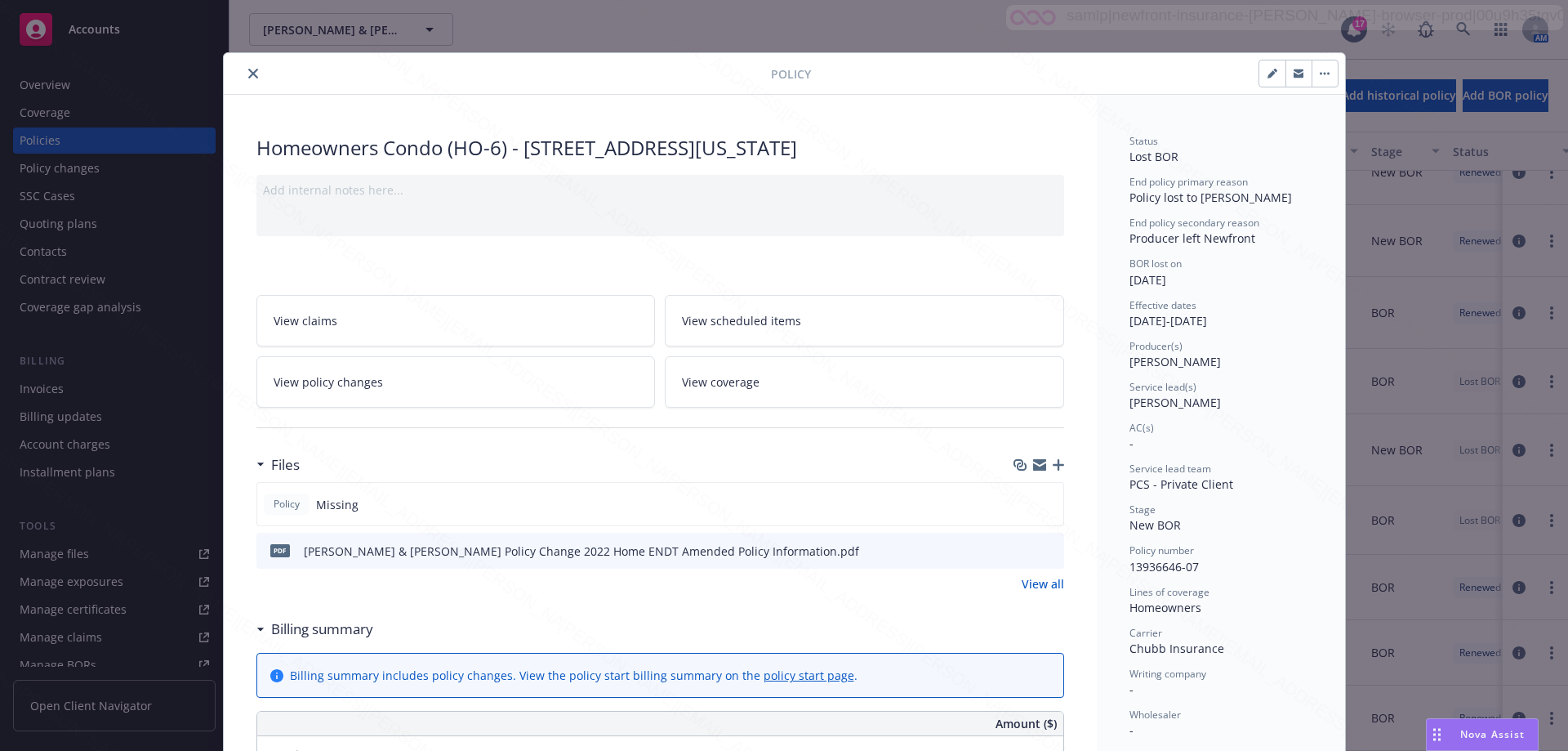
drag, startPoint x: 554, startPoint y: 146, endPoint x: 883, endPoint y: 147, distance: 329.0
click at [883, 147] on div "Homeowners Condo (HO-6) - [STREET_ADDRESS][US_STATE]" at bounding box center [659, 147] width 807 height 27
copy div "[STREET_ADDRESS][US_STATE]"
drag, startPoint x: 1208, startPoint y: 569, endPoint x: 1115, endPoint y: 569, distance: 93.0
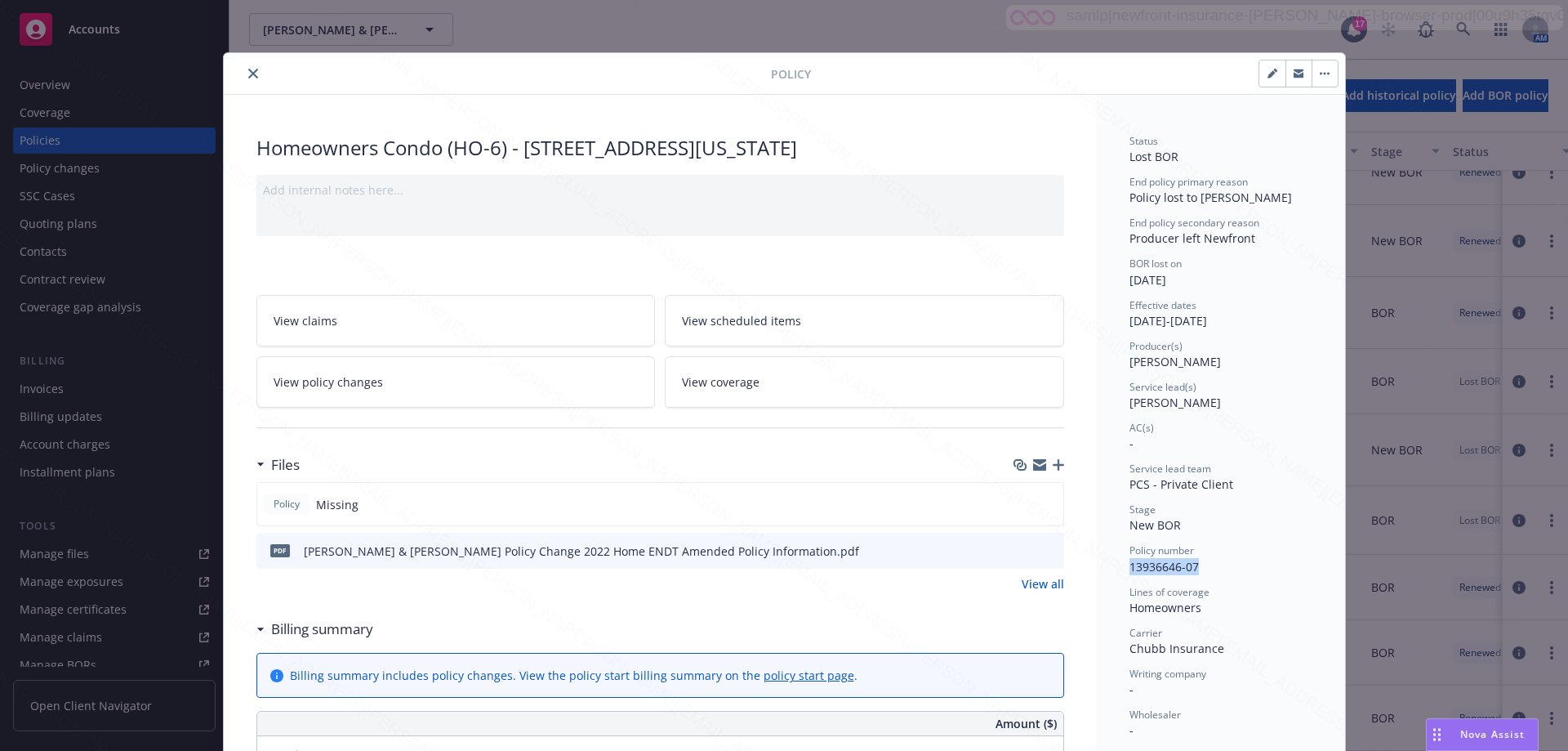
copy span "13936646-07"
click at [249, 74] on icon "close" at bounding box center [254, 73] width 10 height 10
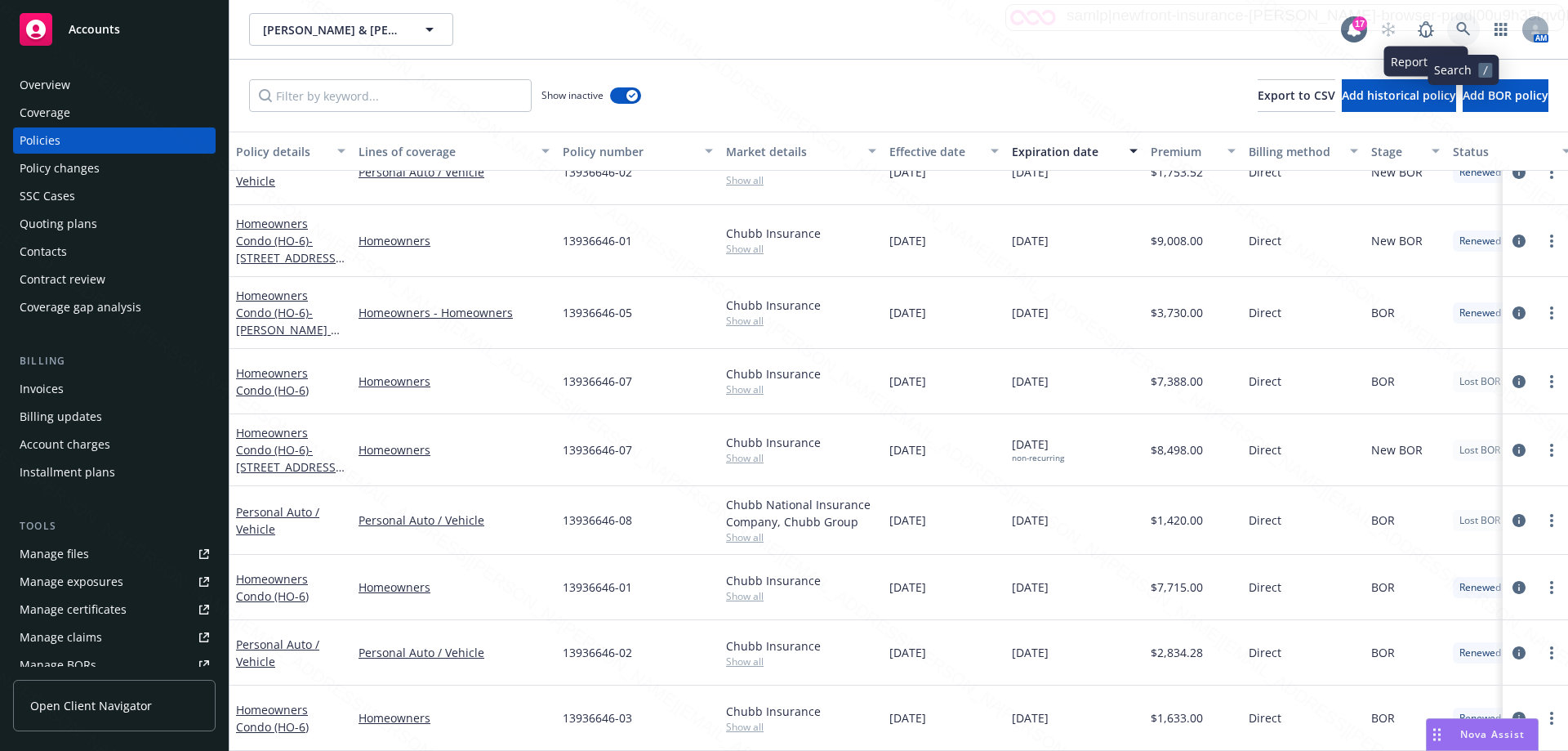
click at [1469, 29] on icon at bounding box center [1463, 30] width 15 height 15
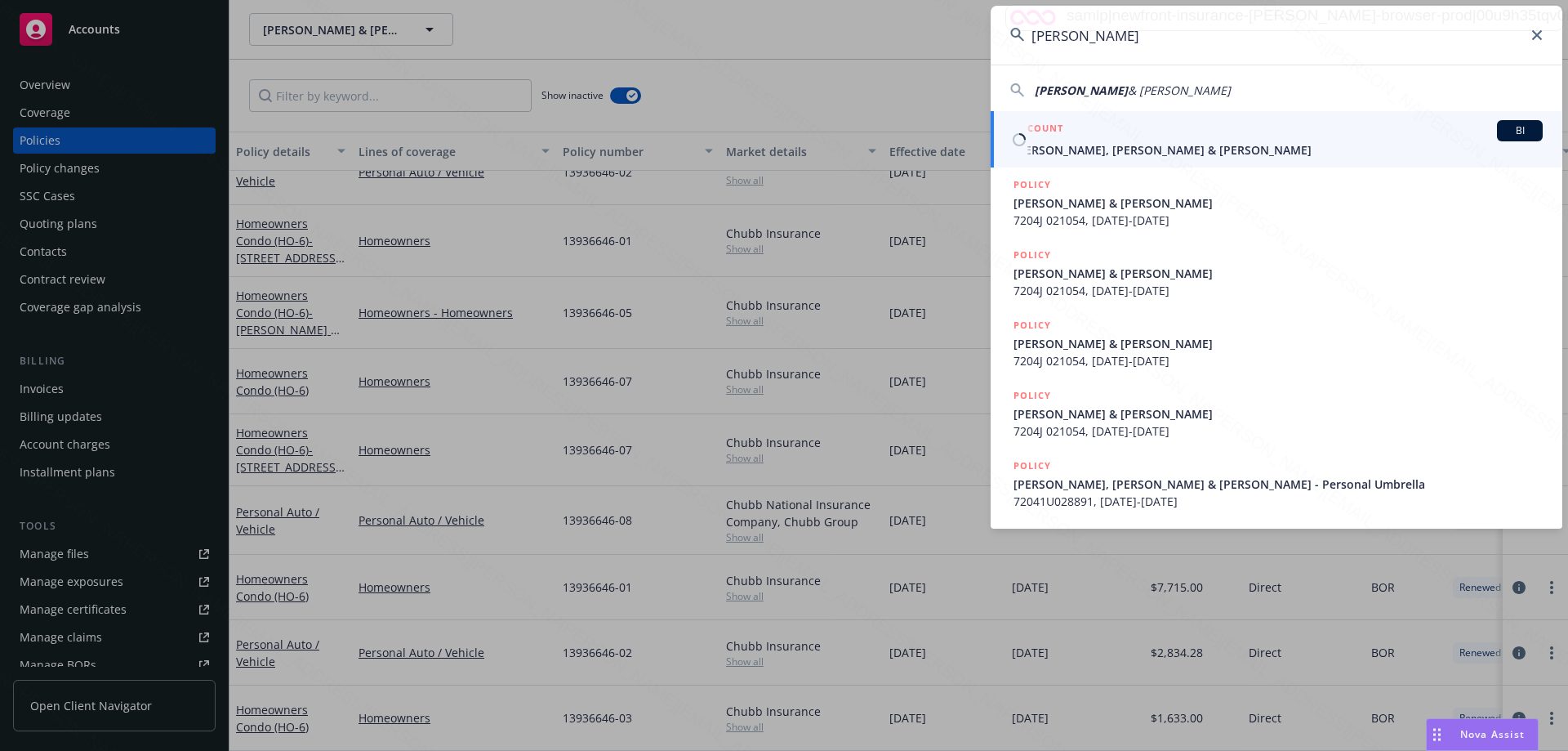
type input "[PERSON_NAME]"
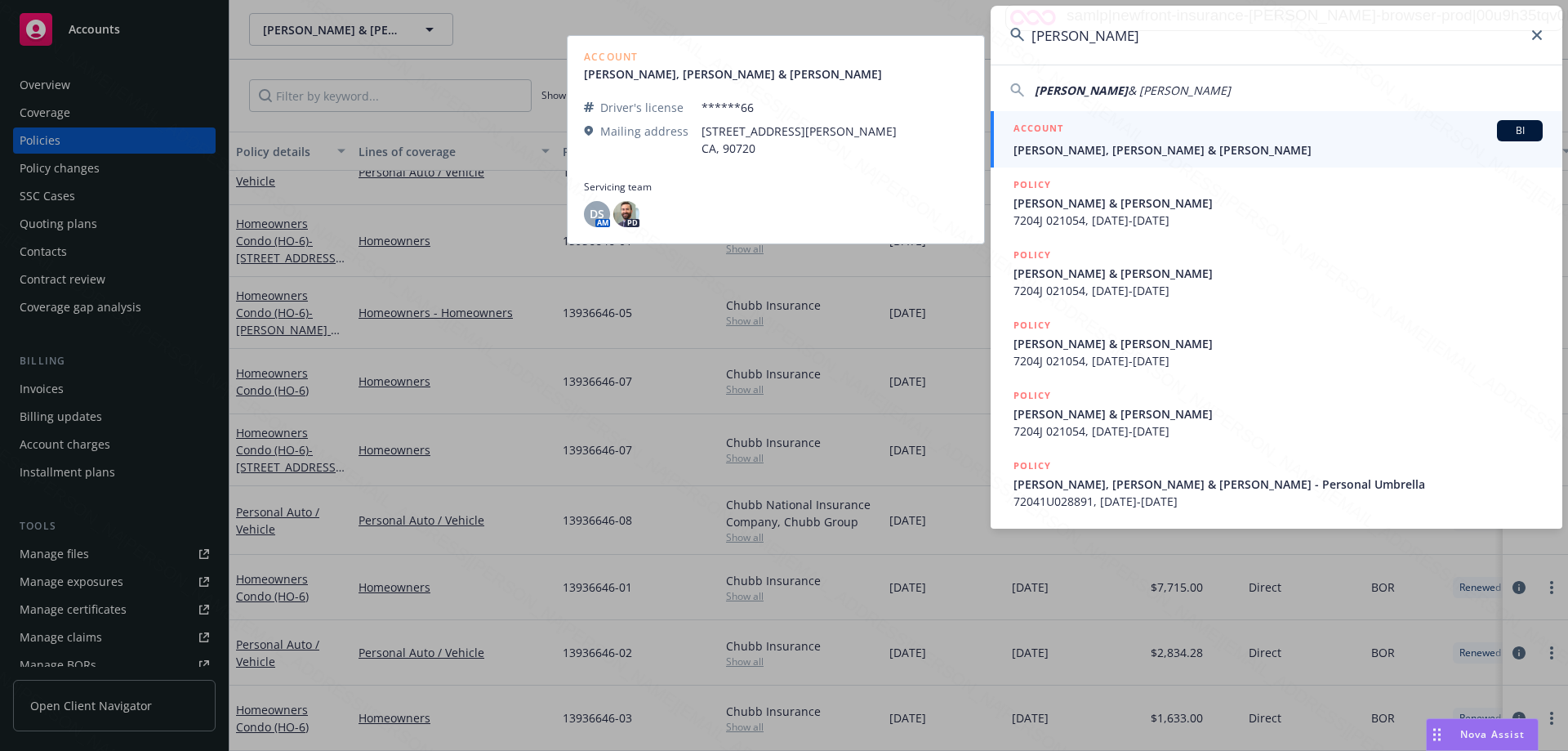
click at [1178, 149] on span "[PERSON_NAME], [PERSON_NAME] & [PERSON_NAME]" at bounding box center [1278, 150] width 529 height 17
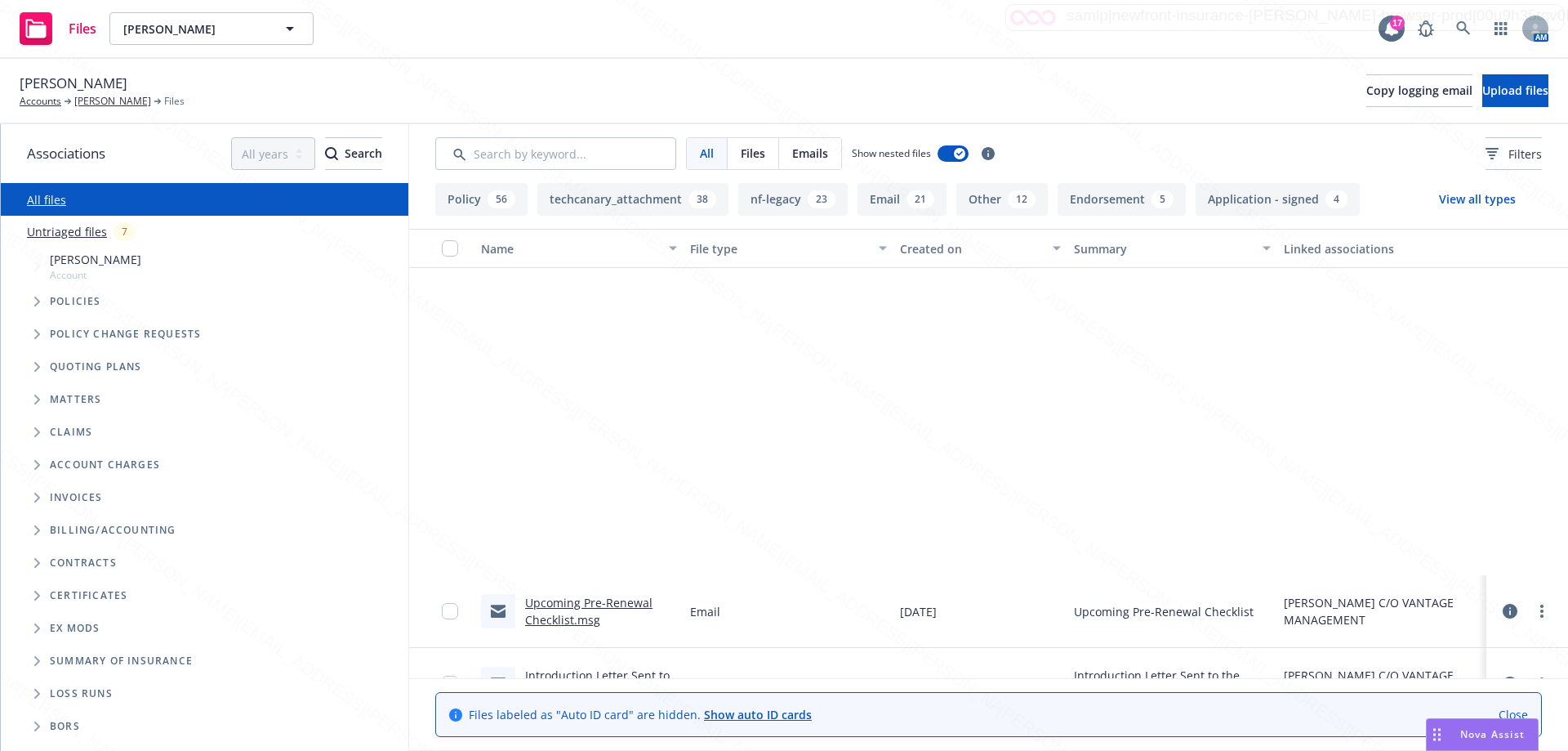
scroll to position [3839, 0]
